Goal: Task Accomplishment & Management: Use online tool/utility

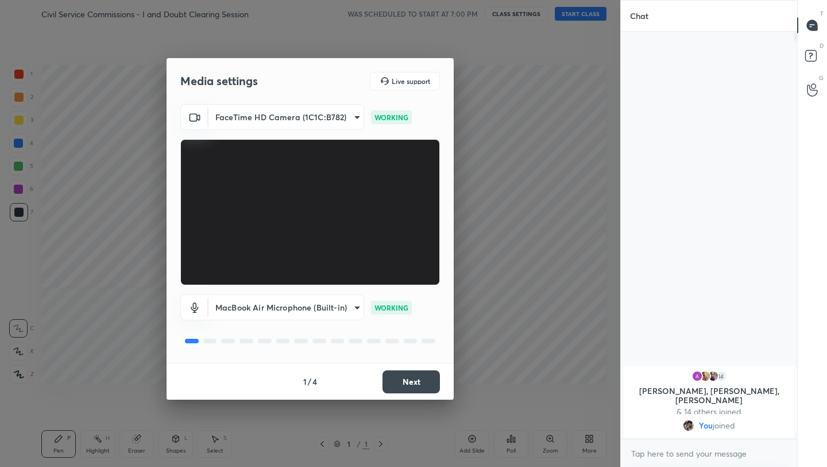
click at [403, 387] on button "Next" at bounding box center [411, 381] width 57 height 23
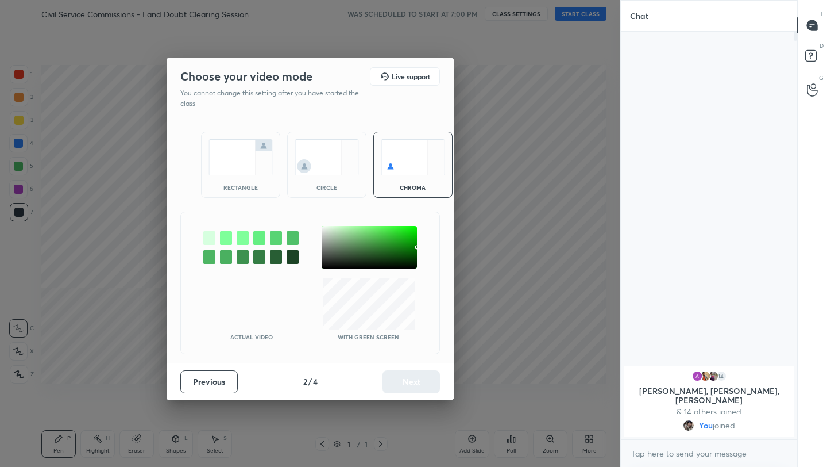
click at [259, 153] on img at bounding box center [241, 157] width 64 height 36
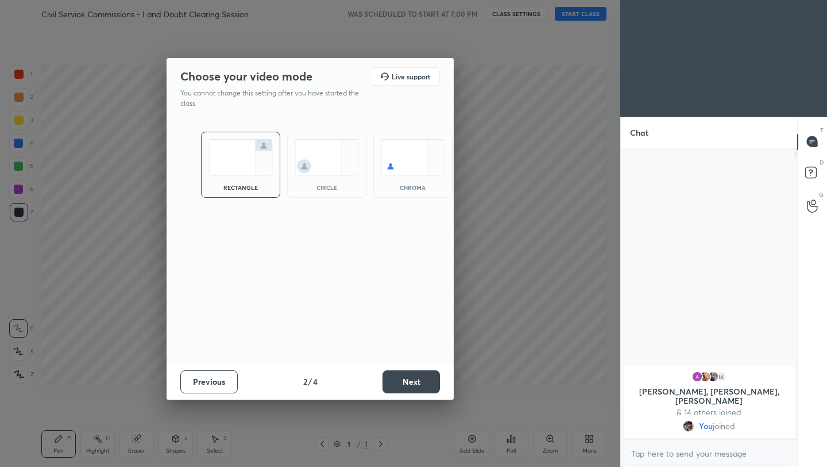
click at [417, 379] on button "Next" at bounding box center [411, 381] width 57 height 23
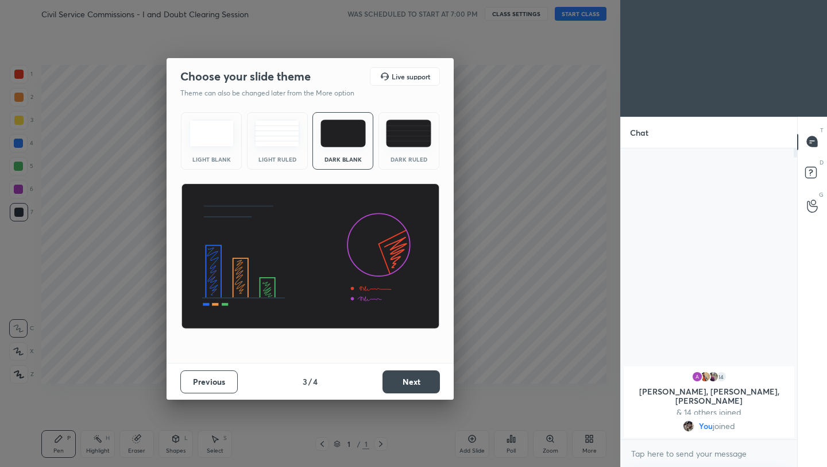
click at [417, 379] on button "Next" at bounding box center [411, 381] width 57 height 23
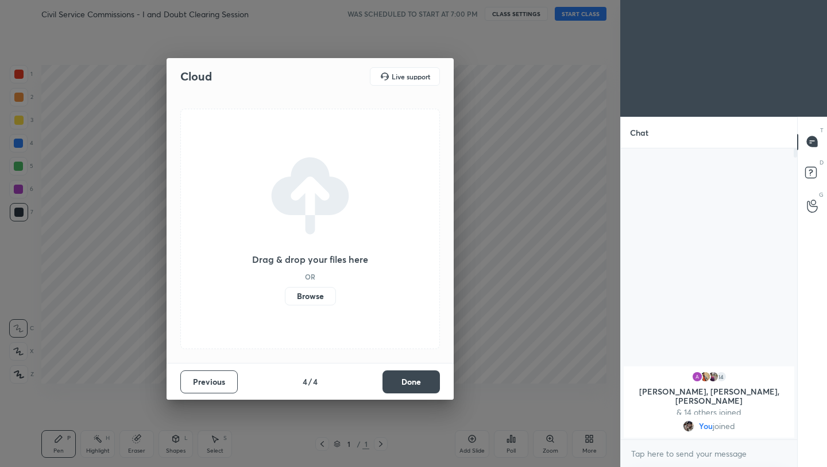
click at [316, 298] on label "Browse" at bounding box center [310, 296] width 51 height 18
click at [285, 298] on input "Browse" at bounding box center [285, 296] width 0 height 18
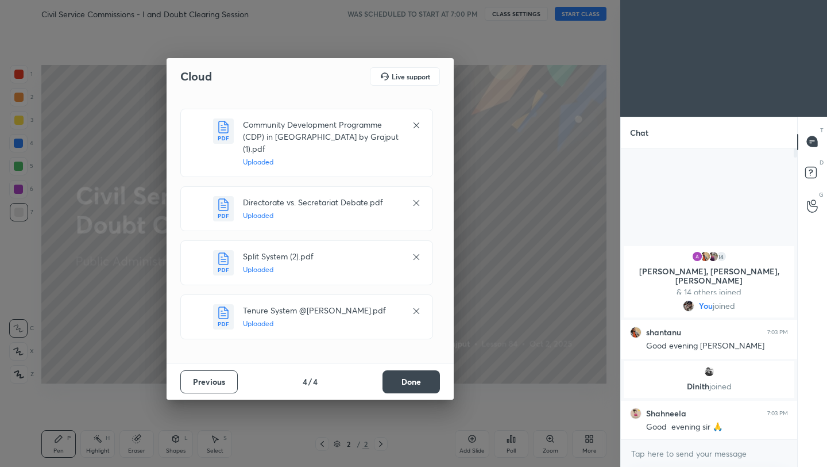
click at [396, 379] on button "Done" at bounding box center [411, 381] width 57 height 23
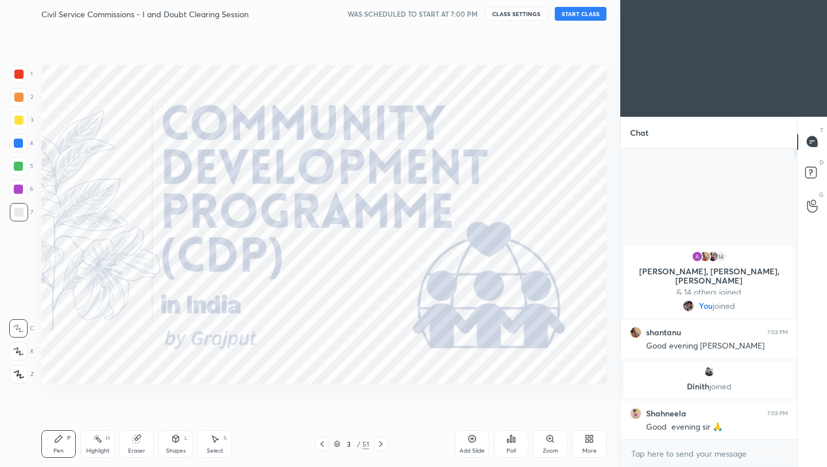
click at [585, 7] on button "START CLASS" at bounding box center [581, 14] width 52 height 14
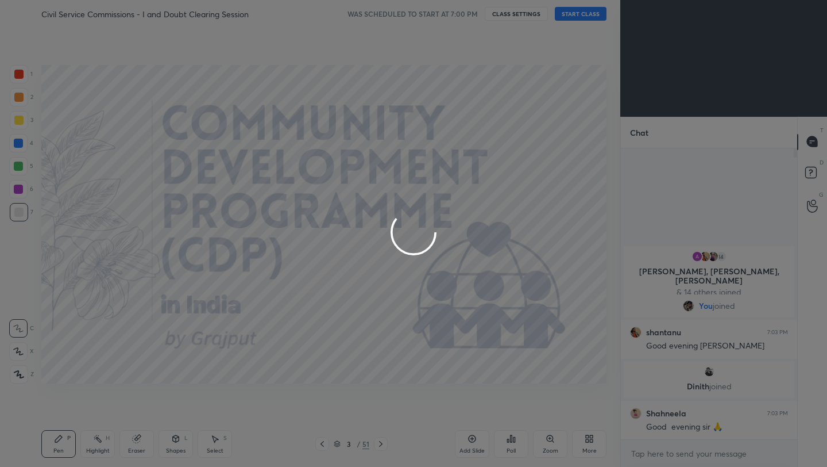
click at [585, 438] on div at bounding box center [413, 233] width 827 height 467
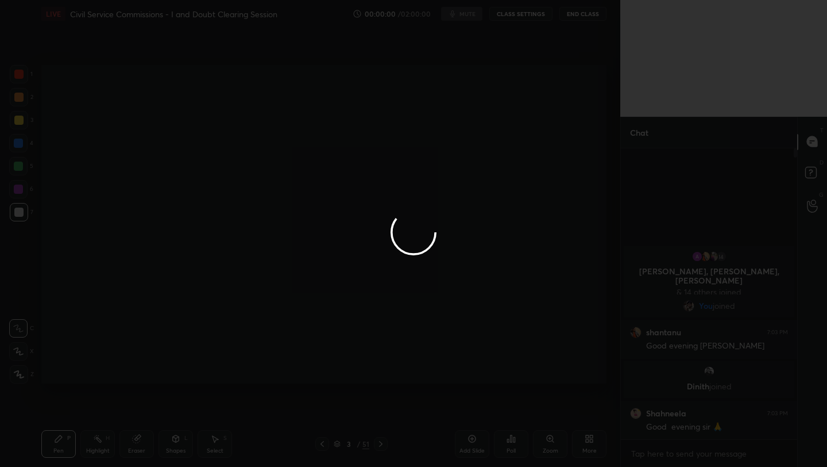
click at [585, 438] on div at bounding box center [413, 233] width 827 height 467
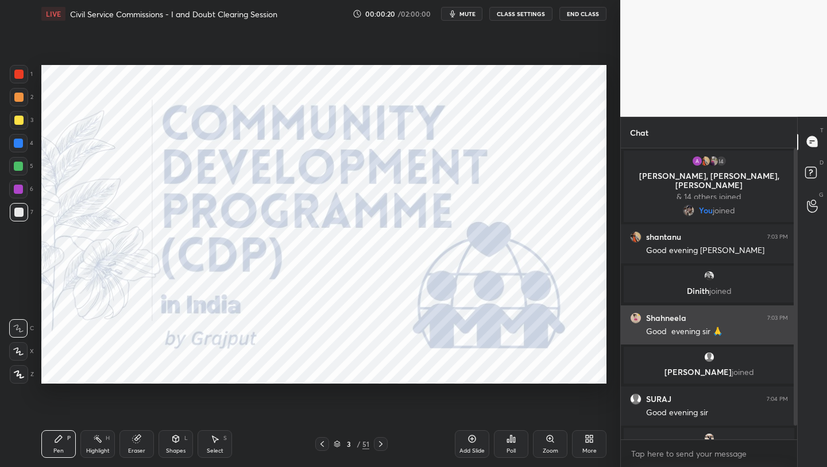
scroll to position [28, 0]
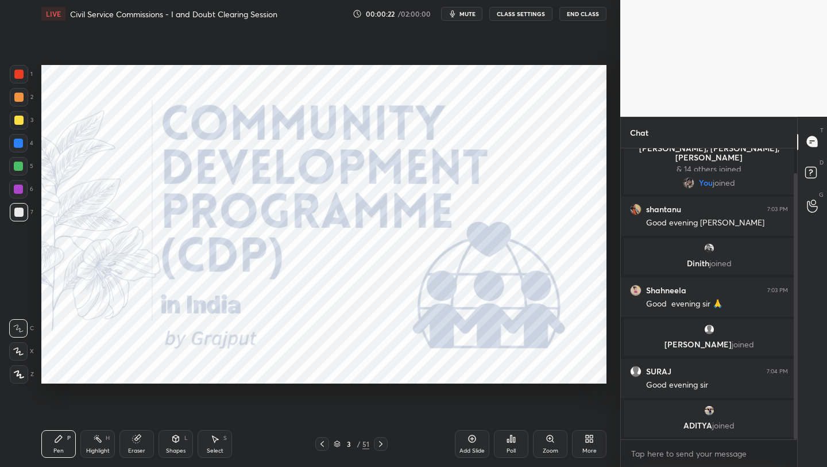
click at [340, 441] on icon at bounding box center [337, 443] width 7 height 7
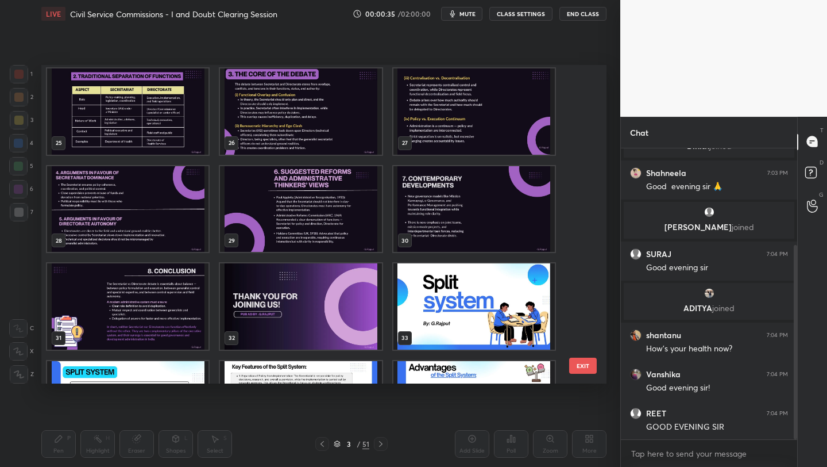
scroll to position [783, 0]
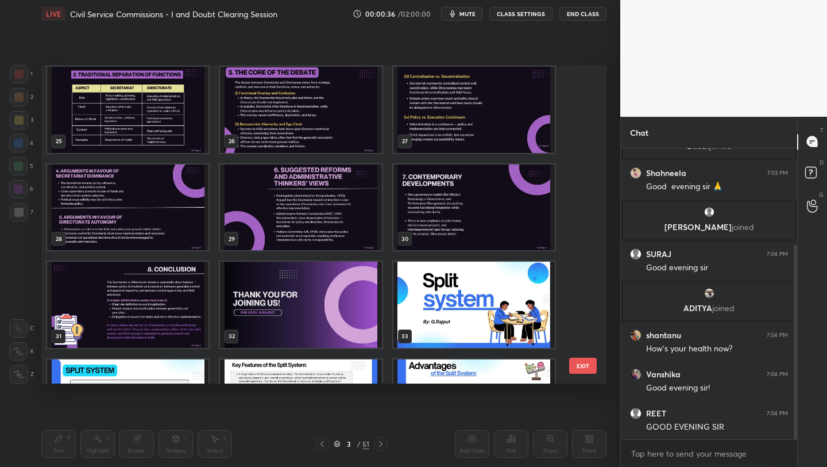
click at [430, 282] on img "grid" at bounding box center [474, 304] width 161 height 86
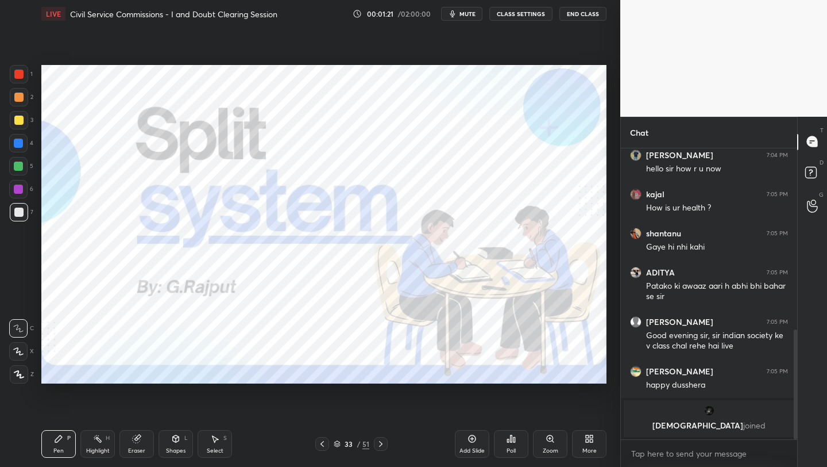
scroll to position [520, 0]
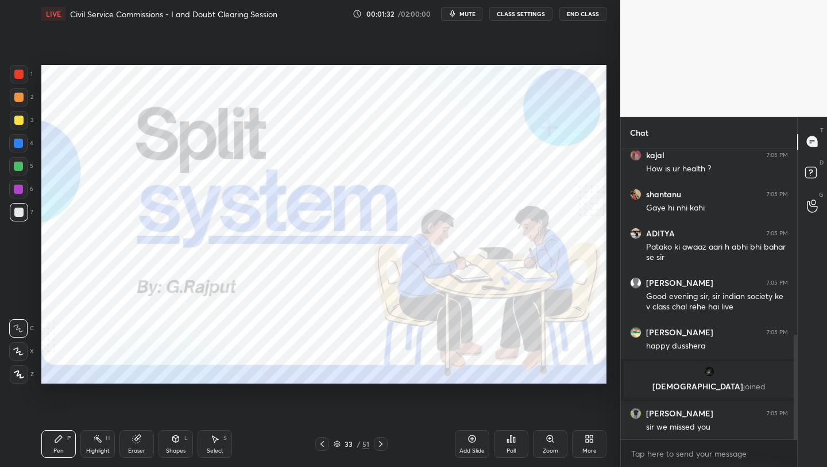
click at [21, 75] on div at bounding box center [18, 74] width 9 height 9
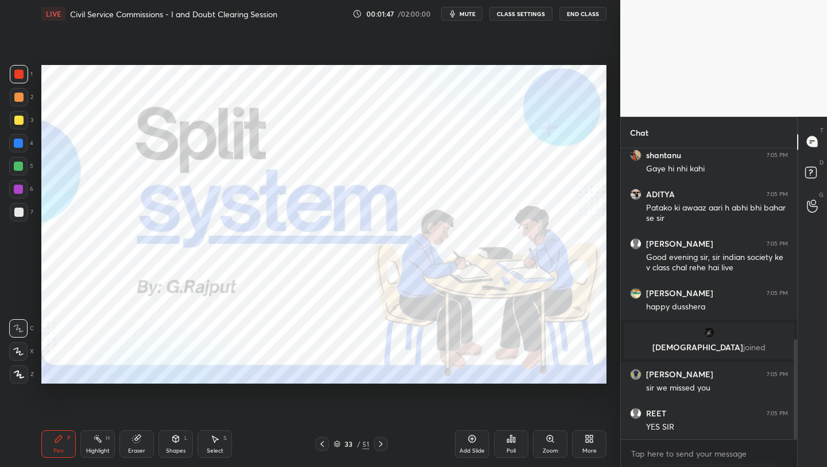
drag, startPoint x: 322, startPoint y: 441, endPoint x: 365, endPoint y: 442, distance: 43.7
click at [322, 444] on icon at bounding box center [322, 443] width 9 height 9
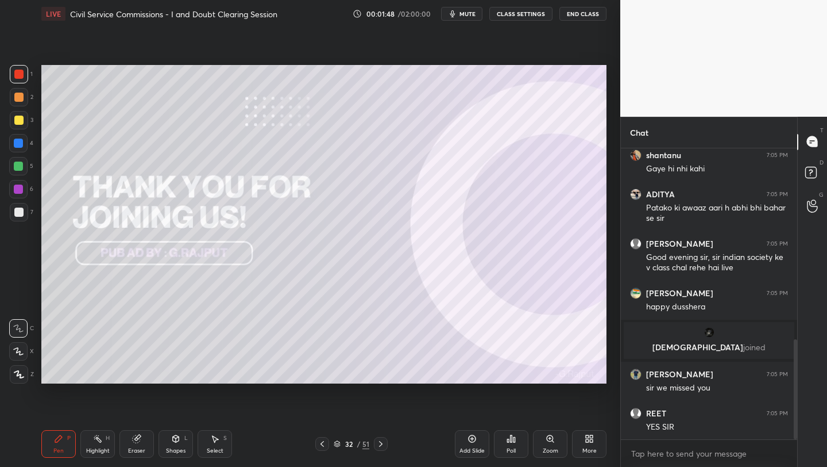
click at [475, 442] on icon at bounding box center [472, 438] width 9 height 9
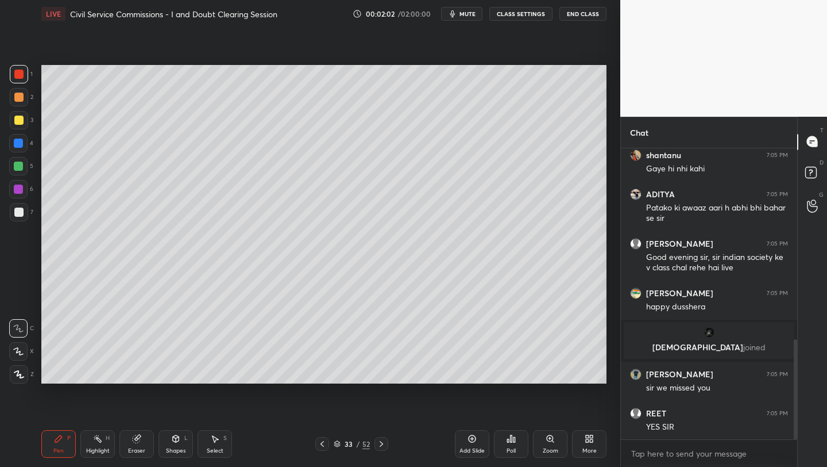
click at [21, 99] on div at bounding box center [18, 97] width 9 height 9
click at [137, 438] on icon at bounding box center [136, 438] width 9 height 9
click at [21, 370] on span "Erase all" at bounding box center [18, 374] width 17 height 8
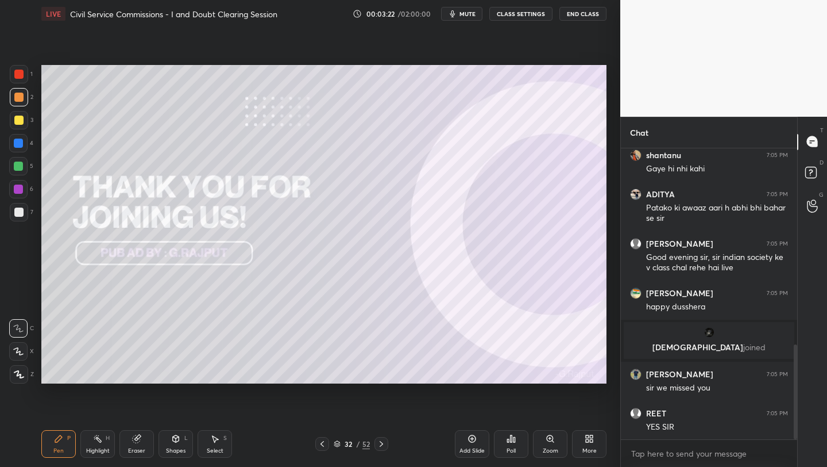
scroll to position [601, 0]
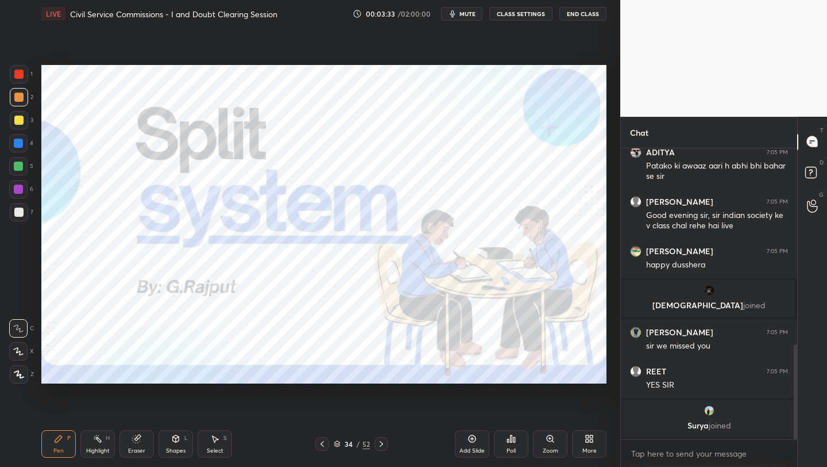
drag, startPoint x: 473, startPoint y: 444, endPoint x: 475, endPoint y: 436, distance: 8.2
click at [473, 444] on div "Add Slide" at bounding box center [472, 444] width 34 height 28
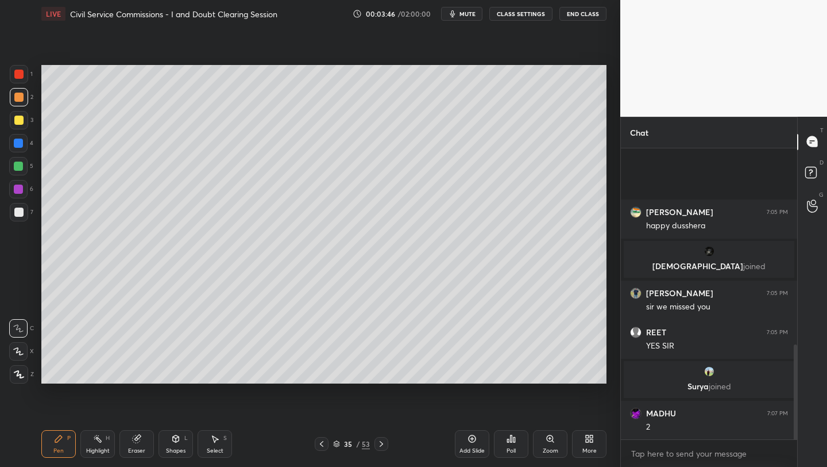
scroll to position [611, 0]
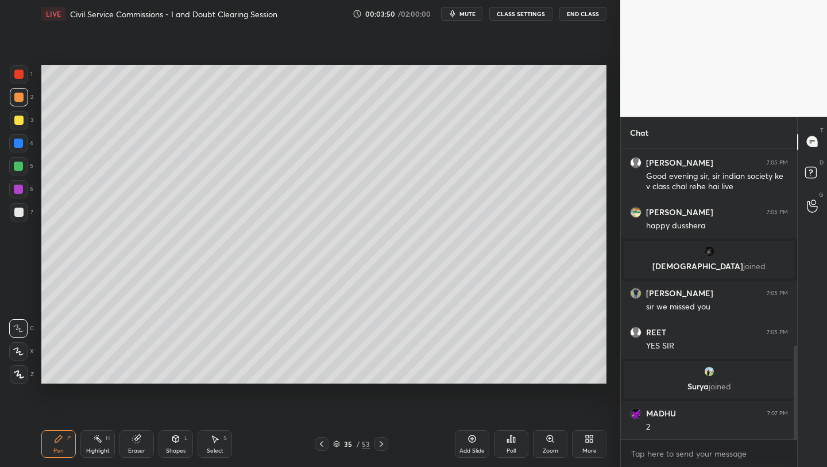
drag, startPoint x: 21, startPoint y: 116, endPoint x: 33, endPoint y: 118, distance: 12.2
click at [21, 116] on div at bounding box center [18, 120] width 9 height 9
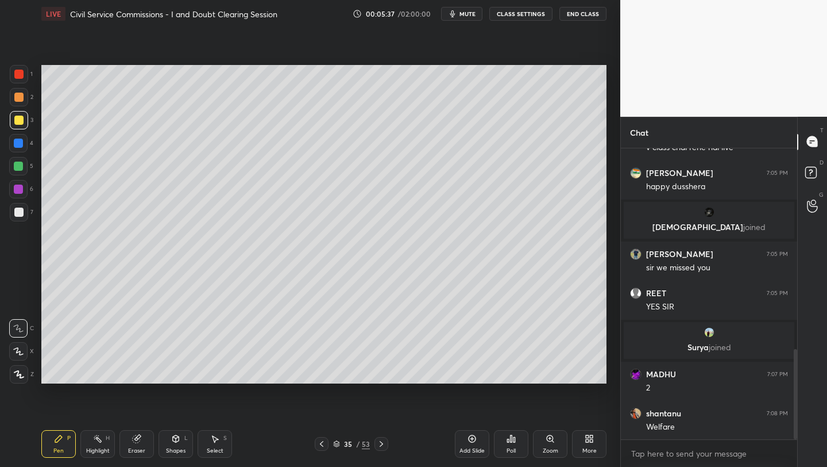
click at [137, 305] on div "Setting up your live class Poll for secs No correct answer Start poll" at bounding box center [324, 224] width 575 height 393
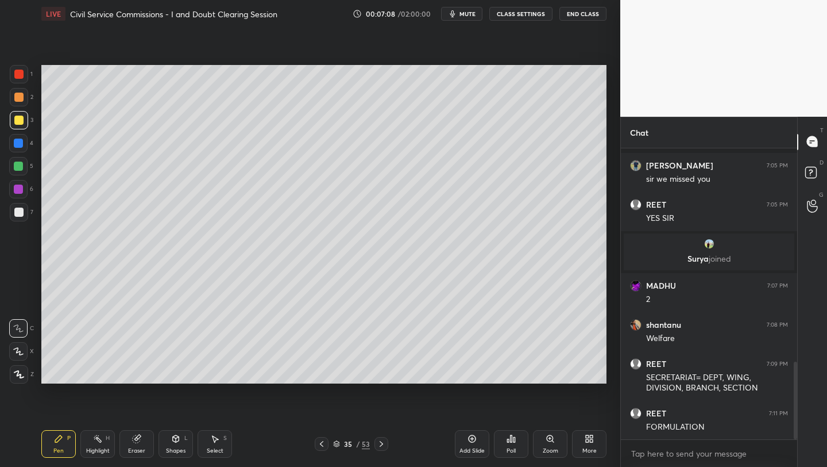
scroll to position [799, 0]
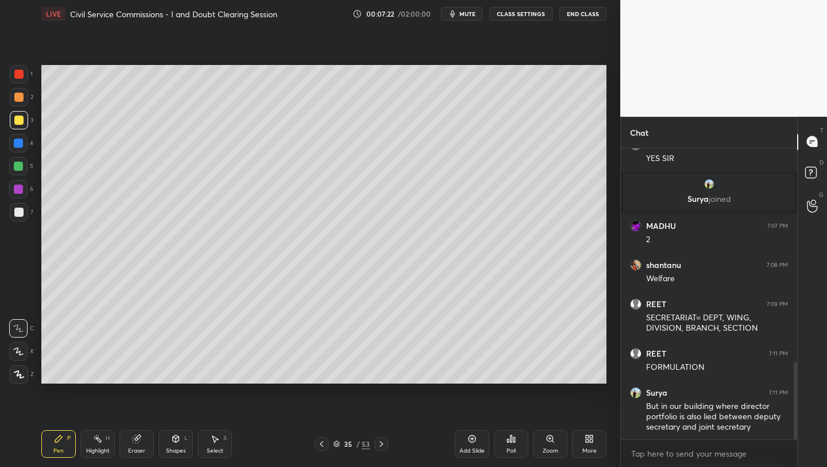
click at [472, 444] on div "Add Slide" at bounding box center [472, 444] width 34 height 28
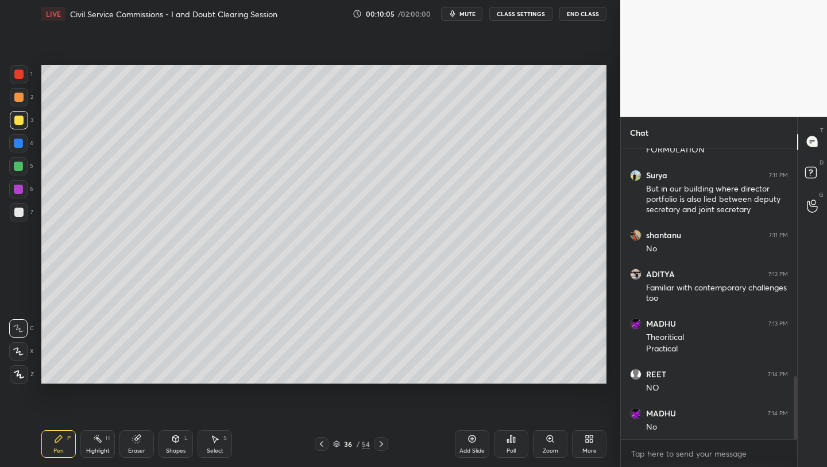
scroll to position [1055, 0]
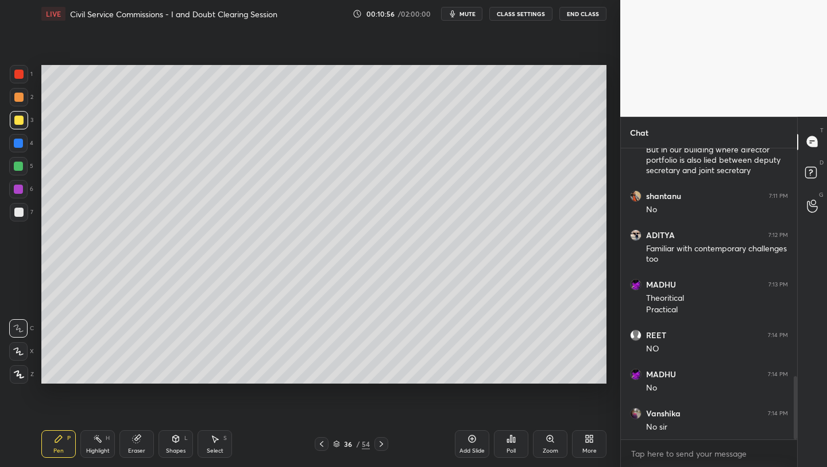
click at [468, 444] on div "Add Slide" at bounding box center [472, 444] width 34 height 28
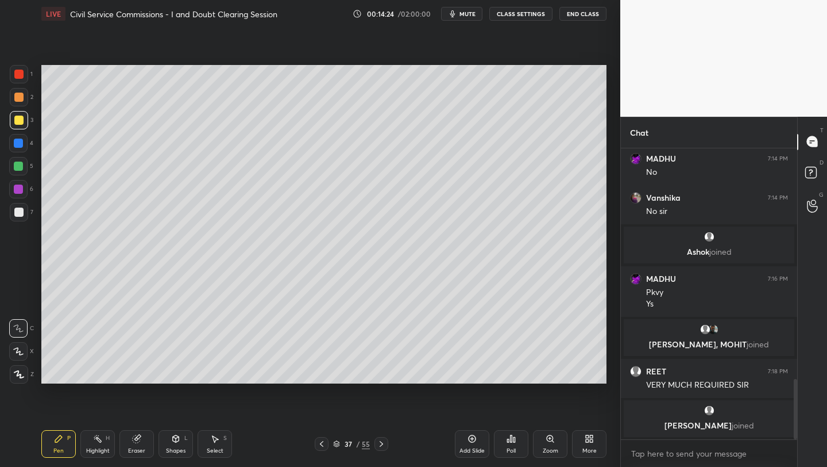
scroll to position [1112, 0]
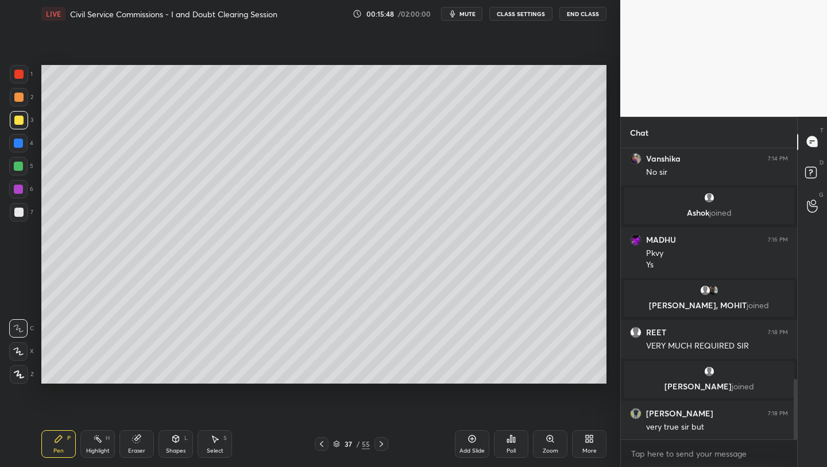
click at [472, 448] on div "Add Slide" at bounding box center [472, 451] width 25 height 6
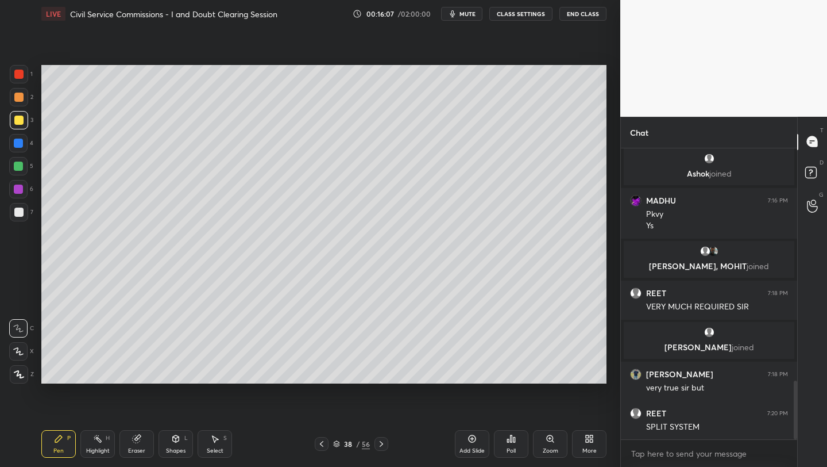
scroll to position [1190, 0]
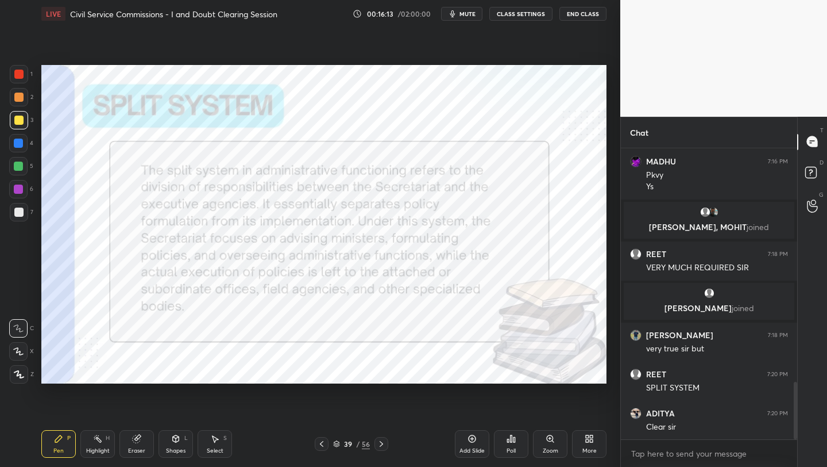
click at [27, 75] on div at bounding box center [19, 74] width 18 height 18
click at [467, 445] on div "Add Slide" at bounding box center [472, 444] width 34 height 28
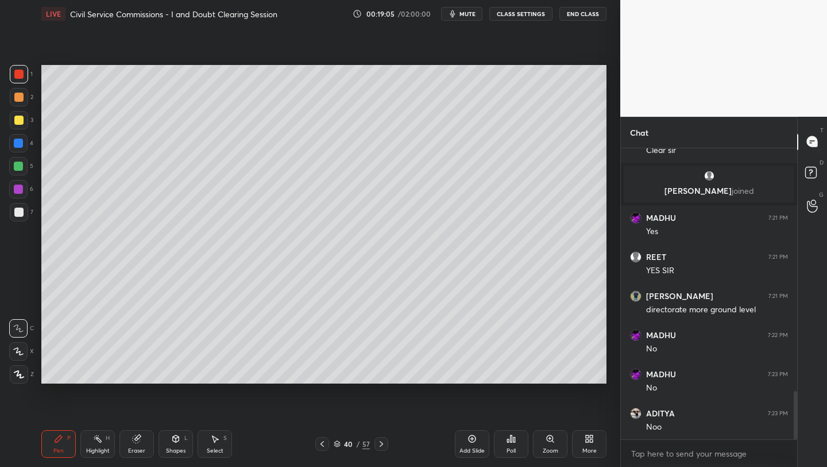
scroll to position [1472, 0]
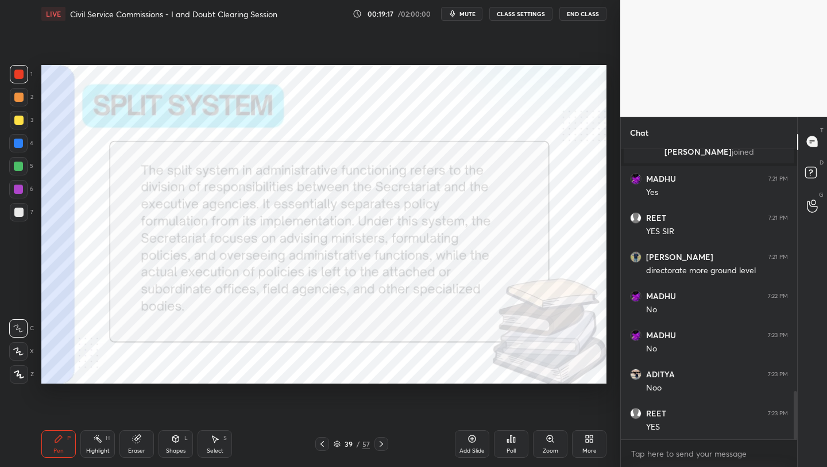
click at [17, 72] on div at bounding box center [18, 74] width 9 height 9
click at [21, 372] on icon at bounding box center [19, 374] width 10 height 8
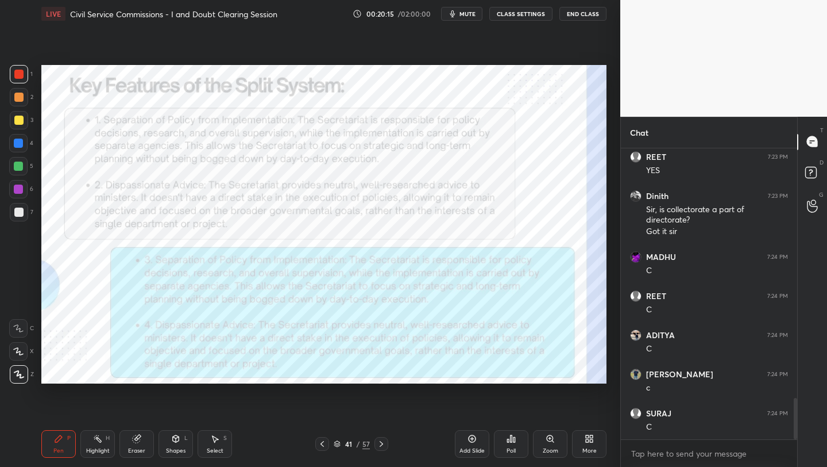
scroll to position [1767, 0]
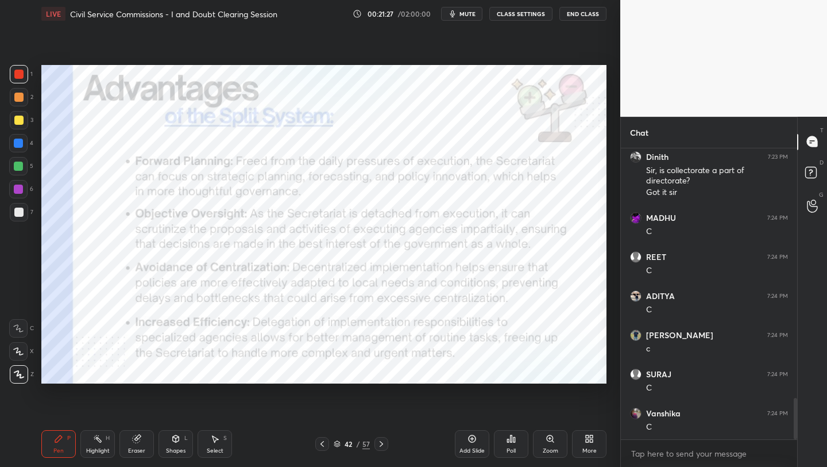
click at [477, 445] on div "Add Slide" at bounding box center [472, 444] width 34 height 28
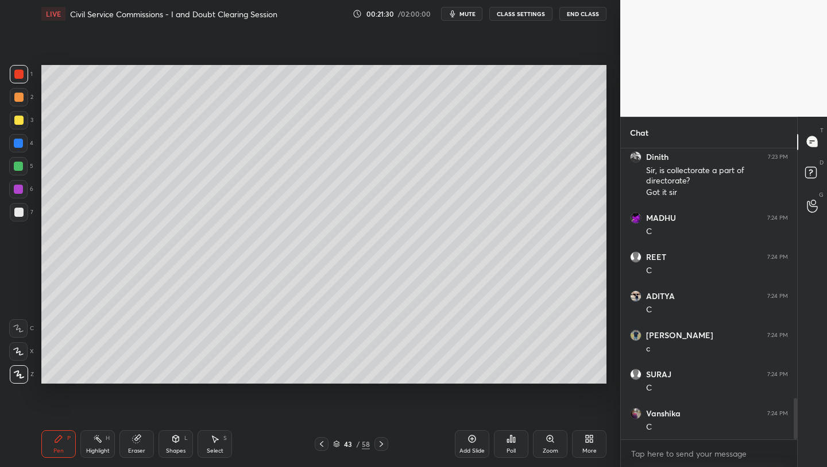
click at [22, 121] on div at bounding box center [19, 120] width 18 height 18
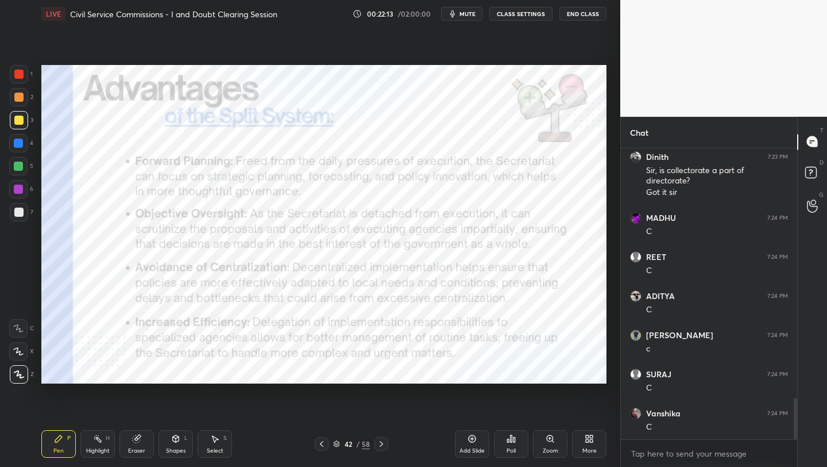
click at [22, 74] on div at bounding box center [18, 74] width 9 height 9
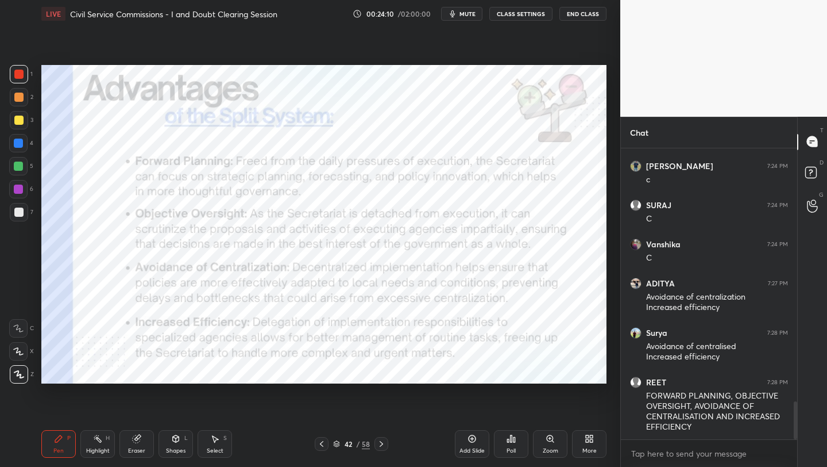
scroll to position [1985, 0]
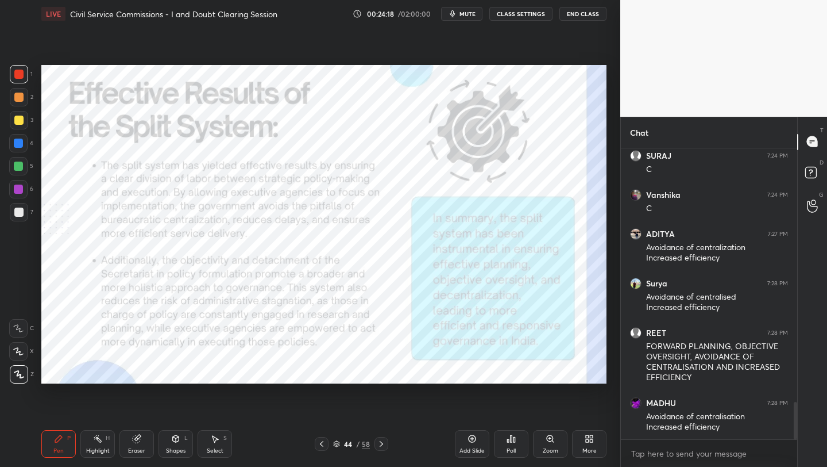
click at [475, 442] on div "Add Slide" at bounding box center [472, 444] width 34 height 28
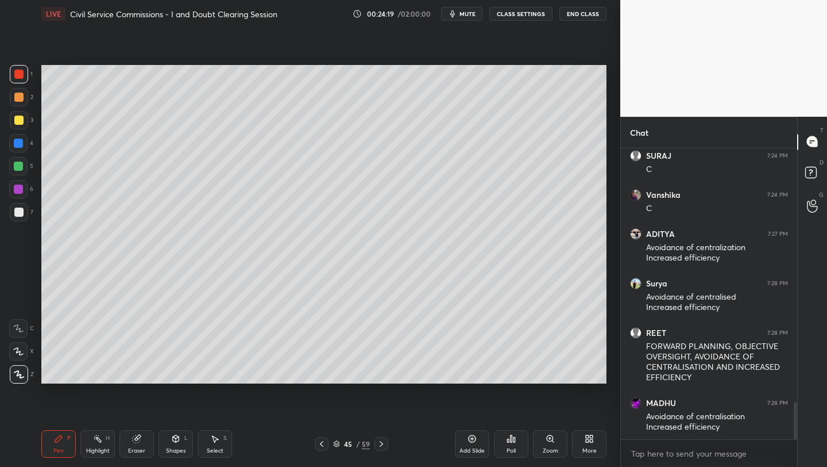
click at [27, 119] on div at bounding box center [19, 120] width 18 height 18
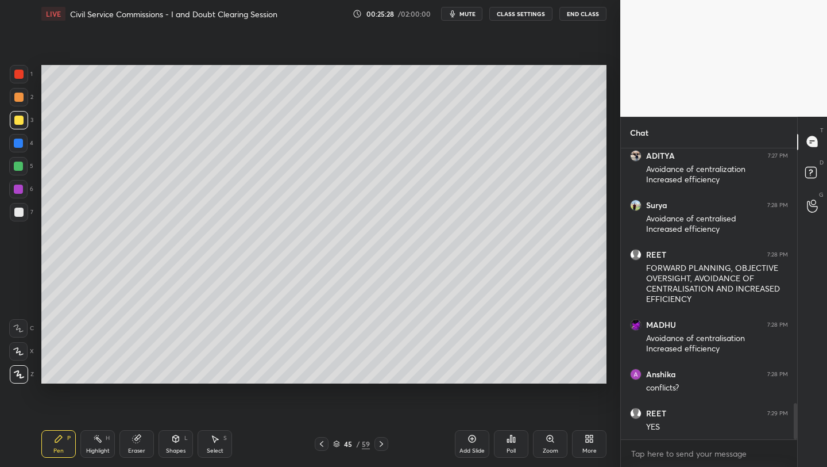
scroll to position [2103, 0]
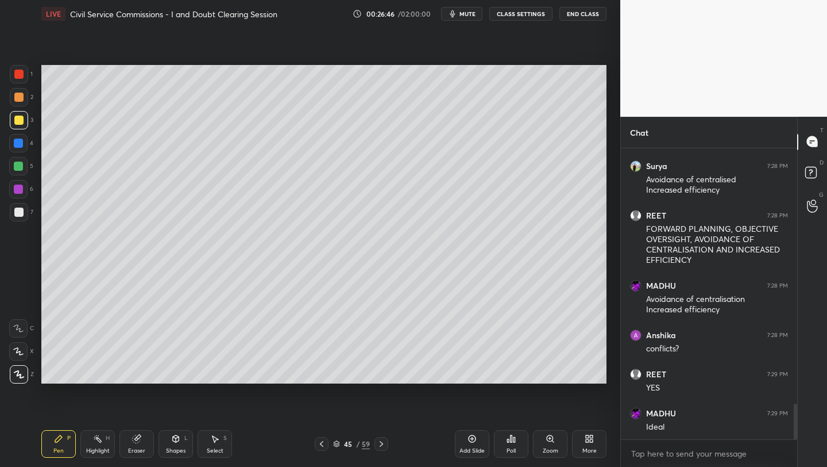
click at [587, 445] on div "More" at bounding box center [589, 444] width 34 height 28
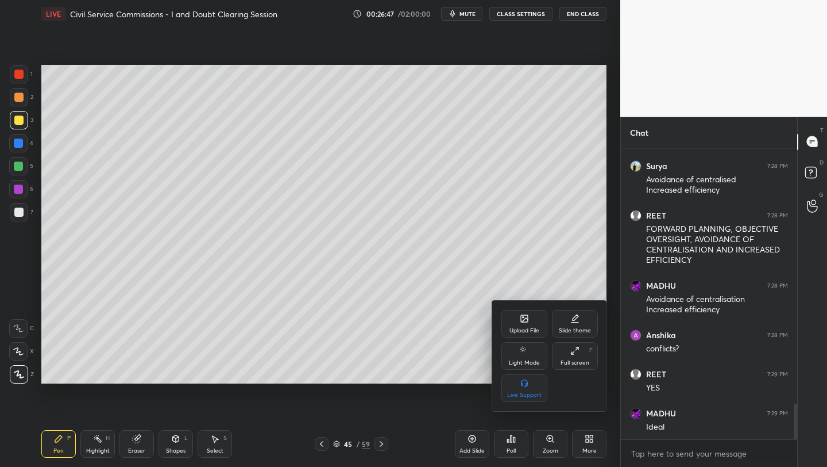
click at [526, 322] on icon at bounding box center [524, 318] width 9 height 9
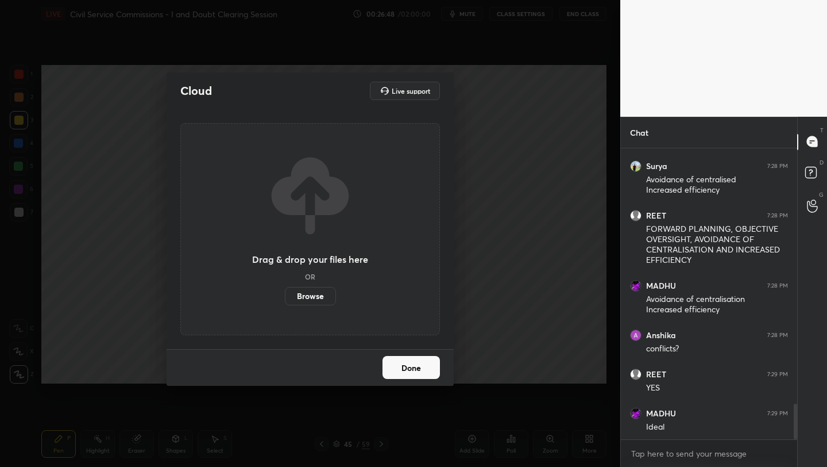
click at [303, 298] on label "Browse" at bounding box center [310, 296] width 51 height 18
click at [285, 298] on input "Browse" at bounding box center [285, 296] width 0 height 18
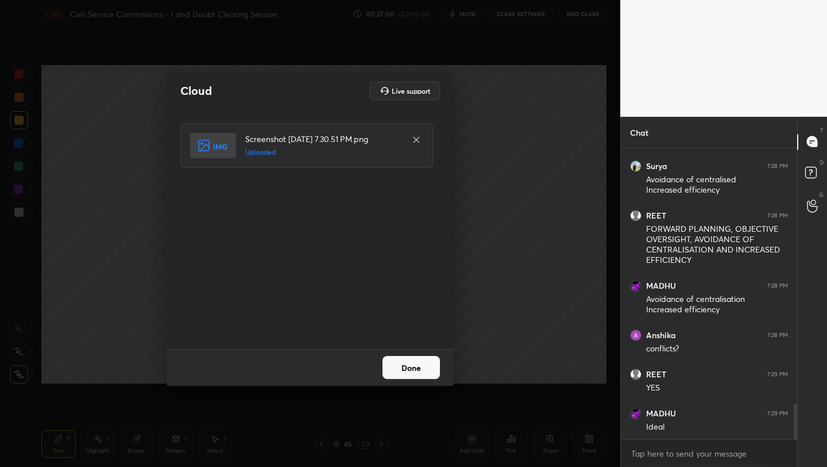
click at [409, 369] on button "Done" at bounding box center [411, 367] width 57 height 23
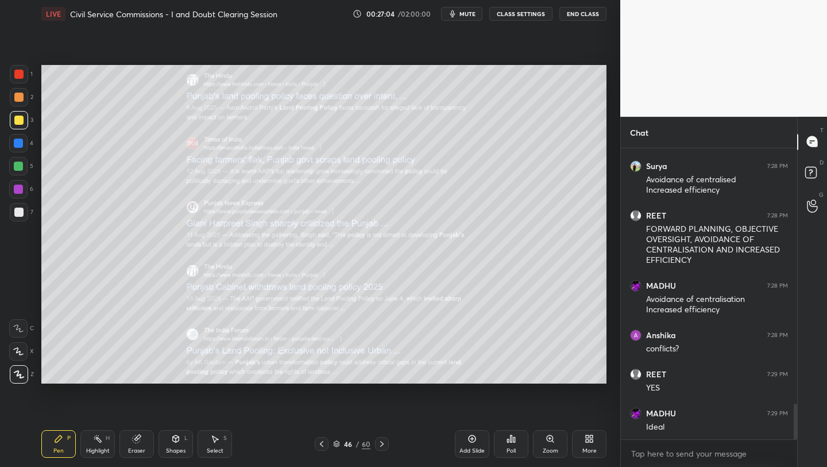
click at [22, 74] on div at bounding box center [19, 74] width 18 height 18
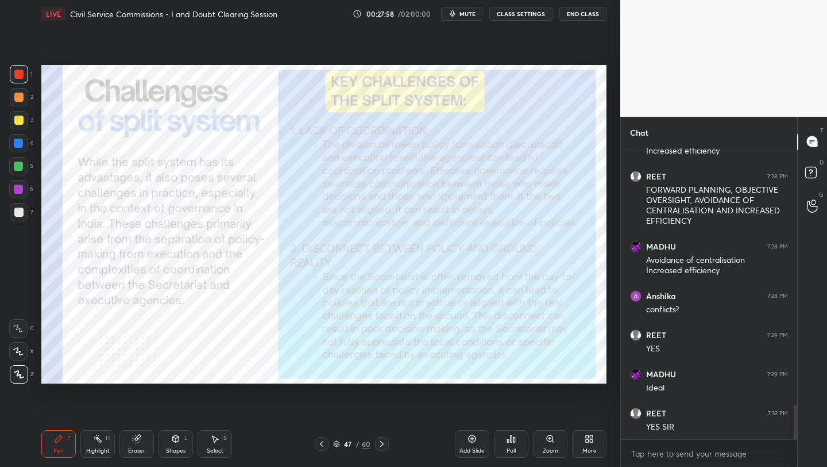
scroll to position [2184, 0]
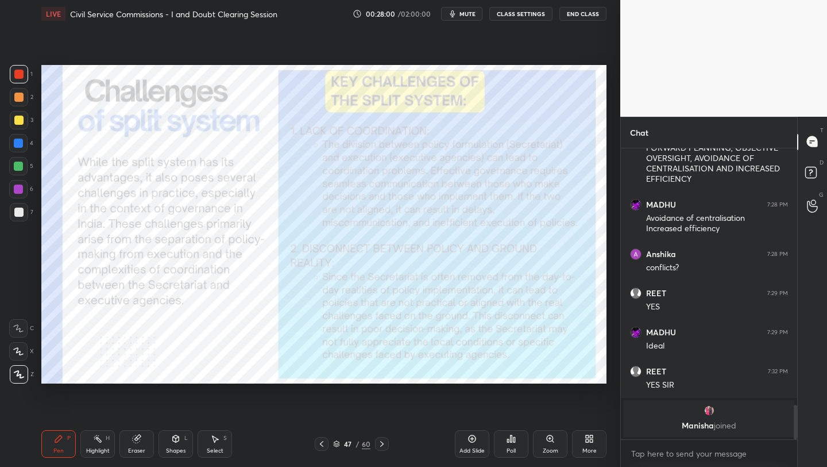
click at [554, 440] on icon at bounding box center [550, 438] width 9 height 9
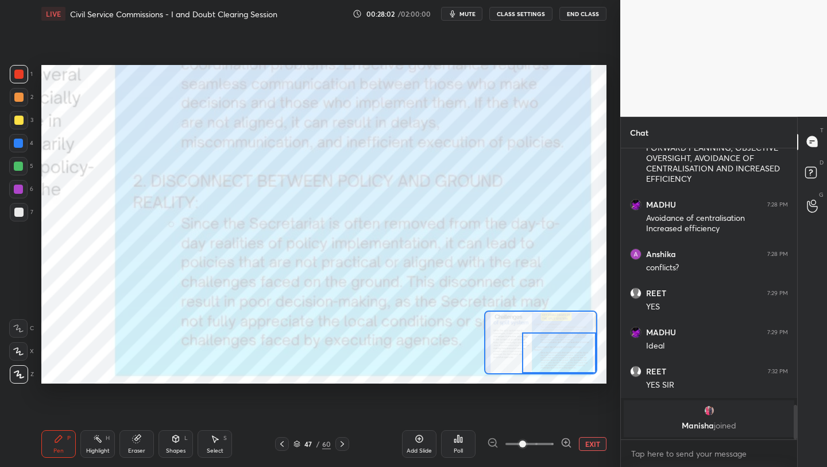
drag, startPoint x: 562, startPoint y: 345, endPoint x: 584, endPoint y: 360, distance: 26.6
click at [583, 363] on div at bounding box center [559, 352] width 74 height 41
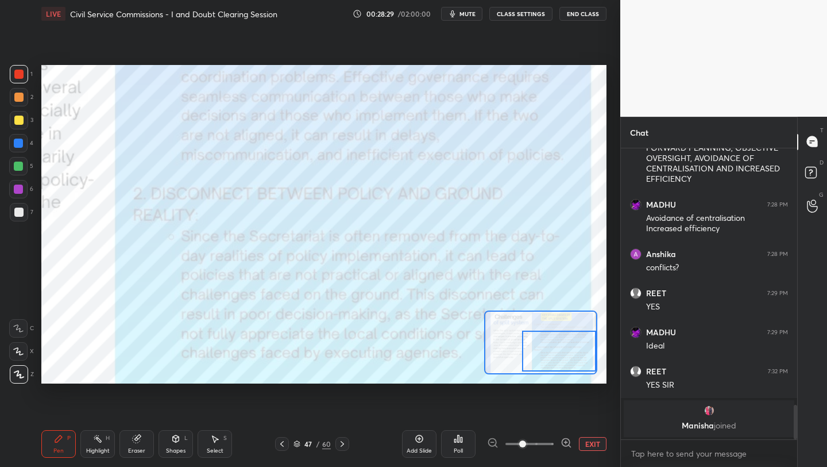
drag, startPoint x: 561, startPoint y: 353, endPoint x: 575, endPoint y: 357, distance: 14.4
click at [574, 353] on div at bounding box center [559, 350] width 74 height 41
click at [591, 436] on div "Add Slide Poll EXIT" at bounding box center [504, 443] width 205 height 64
click at [588, 441] on button "EXIT" at bounding box center [593, 444] width 28 height 14
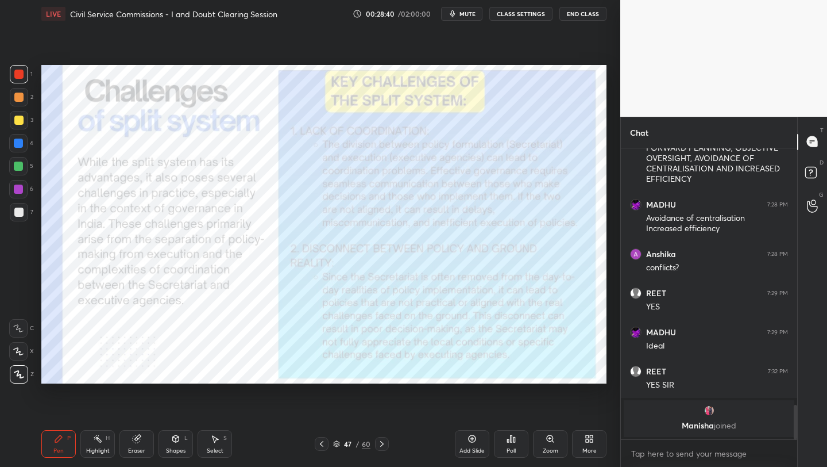
click at [552, 443] on div "Zoom" at bounding box center [550, 444] width 34 height 28
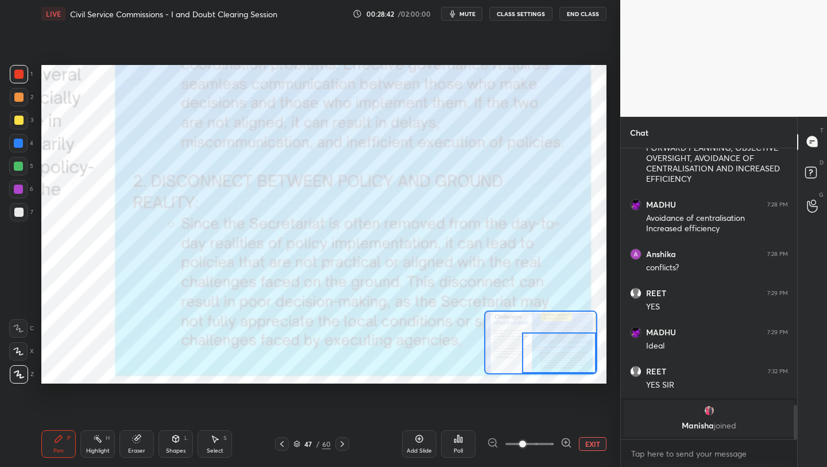
drag, startPoint x: 570, startPoint y: 348, endPoint x: 584, endPoint y: 370, distance: 25.8
click at [586, 370] on div at bounding box center [559, 352] width 74 height 41
click at [600, 441] on button "EXIT" at bounding box center [593, 444] width 28 height 14
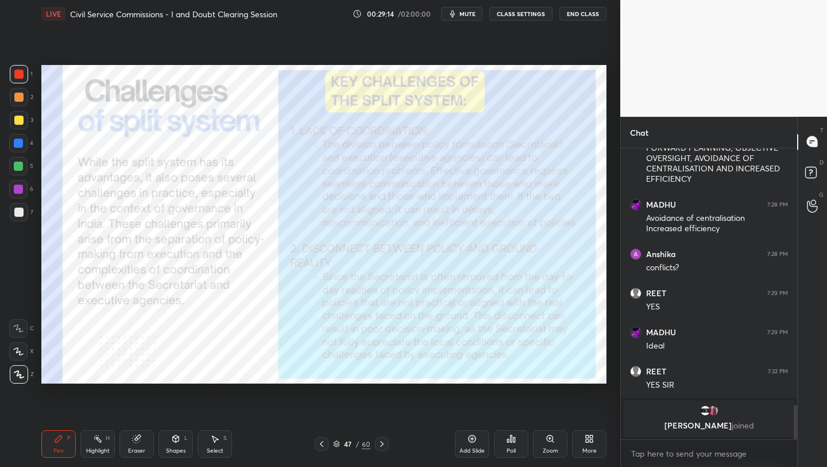
drag, startPoint x: 473, startPoint y: 444, endPoint x: 466, endPoint y: 411, distance: 32.9
click at [472, 442] on div "Add Slide" at bounding box center [472, 444] width 34 height 28
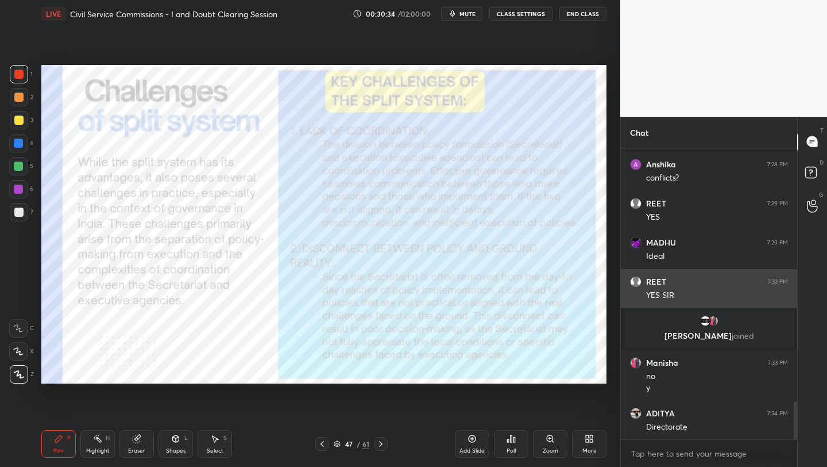
scroll to position [1950, 0]
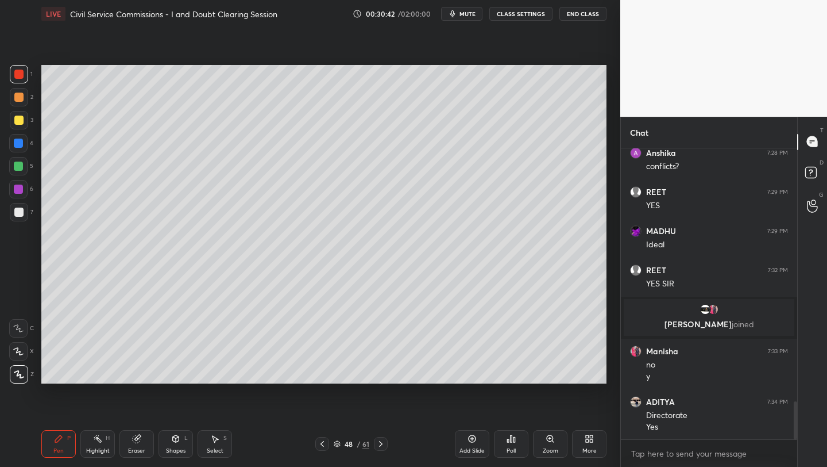
drag, startPoint x: 22, startPoint y: 141, endPoint x: 40, endPoint y: 143, distance: 18.0
click at [23, 143] on div at bounding box center [18, 143] width 18 height 18
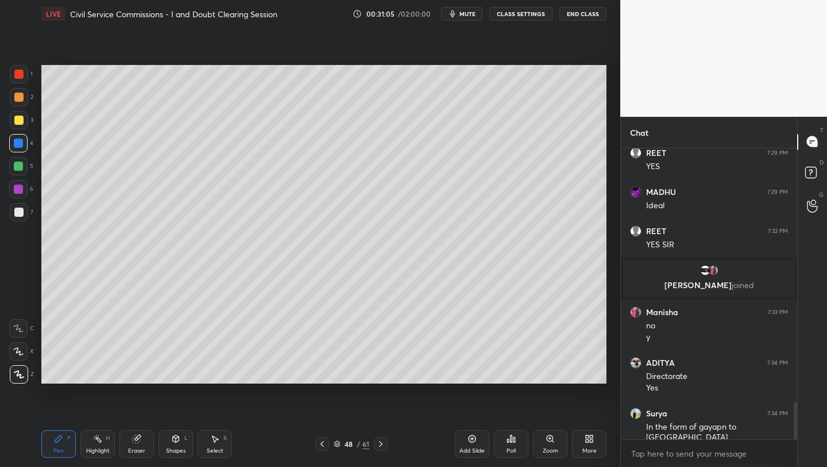
click at [379, 443] on icon at bounding box center [380, 443] width 9 height 9
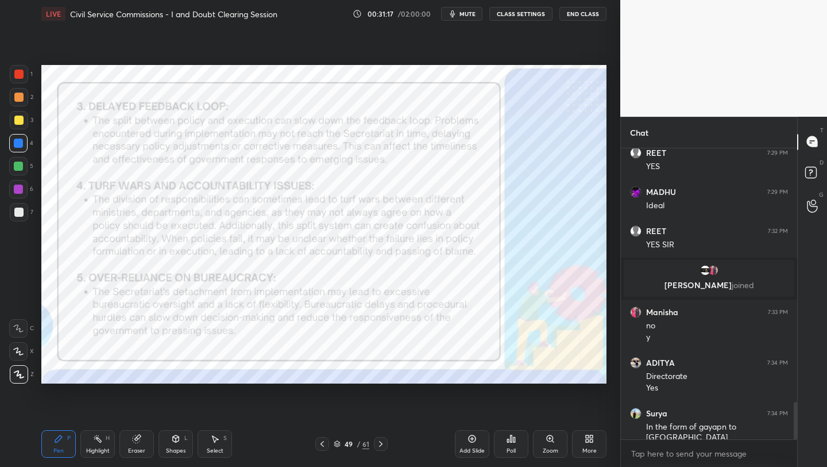
click at [469, 445] on div "Add Slide" at bounding box center [472, 444] width 34 height 28
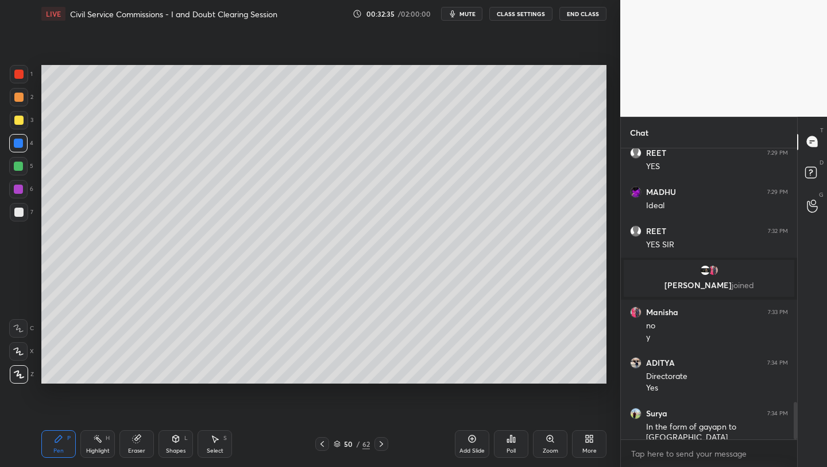
click at [592, 442] on icon at bounding box center [591, 440] width 3 height 3
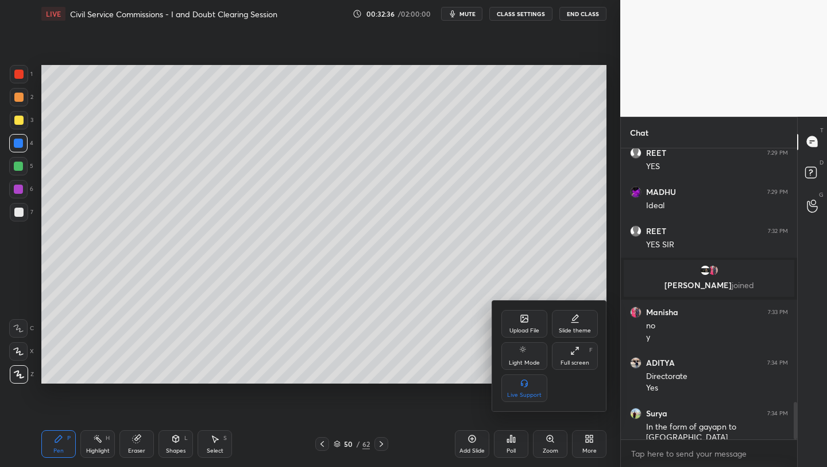
click at [529, 328] on div "Upload File" at bounding box center [525, 331] width 30 height 6
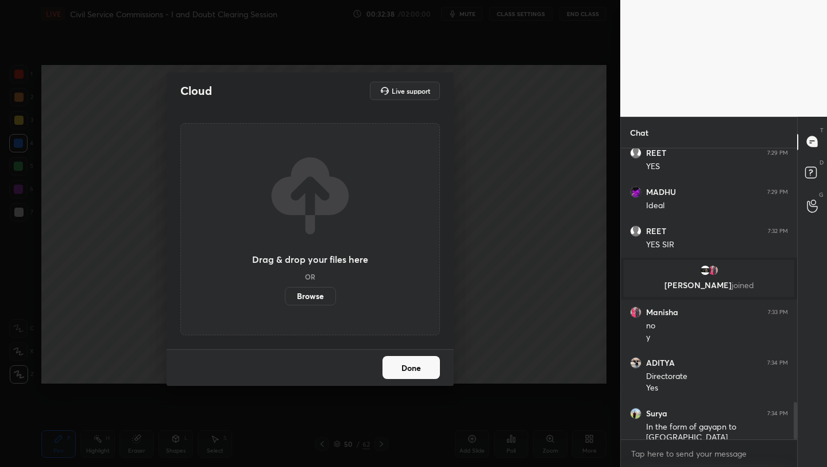
click at [309, 302] on label "Browse" at bounding box center [310, 296] width 51 height 18
click at [285, 302] on input "Browse" at bounding box center [285, 296] width 0 height 18
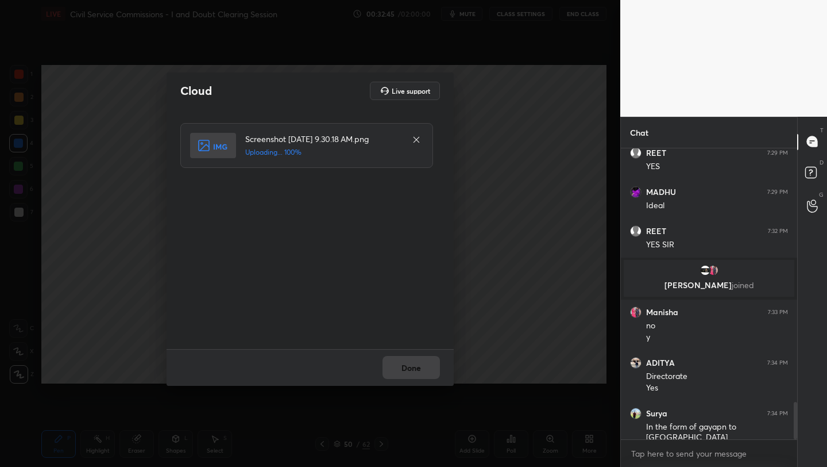
click at [410, 360] on div "Done" at bounding box center [310, 367] width 287 height 37
click at [410, 360] on button "Done" at bounding box center [411, 367] width 57 height 23
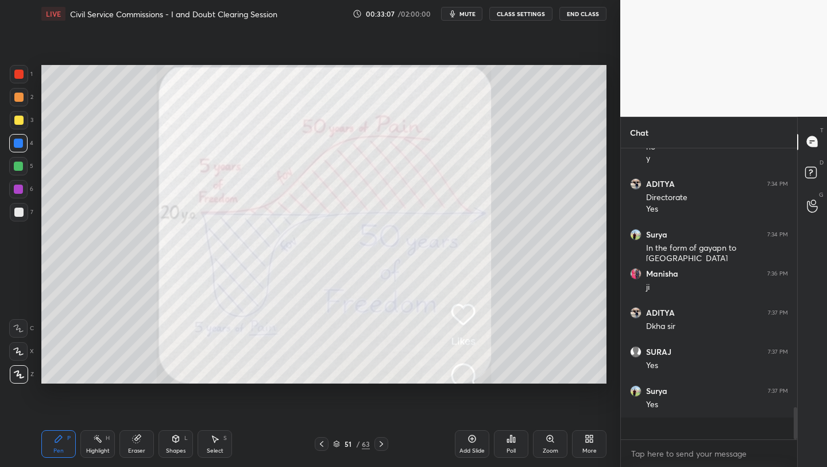
scroll to position [2146, 0]
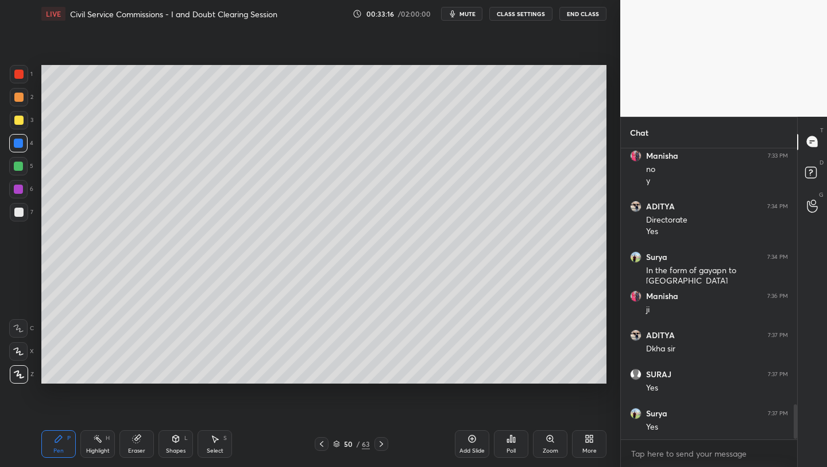
click at [590, 442] on icon at bounding box center [589, 438] width 9 height 9
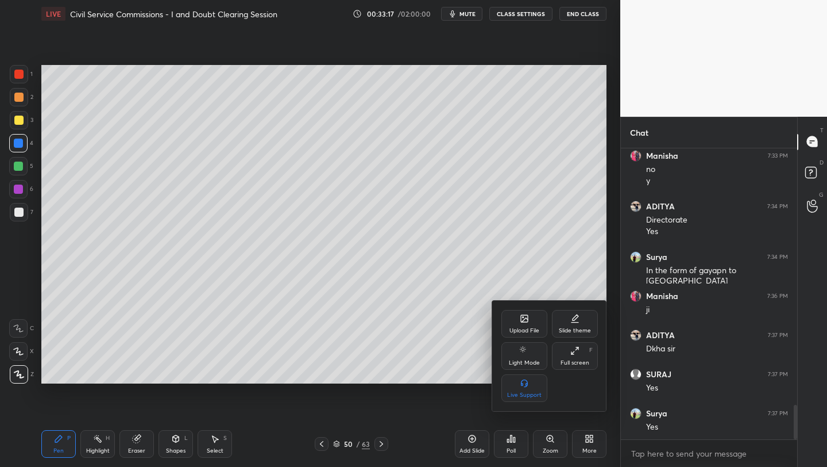
scroll to position [2185, 0]
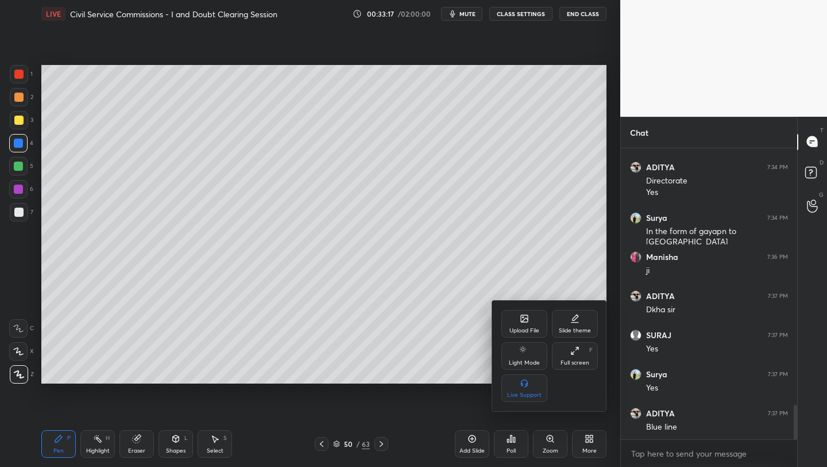
click at [529, 330] on div "Upload File" at bounding box center [525, 331] width 30 height 6
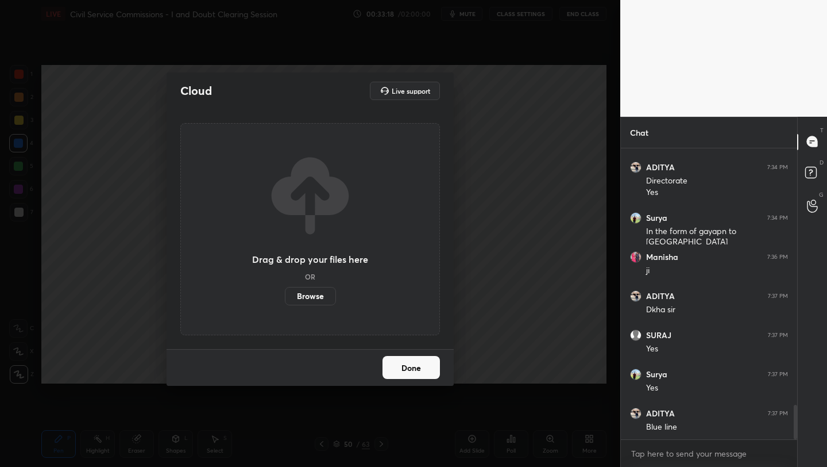
click at [317, 300] on label "Browse" at bounding box center [310, 296] width 51 height 18
click at [285, 300] on input "Browse" at bounding box center [285, 296] width 0 height 18
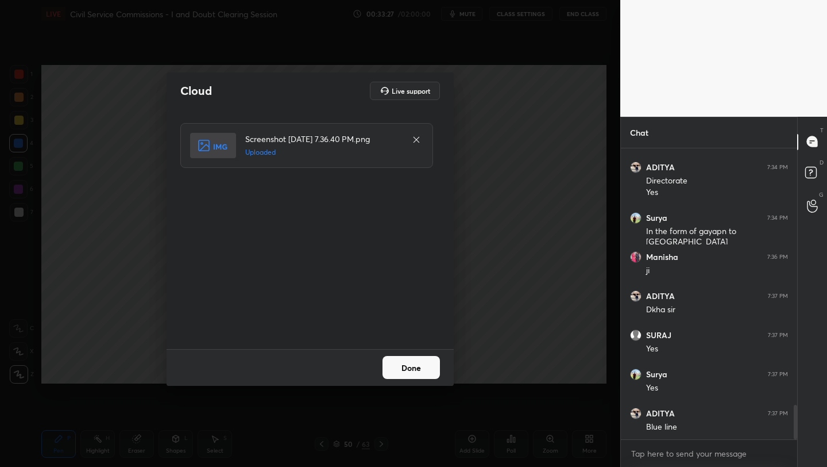
click at [406, 368] on button "Done" at bounding box center [411, 367] width 57 height 23
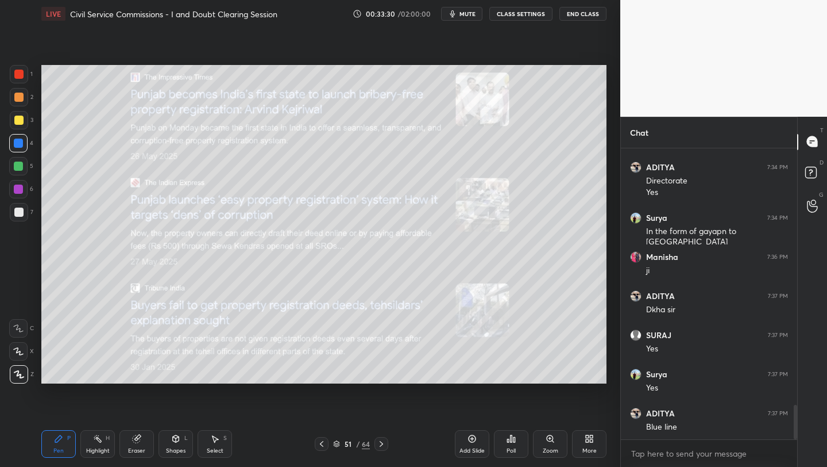
click at [21, 76] on div at bounding box center [18, 74] width 9 height 9
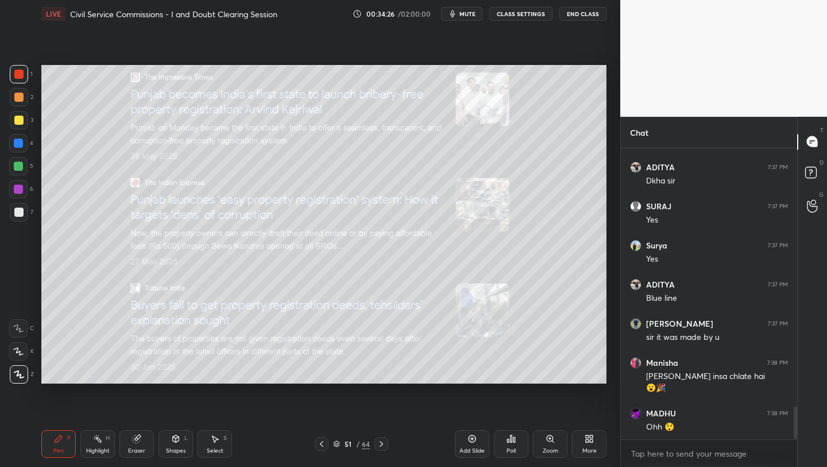
scroll to position [2353, 0]
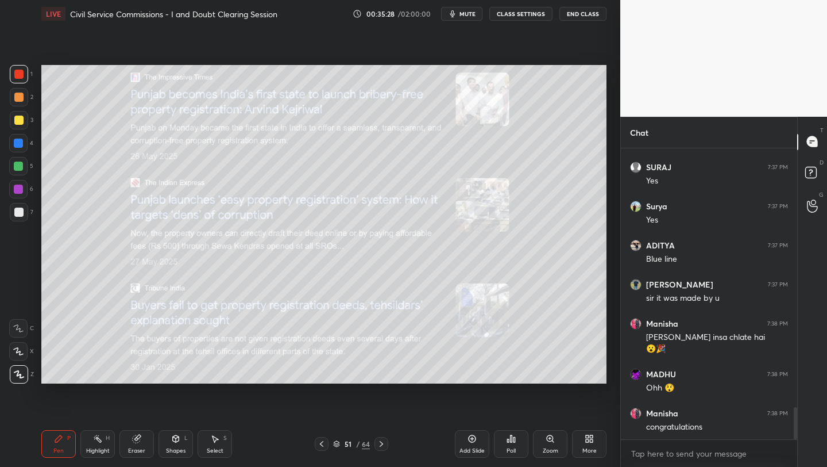
click at [594, 442] on icon at bounding box center [589, 438] width 9 height 9
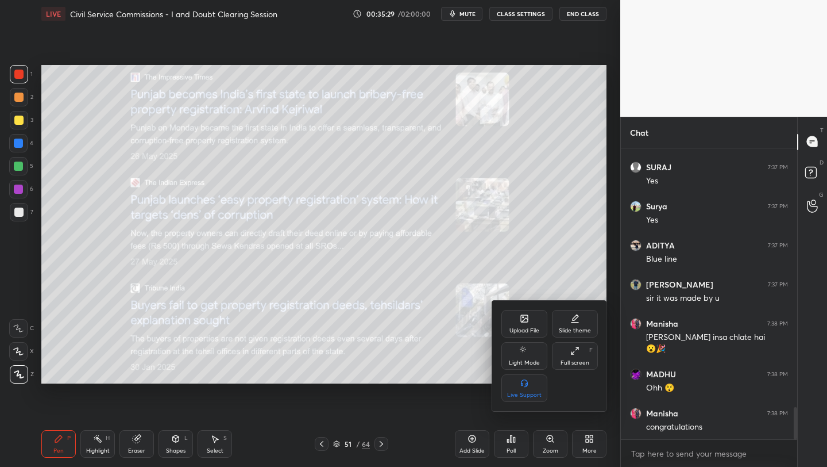
click at [525, 321] on icon at bounding box center [524, 318] width 7 height 7
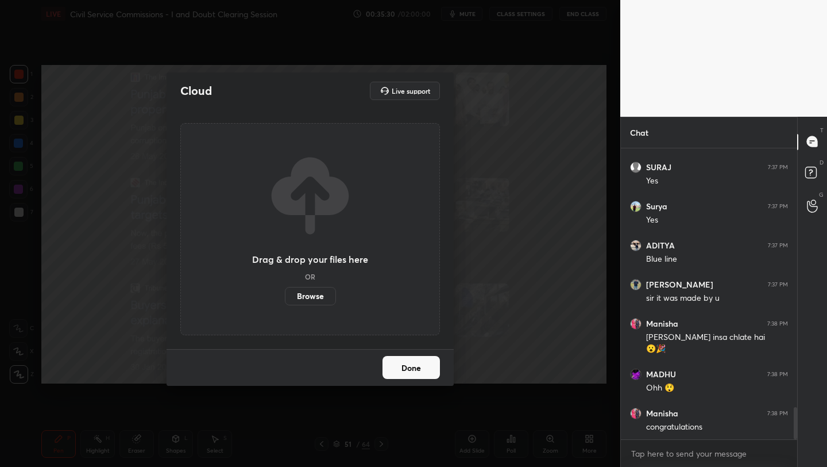
click at [322, 295] on label "Browse" at bounding box center [310, 296] width 51 height 18
click at [285, 295] on input "Browse" at bounding box center [285, 296] width 0 height 18
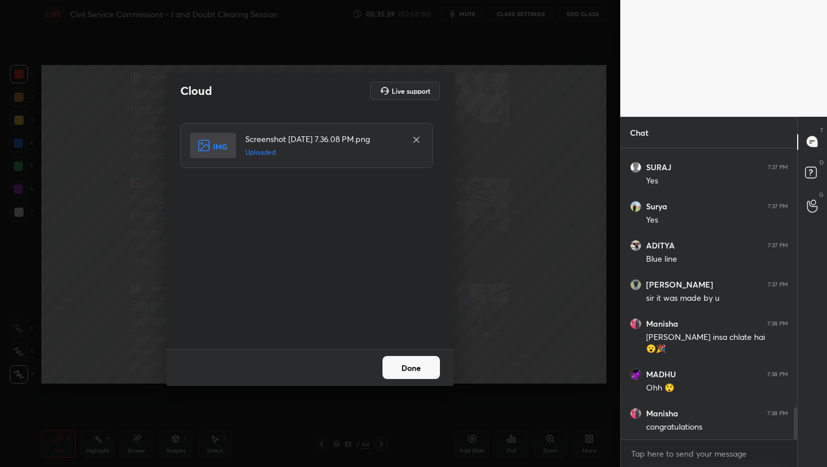
click at [407, 362] on button "Done" at bounding box center [411, 367] width 57 height 23
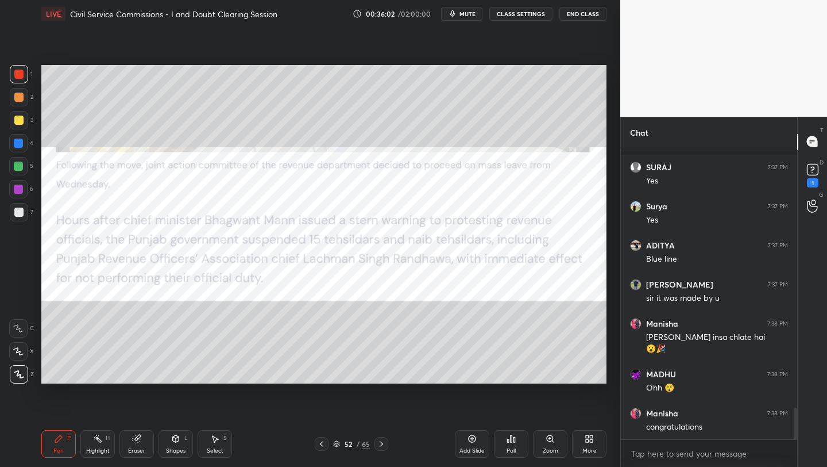
scroll to position [2402, 0]
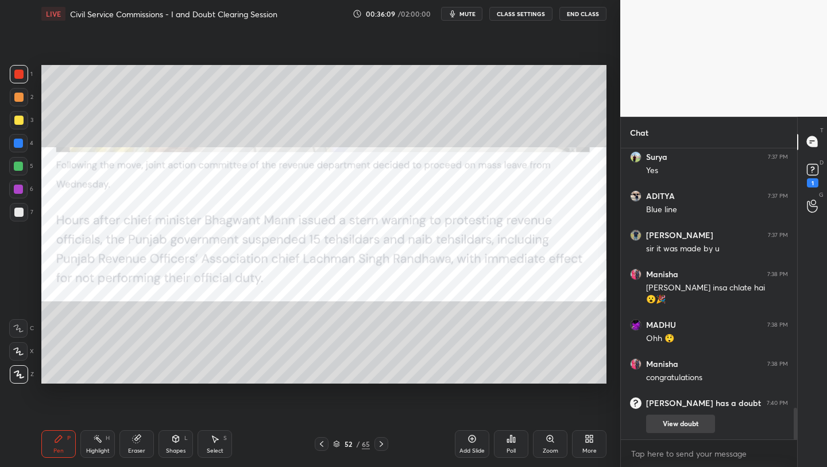
click at [685, 418] on button "View doubt" at bounding box center [680, 423] width 69 height 18
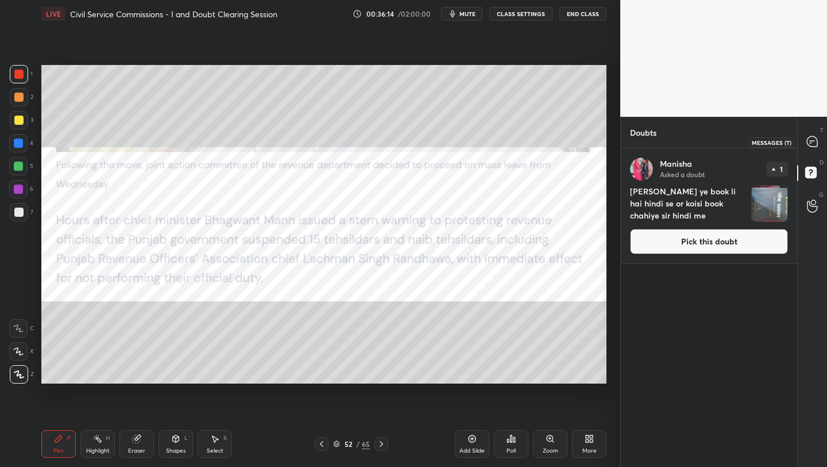
click at [811, 145] on icon at bounding box center [812, 141] width 10 height 10
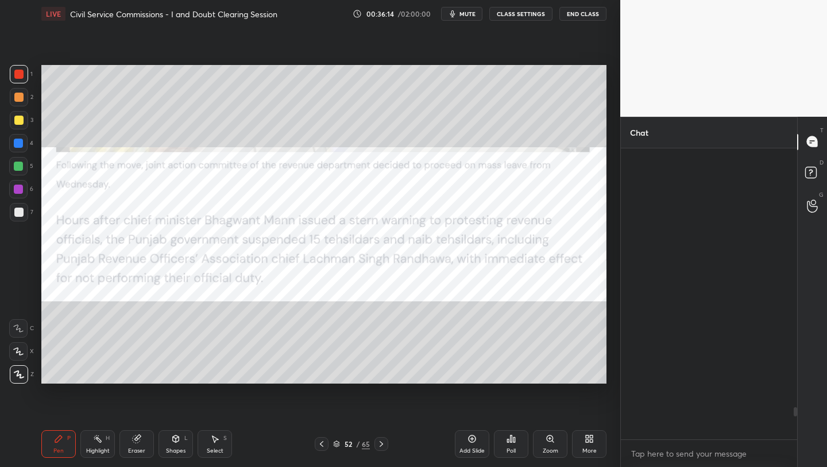
scroll to position [287, 173]
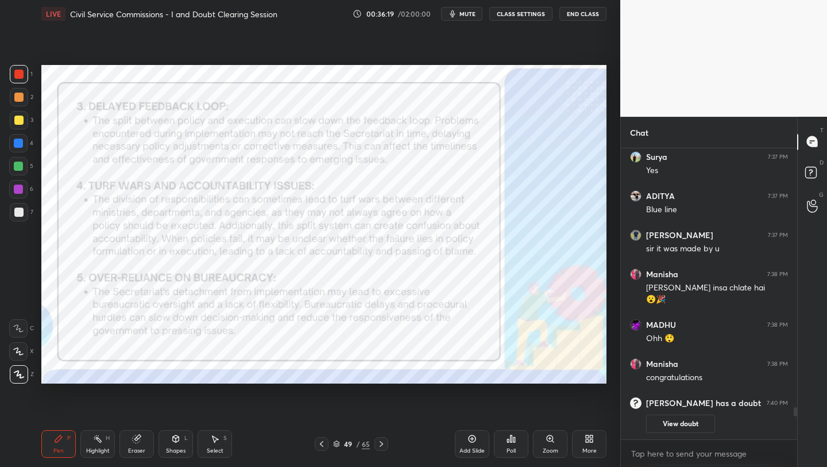
drag, startPoint x: 17, startPoint y: 73, endPoint x: 40, endPoint y: 73, distance: 22.4
click at [21, 75] on div at bounding box center [18, 74] width 9 height 9
click at [468, 440] on icon at bounding box center [472, 438] width 9 height 9
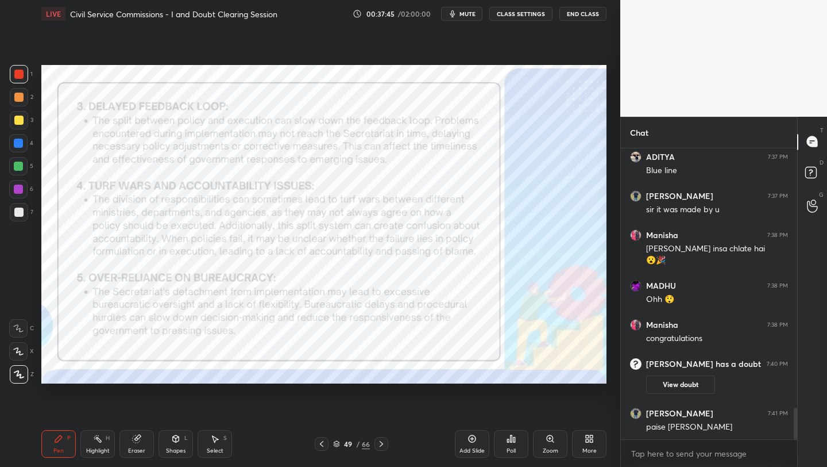
scroll to position [2429, 0]
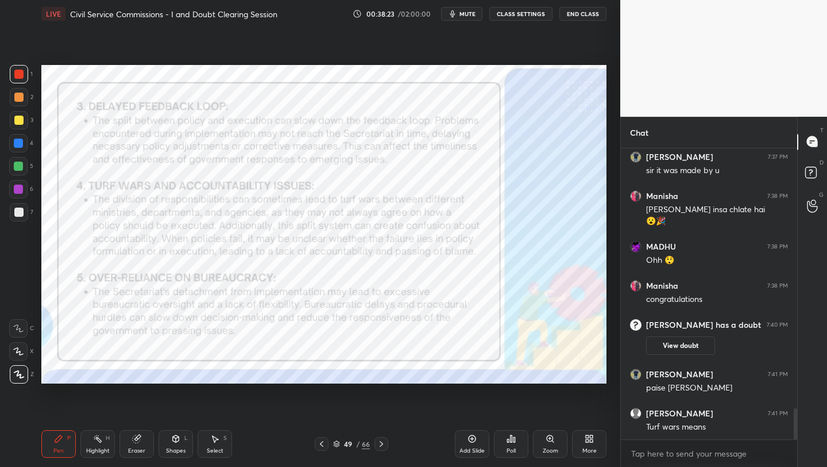
drag, startPoint x: 469, startPoint y: 437, endPoint x: 465, endPoint y: 396, distance: 41.6
click at [469, 437] on icon at bounding box center [472, 438] width 7 height 7
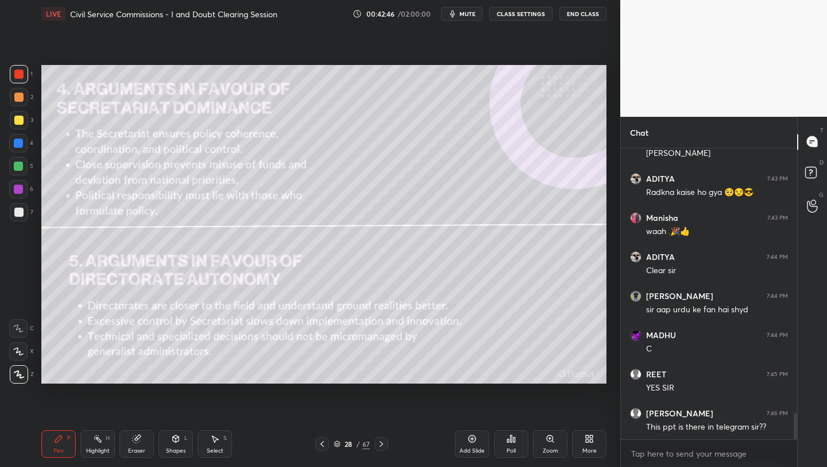
scroll to position [2989, 0]
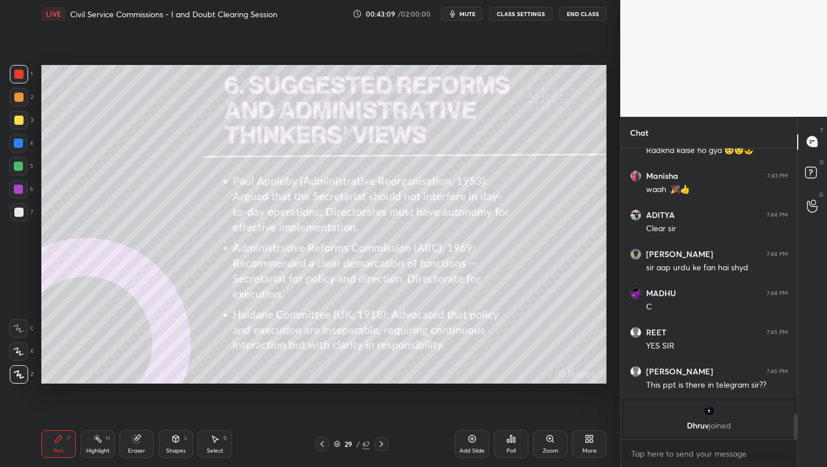
click at [471, 448] on div "Add Slide" at bounding box center [472, 451] width 25 height 6
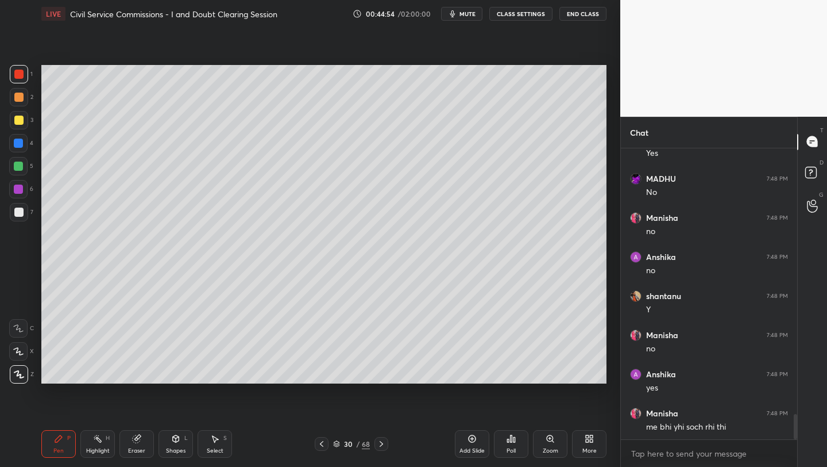
scroll to position [3060, 0]
click at [469, 440] on div "Add Slide" at bounding box center [472, 444] width 34 height 28
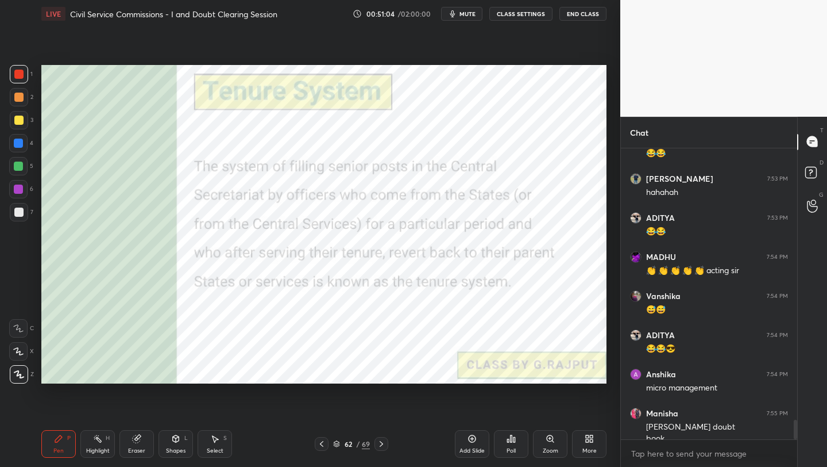
scroll to position [4030, 0]
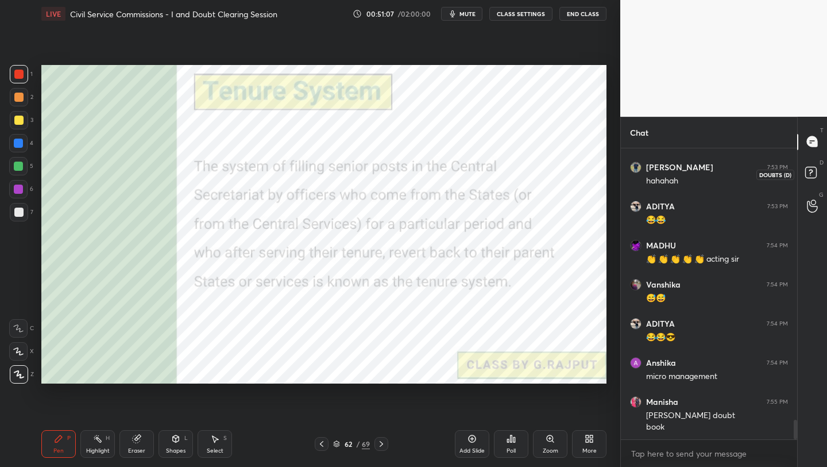
click at [811, 172] on rect at bounding box center [811, 172] width 11 height 11
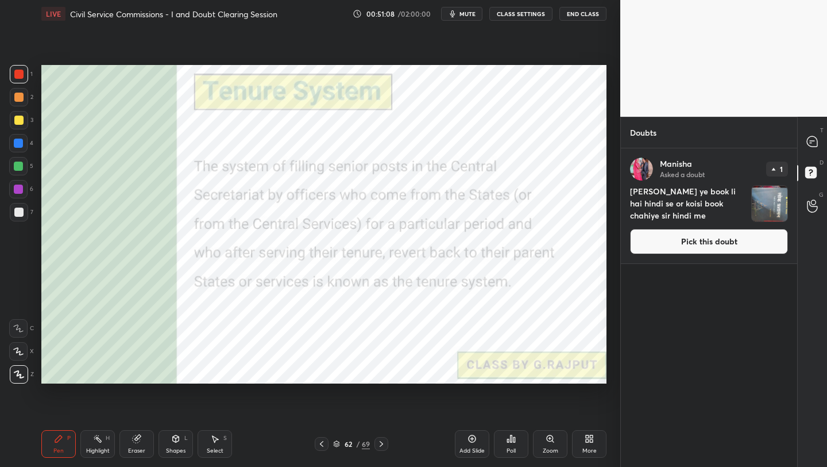
click at [718, 247] on button "Pick this doubt" at bounding box center [709, 241] width 158 height 25
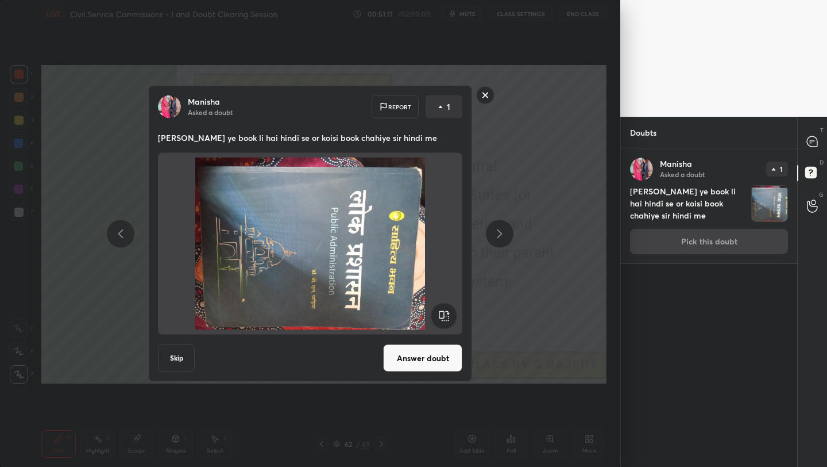
click at [445, 318] on rect at bounding box center [444, 316] width 26 height 26
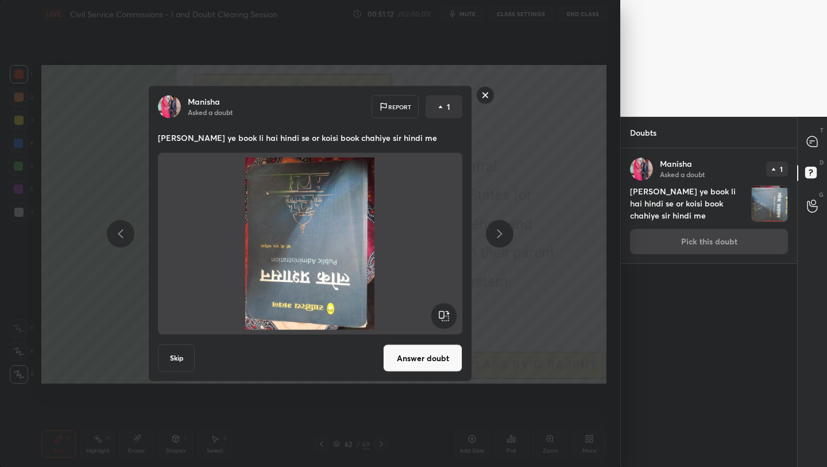
click at [445, 318] on rect at bounding box center [444, 316] width 26 height 26
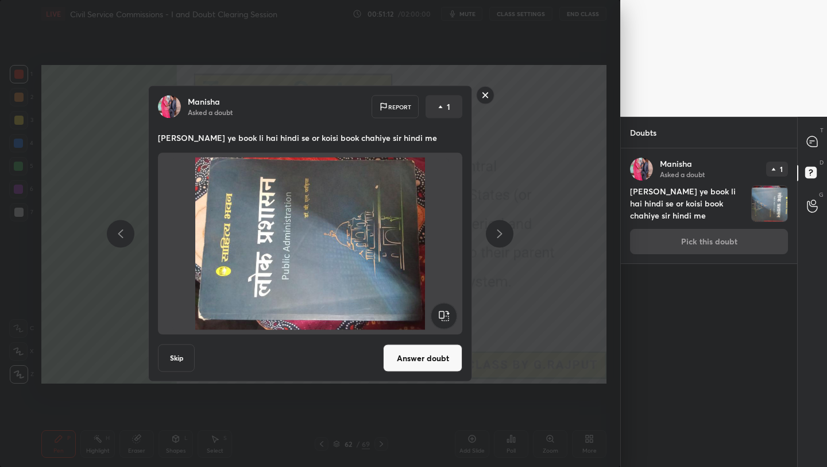
click at [445, 318] on rect at bounding box center [444, 316] width 26 height 26
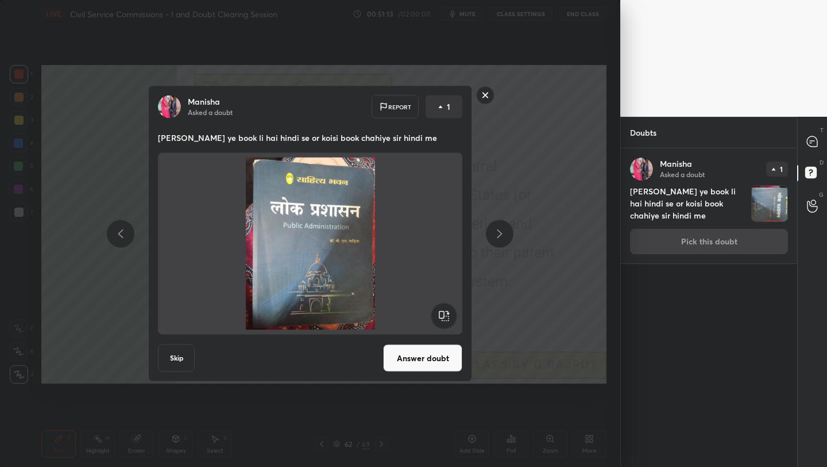
click at [426, 363] on button "Answer doubt" at bounding box center [422, 358] width 79 height 28
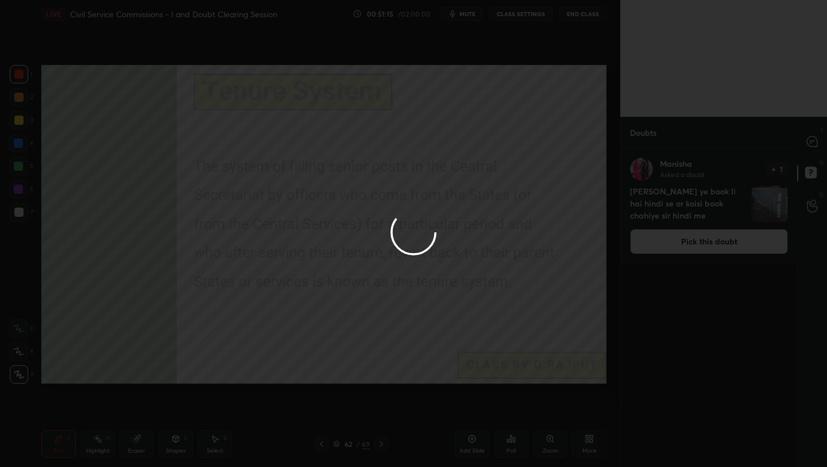
click at [809, 136] on div at bounding box center [413, 233] width 827 height 467
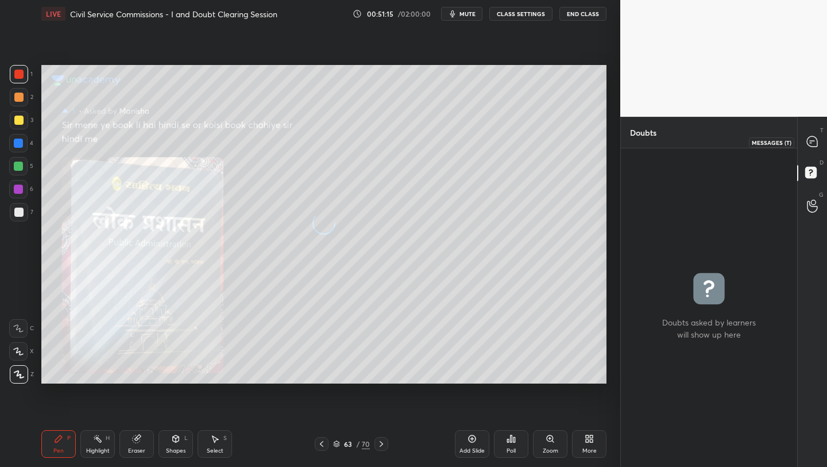
click at [811, 144] on icon at bounding box center [812, 141] width 10 height 10
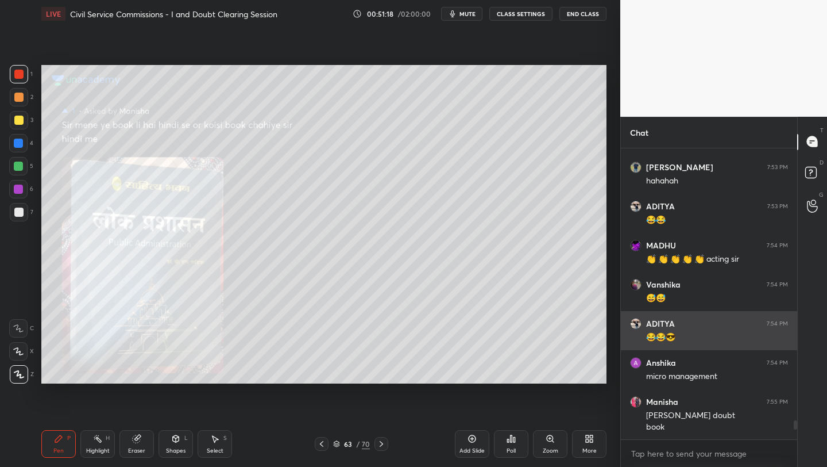
scroll to position [4226, 0]
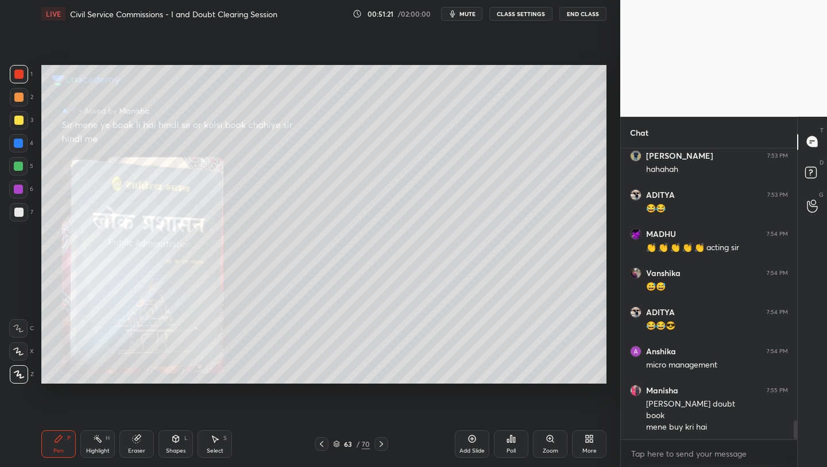
click at [554, 448] on div "Zoom" at bounding box center [551, 451] width 16 height 6
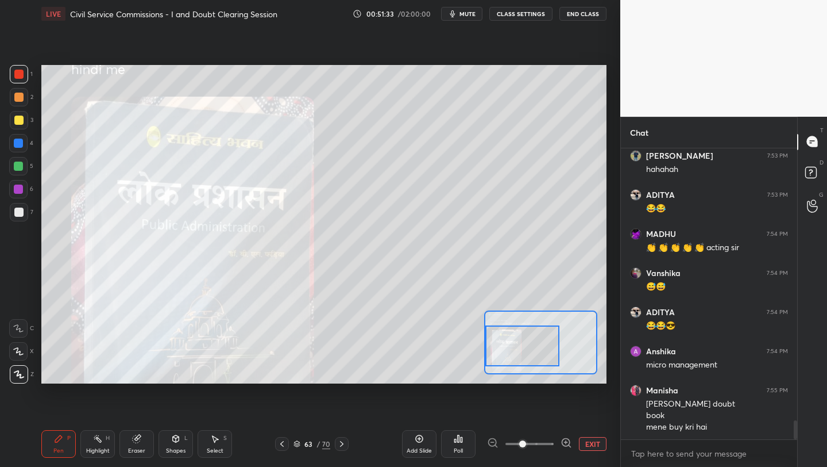
drag, startPoint x: 522, startPoint y: 342, endPoint x: 502, endPoint y: 345, distance: 21.0
click at [502, 345] on div at bounding box center [523, 345] width 74 height 41
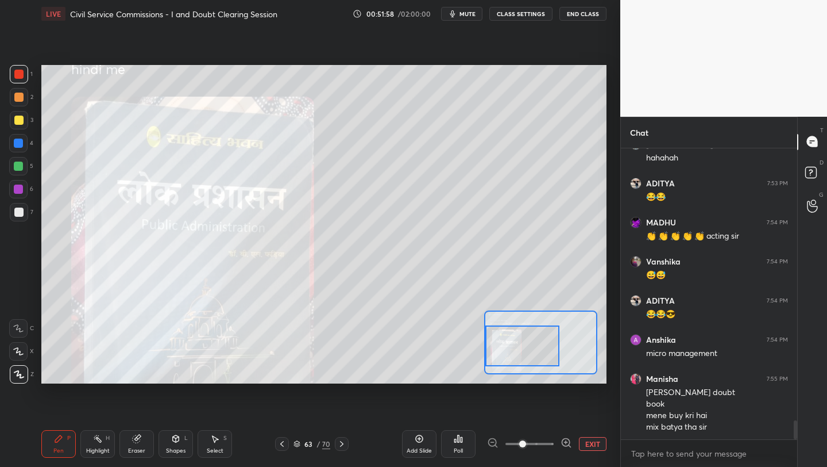
scroll to position [4277, 0]
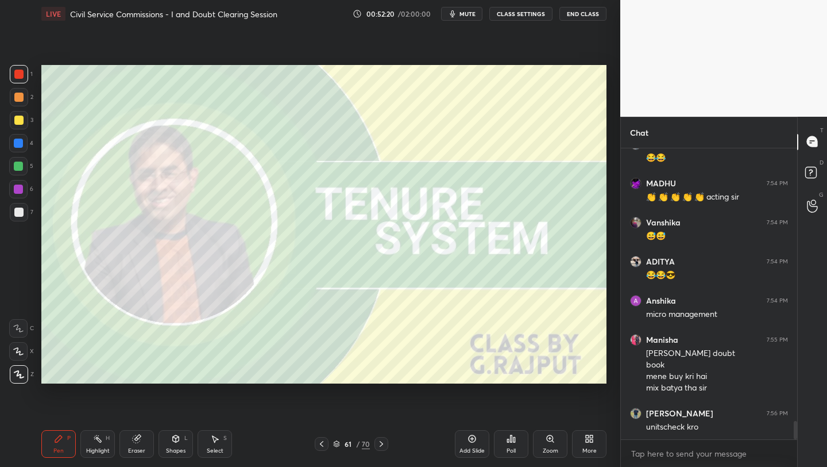
click at [469, 14] on span "mute" at bounding box center [468, 14] width 16 height 8
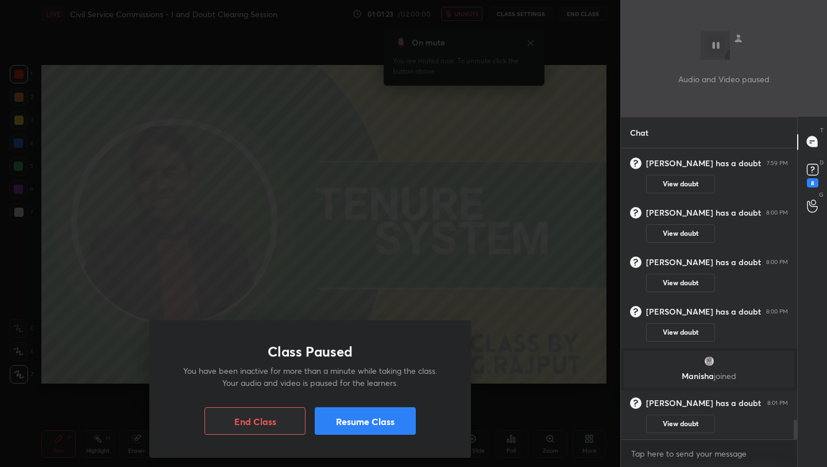
scroll to position [4011, 0]
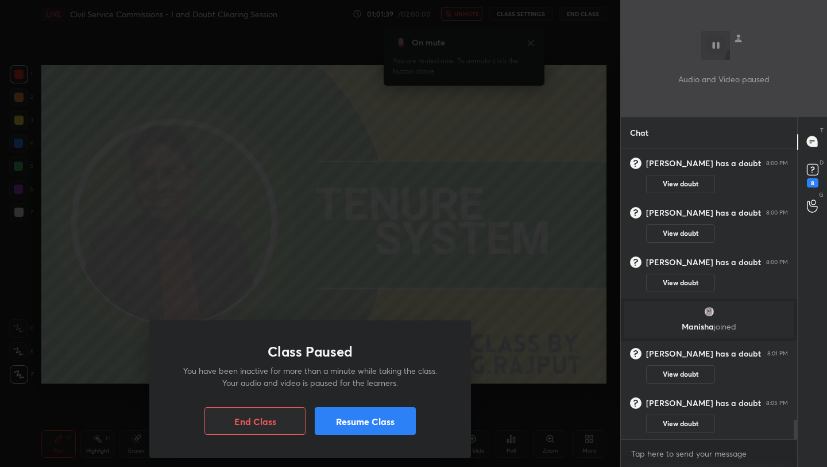
click at [374, 408] on button "Resume Class" at bounding box center [365, 421] width 101 height 28
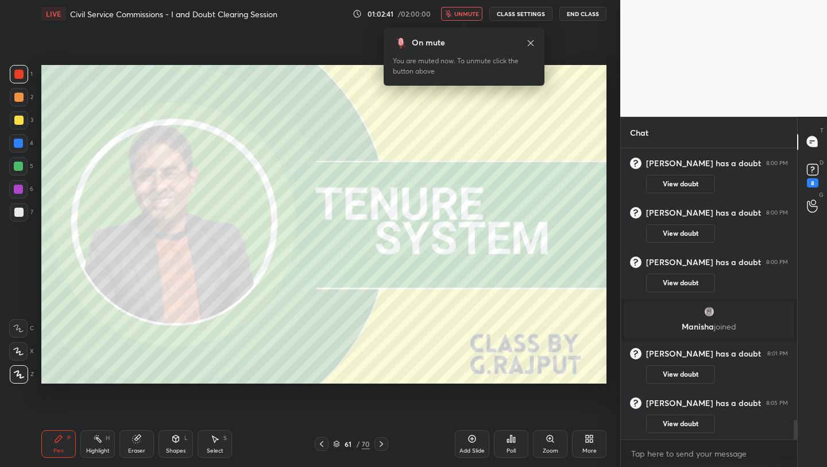
click at [473, 11] on span "unmute" at bounding box center [467, 14] width 25 height 8
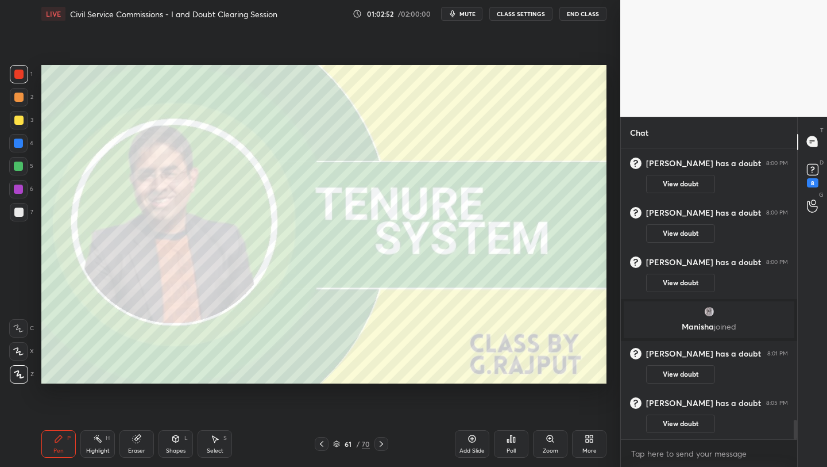
scroll to position [4019, 0]
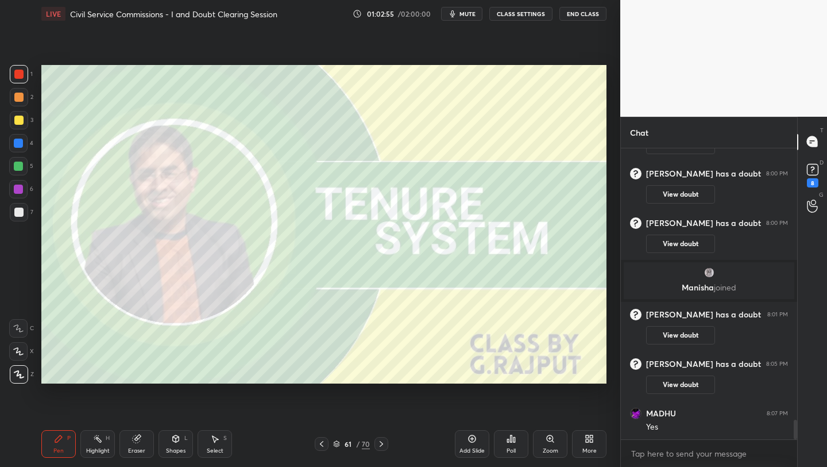
click at [478, 441] on div "Add Slide" at bounding box center [472, 444] width 34 height 28
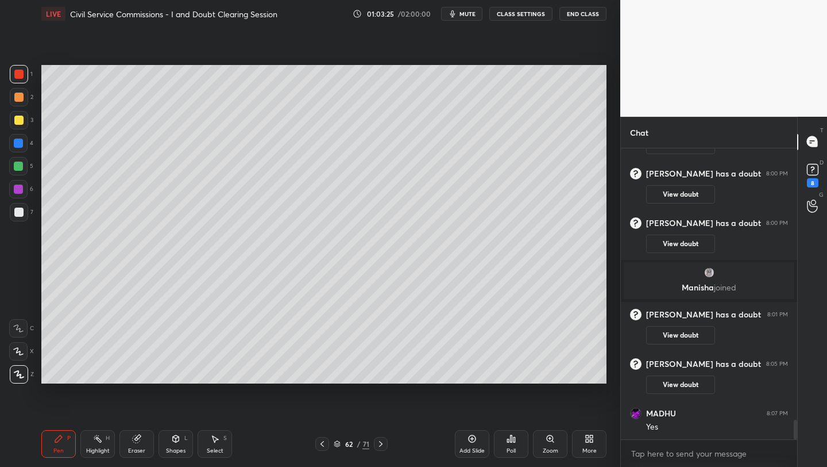
scroll to position [4030, 0]
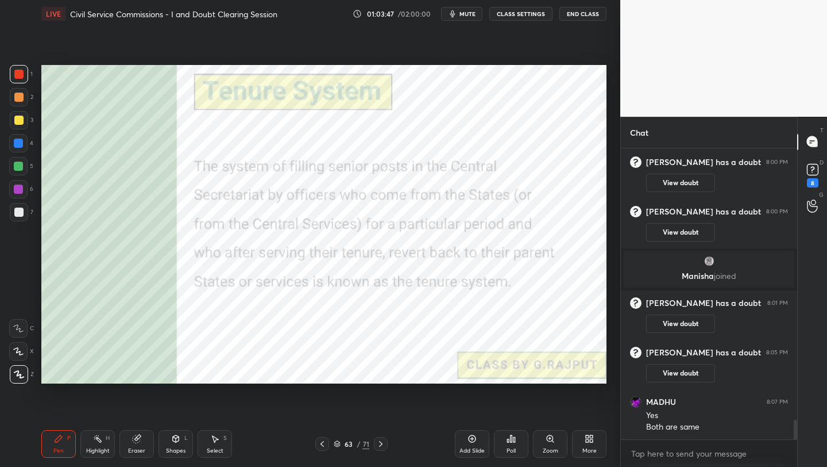
drag, startPoint x: 320, startPoint y: 440, endPoint x: 326, endPoint y: 445, distance: 8.2
click at [322, 444] on icon at bounding box center [322, 443] width 9 height 9
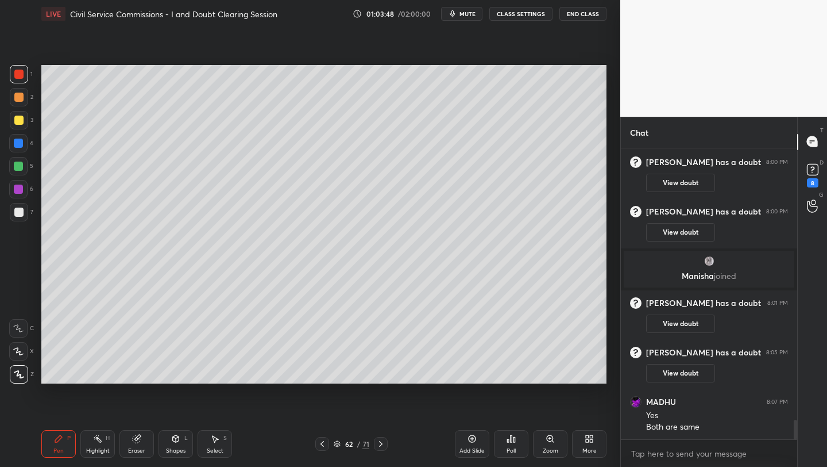
click at [475, 438] on icon at bounding box center [472, 438] width 9 height 9
click at [477, 440] on div "Add Slide" at bounding box center [472, 444] width 34 height 28
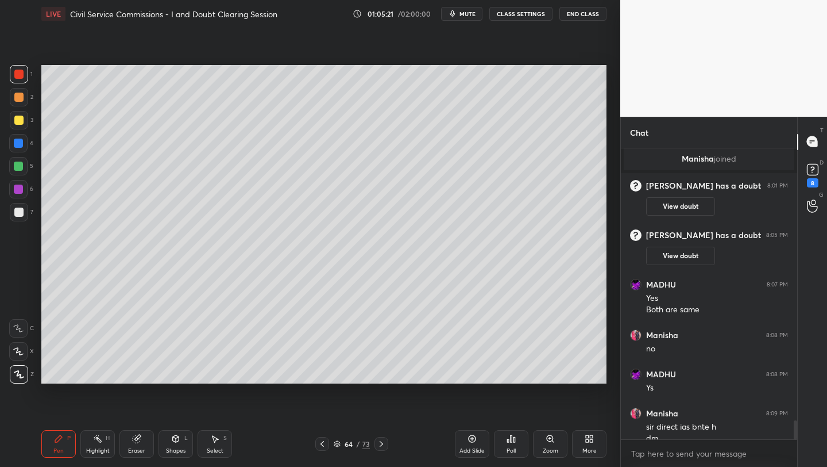
scroll to position [4159, 0]
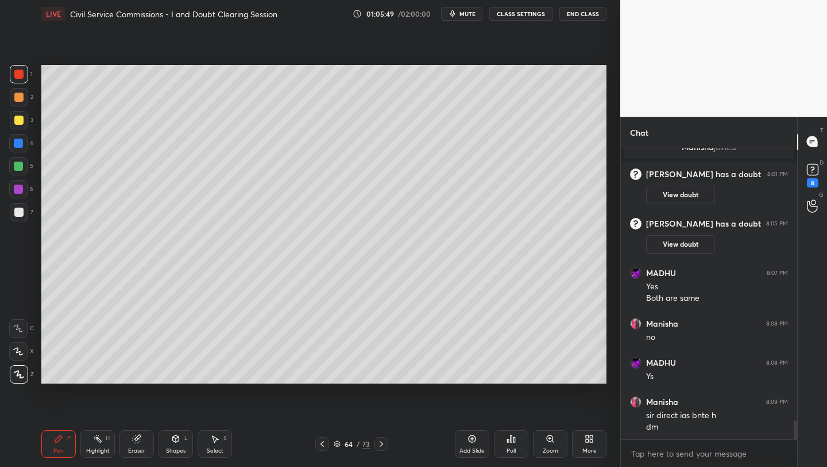
click at [468, 442] on icon at bounding box center [472, 438] width 9 height 9
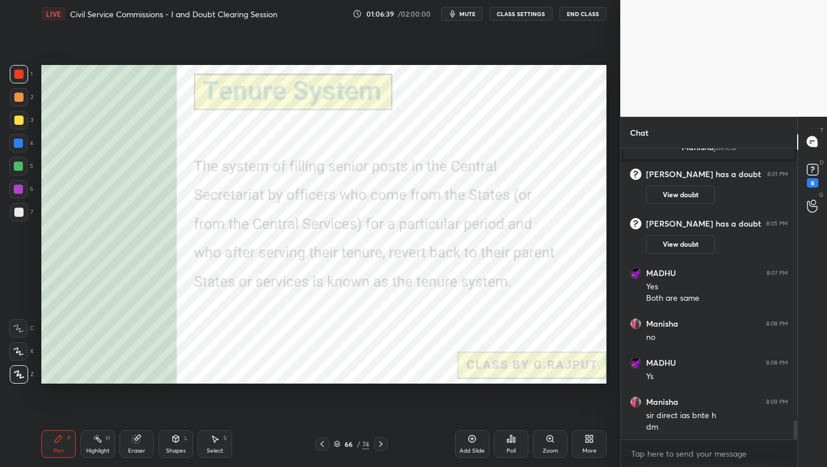
click at [20, 82] on div at bounding box center [19, 74] width 18 height 18
click at [814, 170] on rect at bounding box center [812, 169] width 11 height 11
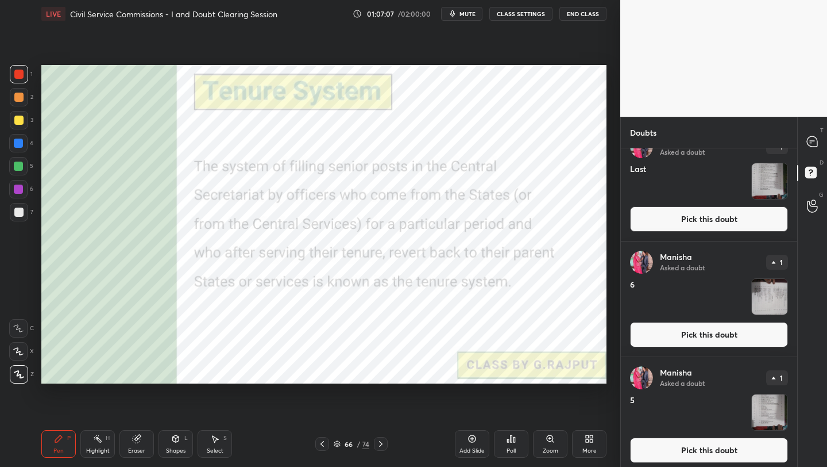
scroll to position [139, 0]
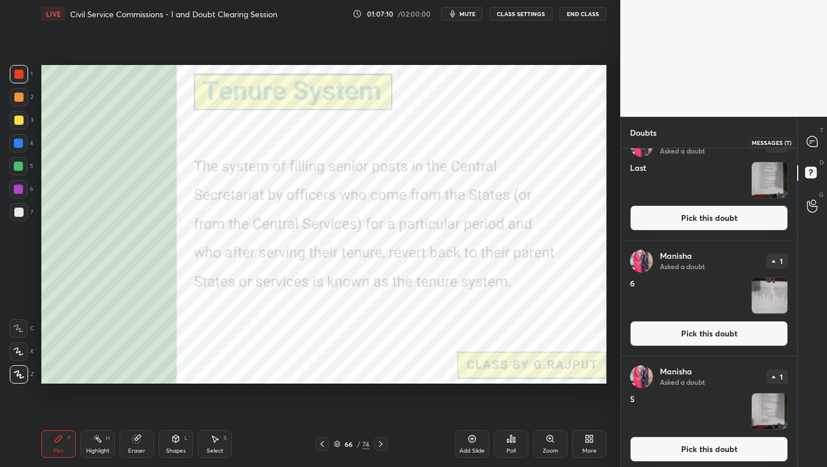
click at [809, 140] on icon at bounding box center [812, 141] width 10 height 10
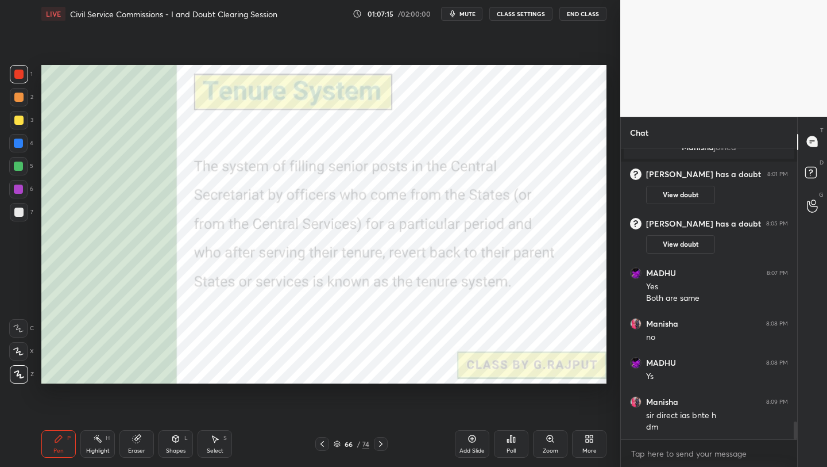
scroll to position [4445, 0]
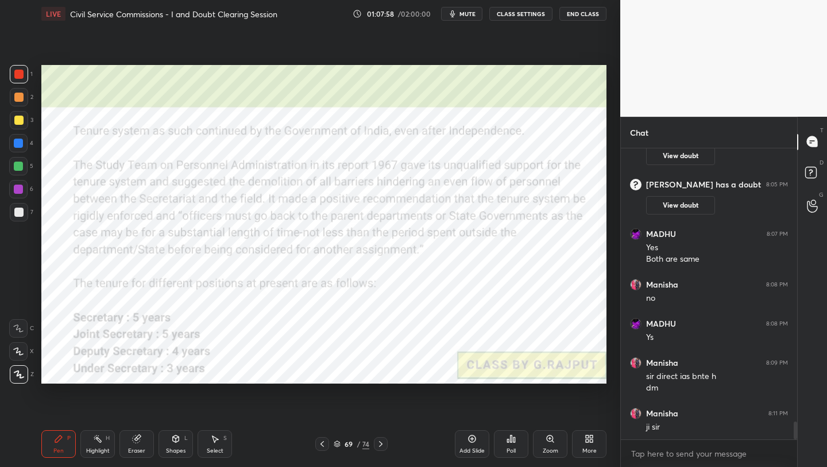
click at [111, 391] on div "Setting up your live class Poll for secs No correct answer Start poll" at bounding box center [324, 224] width 575 height 393
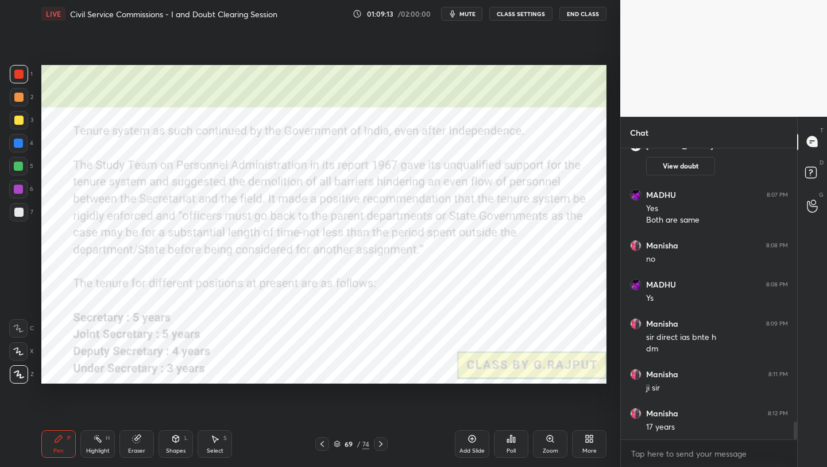
click at [479, 451] on div "Add Slide" at bounding box center [472, 451] width 25 height 6
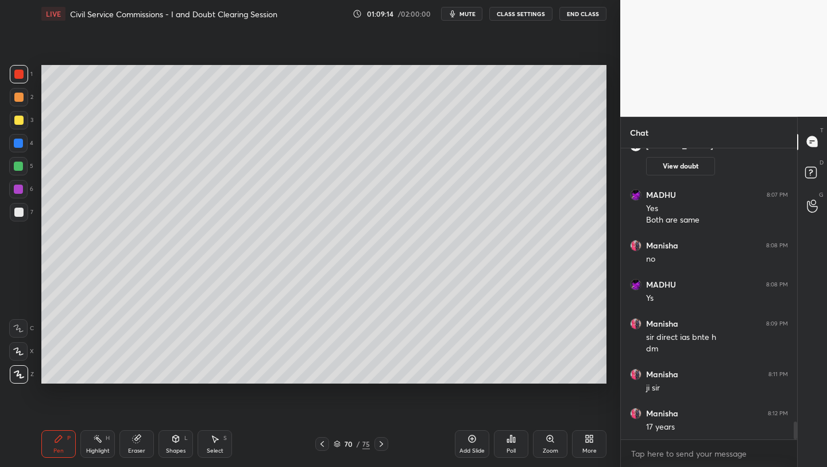
click at [585, 448] on div "More" at bounding box center [590, 451] width 14 height 6
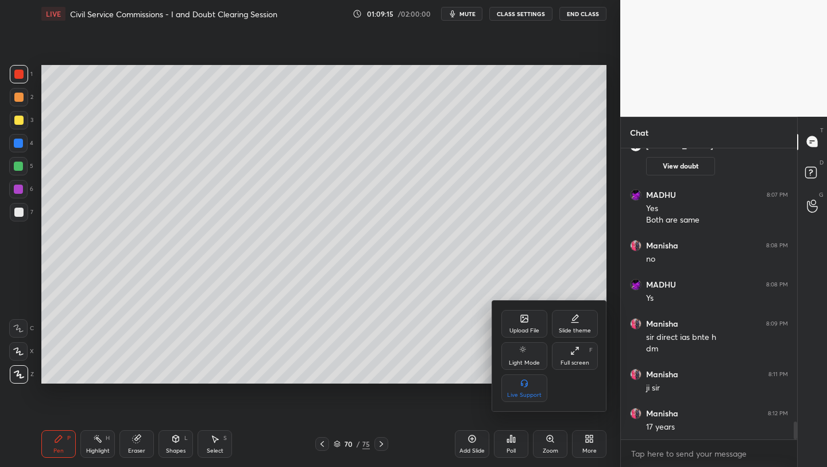
click at [531, 325] on div "Upload File" at bounding box center [525, 324] width 46 height 28
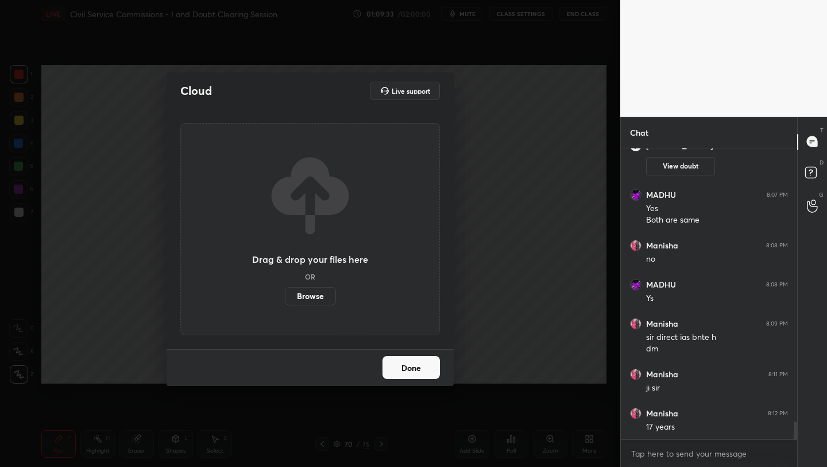
click at [319, 298] on label "Browse" at bounding box center [310, 296] width 51 height 18
click at [285, 298] on input "Browse" at bounding box center [285, 296] width 0 height 18
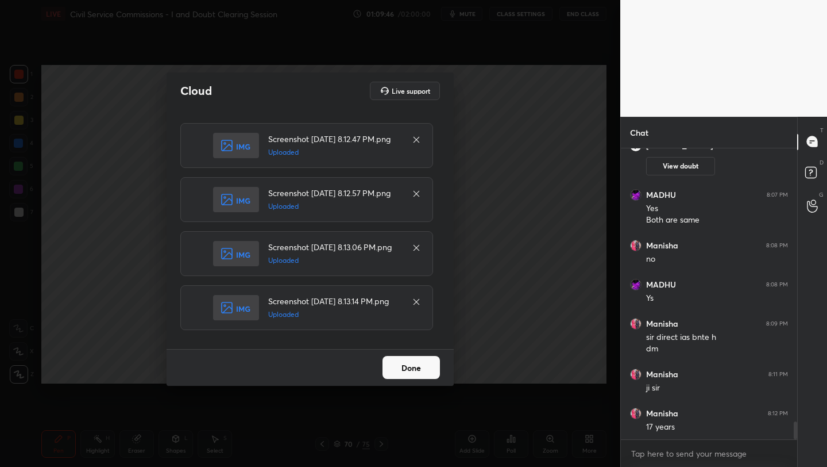
click at [402, 369] on button "Done" at bounding box center [411, 367] width 57 height 23
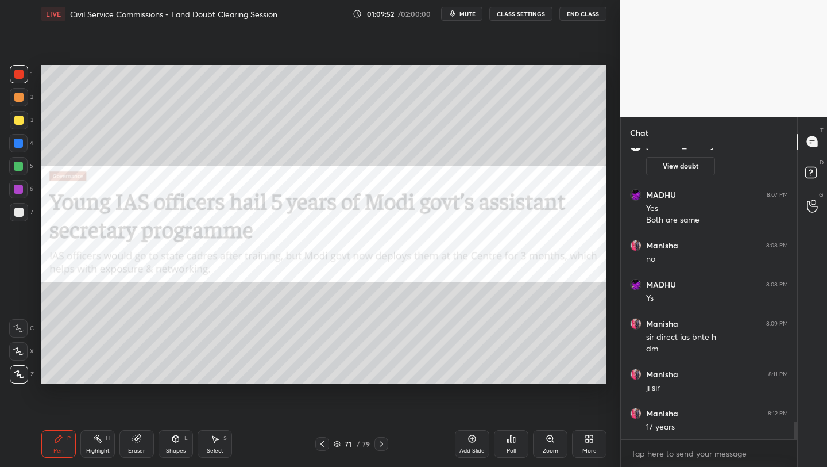
click at [17, 78] on div at bounding box center [18, 74] width 9 height 9
click at [464, 444] on div "Add Slide" at bounding box center [472, 444] width 34 height 28
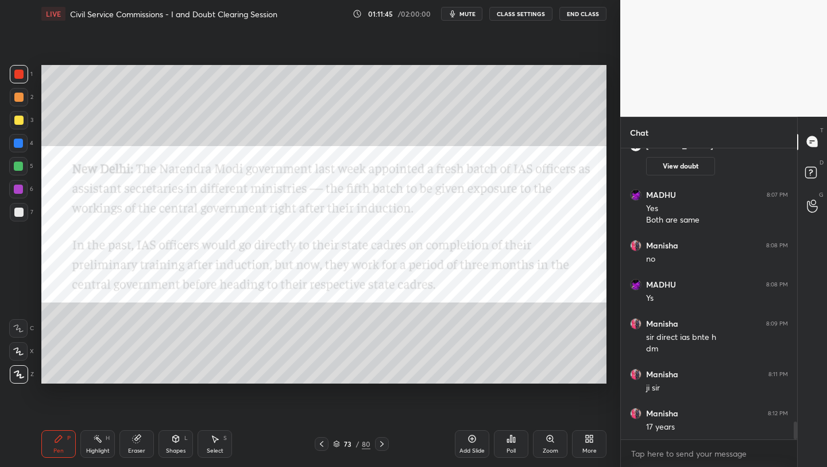
drag, startPoint x: 20, startPoint y: 70, endPoint x: 27, endPoint y: 79, distance: 11.8
click at [20, 70] on div at bounding box center [18, 74] width 9 height 9
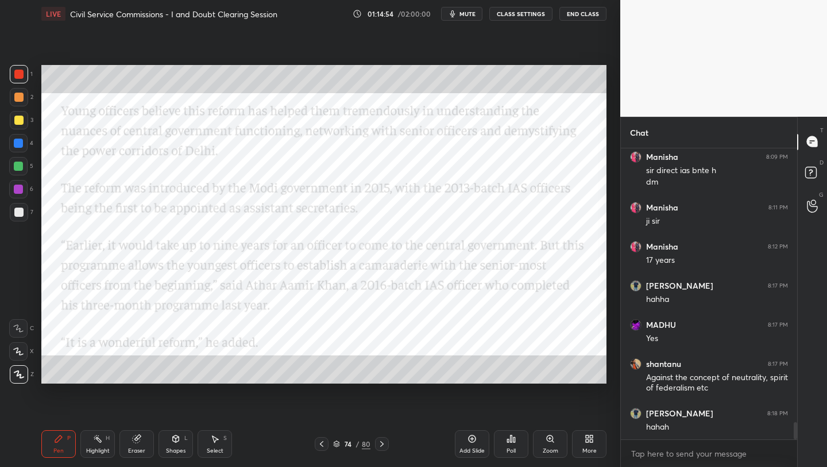
scroll to position [4690, 0]
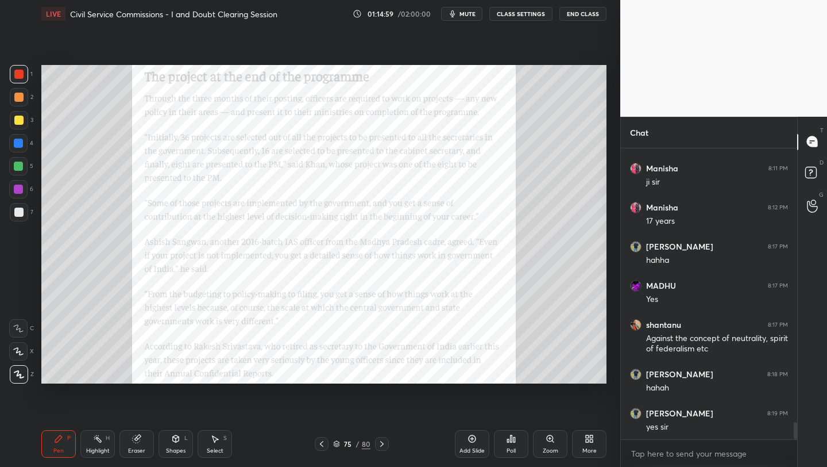
click at [546, 442] on icon at bounding box center [550, 438] width 9 height 9
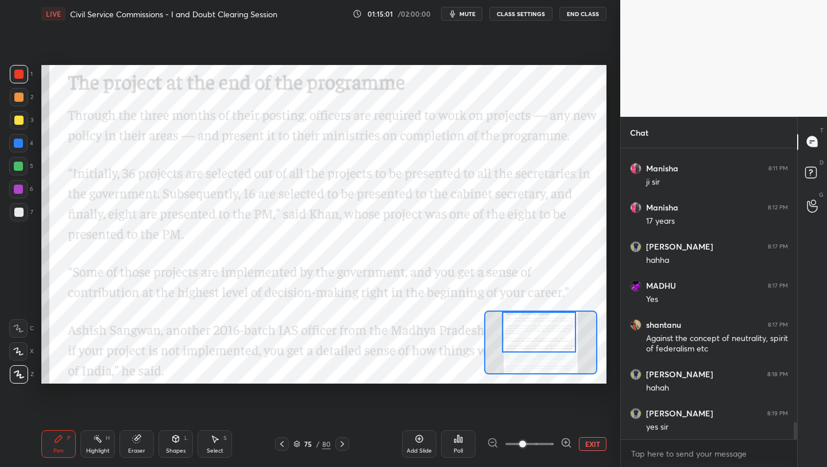
drag, startPoint x: 526, startPoint y: 324, endPoint x: 525, endPoint y: 314, distance: 9.3
click at [525, 314] on div at bounding box center [539, 331] width 74 height 41
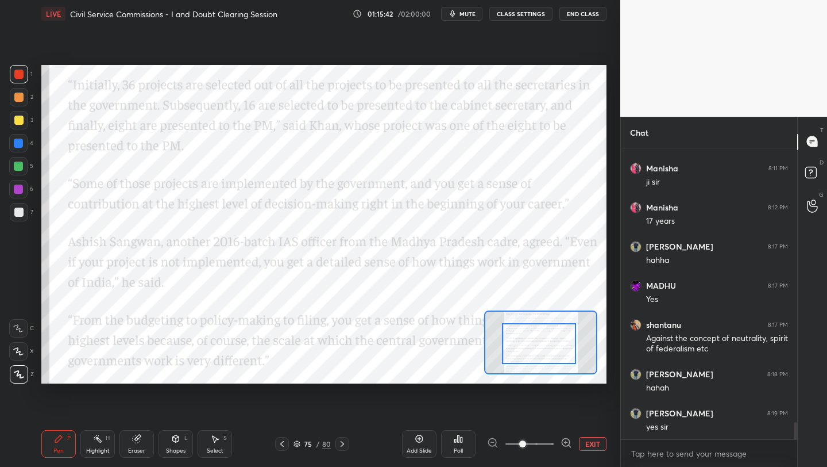
drag, startPoint x: 545, startPoint y: 332, endPoint x: 543, endPoint y: 342, distance: 10.5
click at [544, 343] on div at bounding box center [539, 343] width 74 height 41
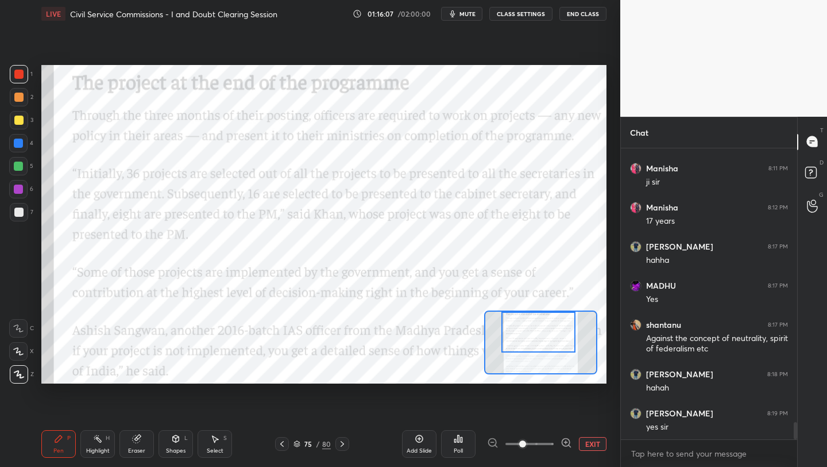
drag, startPoint x: 537, startPoint y: 337, endPoint x: 537, endPoint y: 324, distance: 12.6
click at [537, 324] on div at bounding box center [539, 331] width 74 height 41
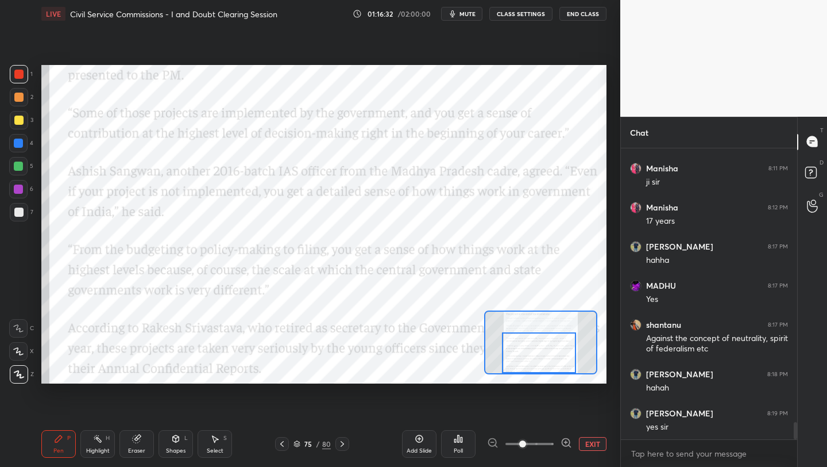
drag, startPoint x: 544, startPoint y: 342, endPoint x: 545, endPoint y: 368, distance: 25.9
click at [545, 368] on div at bounding box center [539, 352] width 74 height 41
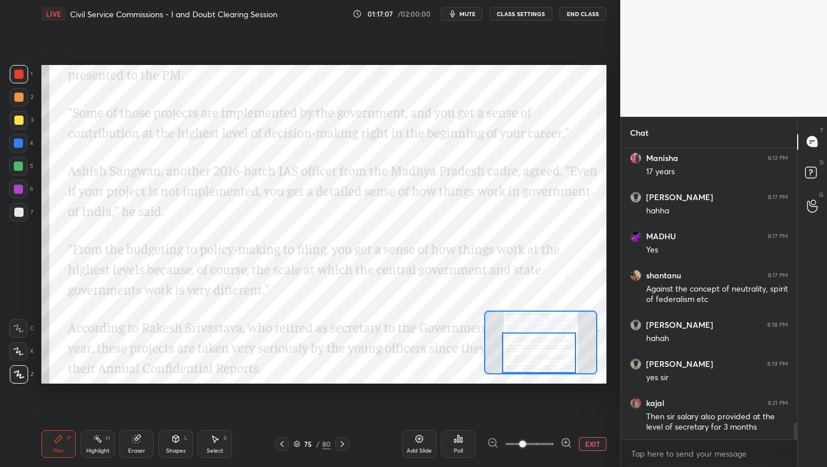
drag, startPoint x: 548, startPoint y: 354, endPoint x: 545, endPoint y: 359, distance: 6.2
click at [545, 359] on div at bounding box center [539, 352] width 74 height 41
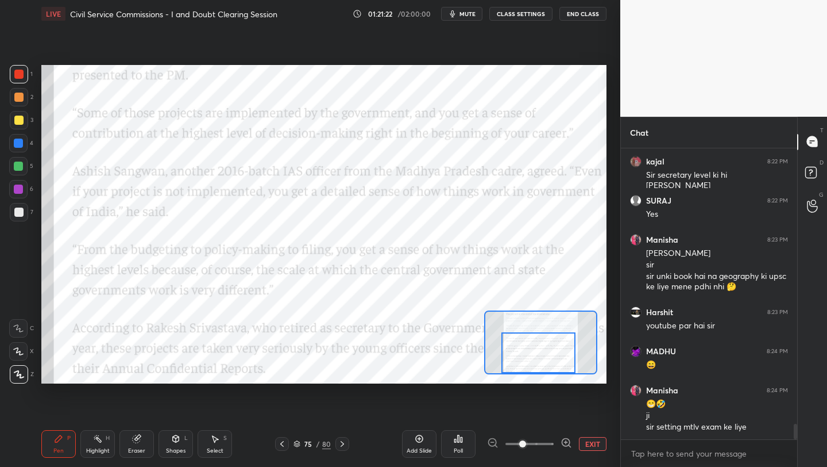
scroll to position [5119, 0]
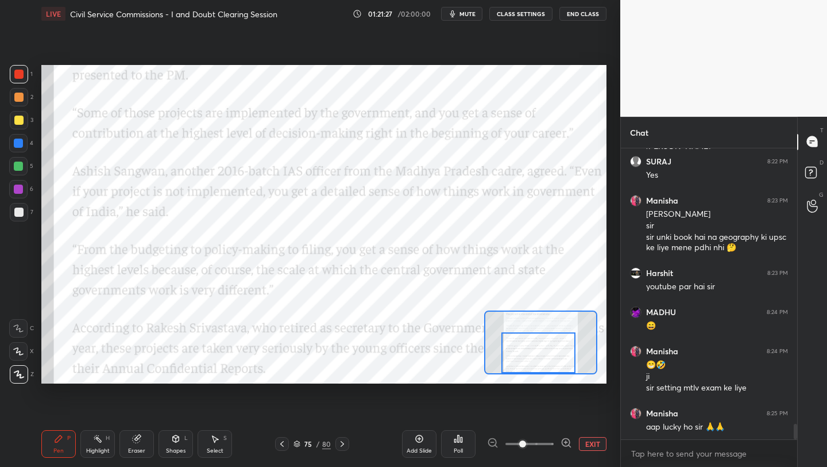
drag, startPoint x: 536, startPoint y: 351, endPoint x: 535, endPoint y: 359, distance: 8.1
click at [536, 358] on div at bounding box center [539, 352] width 74 height 41
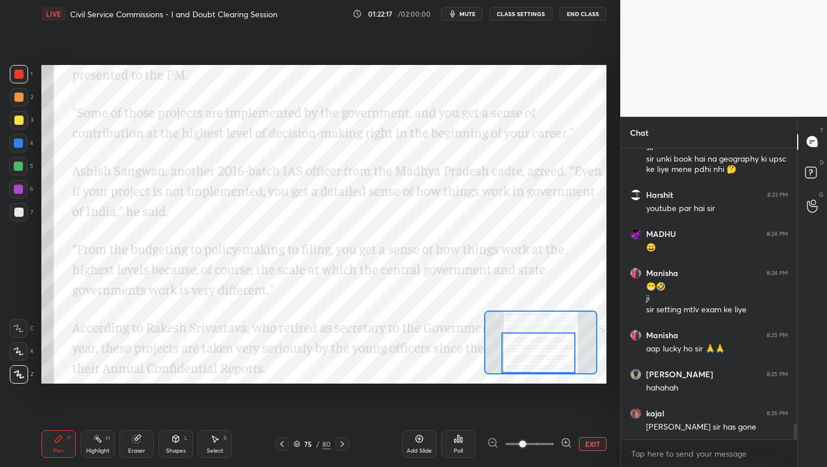
scroll to position [5246, 0]
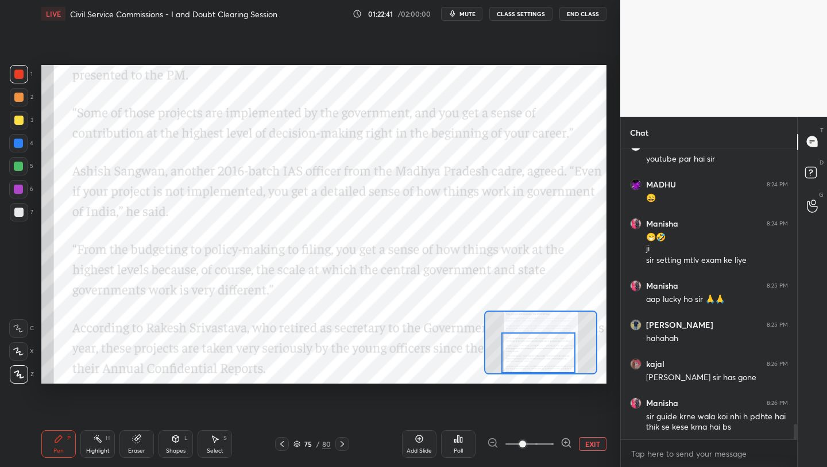
click at [593, 441] on button "EXIT" at bounding box center [593, 444] width 28 height 14
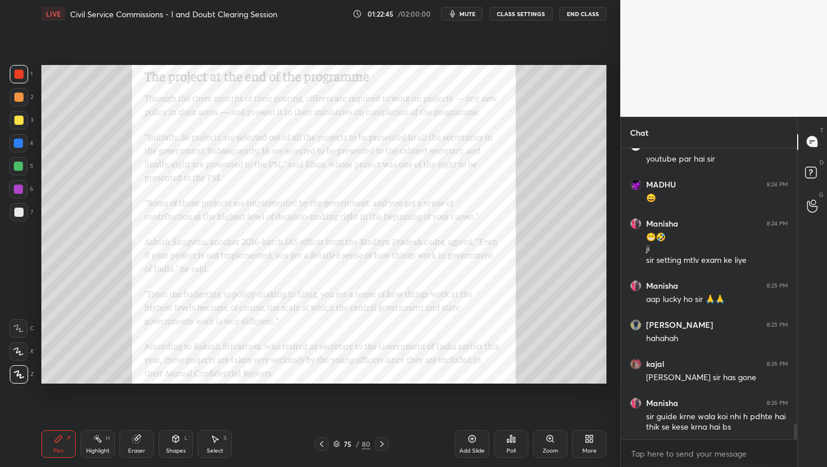
click at [320, 441] on icon at bounding box center [321, 443] width 9 height 9
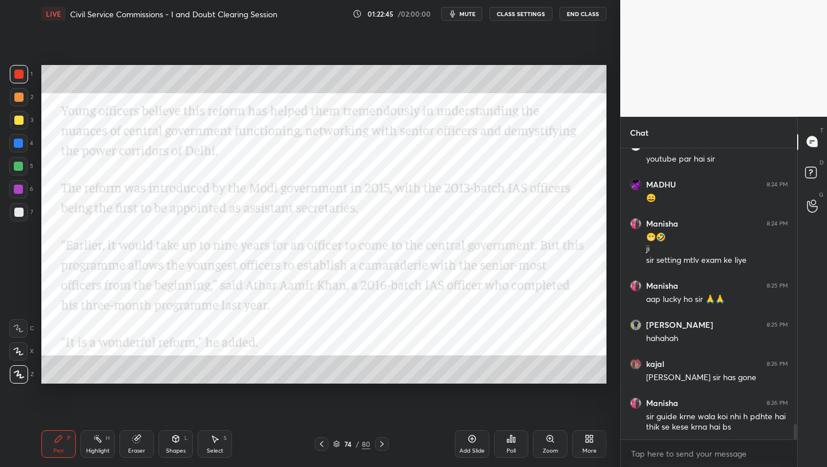
click at [322, 442] on icon at bounding box center [321, 444] width 3 height 6
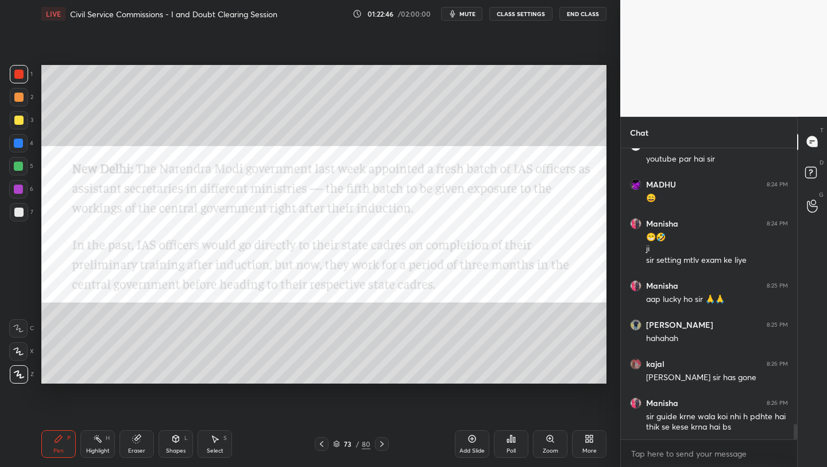
click at [321, 446] on icon at bounding box center [321, 443] width 9 height 9
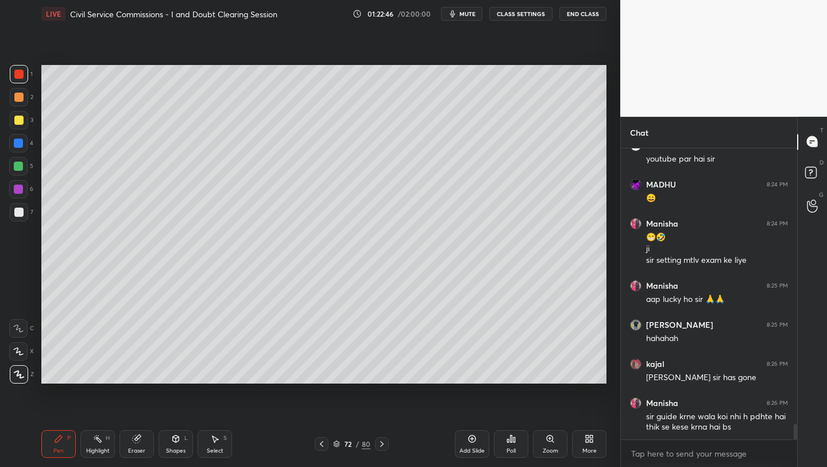
click at [324, 445] on icon at bounding box center [321, 443] width 9 height 9
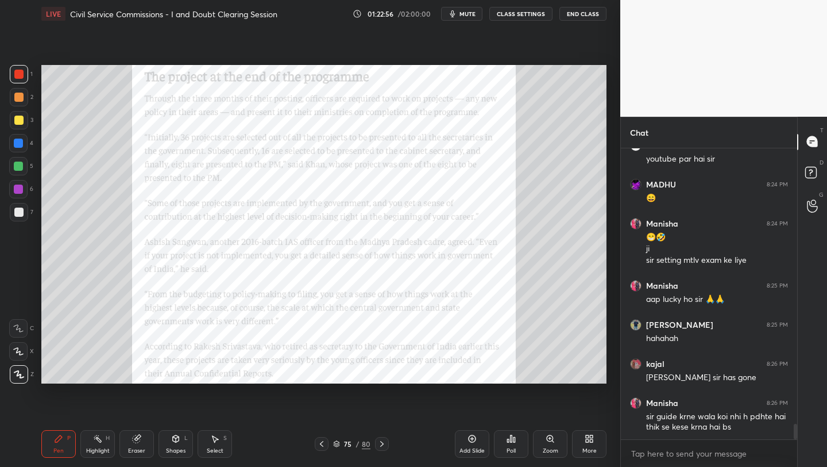
drag, startPoint x: 477, startPoint y: 448, endPoint x: 480, endPoint y: 440, distance: 8.2
click at [476, 448] on div "Add Slide" at bounding box center [472, 451] width 25 height 6
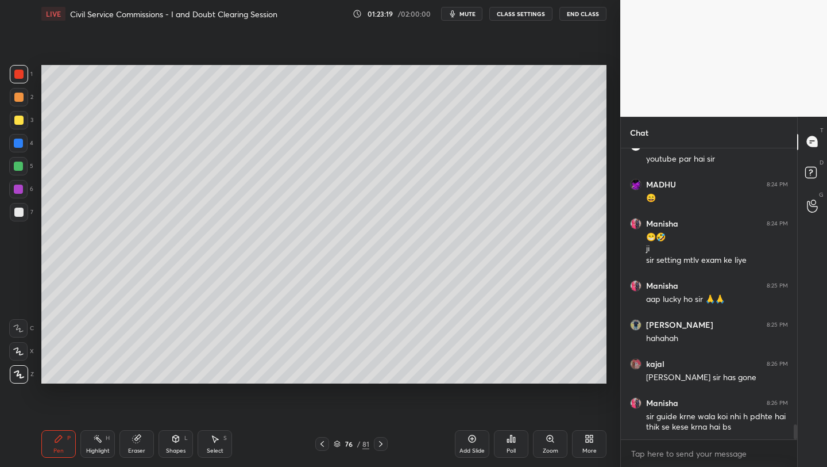
scroll to position [5285, 0]
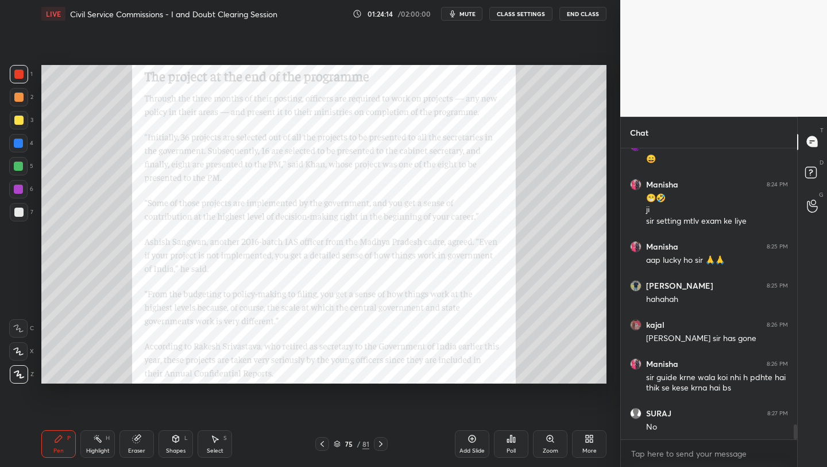
click at [548, 445] on div "Zoom" at bounding box center [550, 444] width 34 height 28
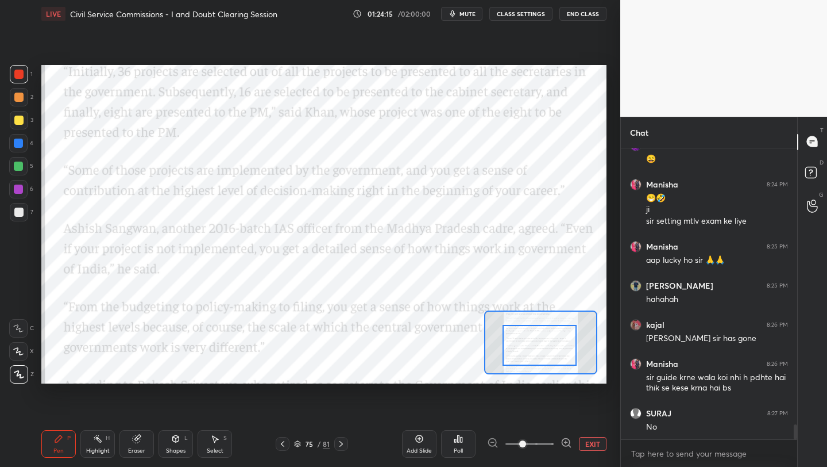
drag, startPoint x: 547, startPoint y: 344, endPoint x: 554, endPoint y: 356, distance: 13.9
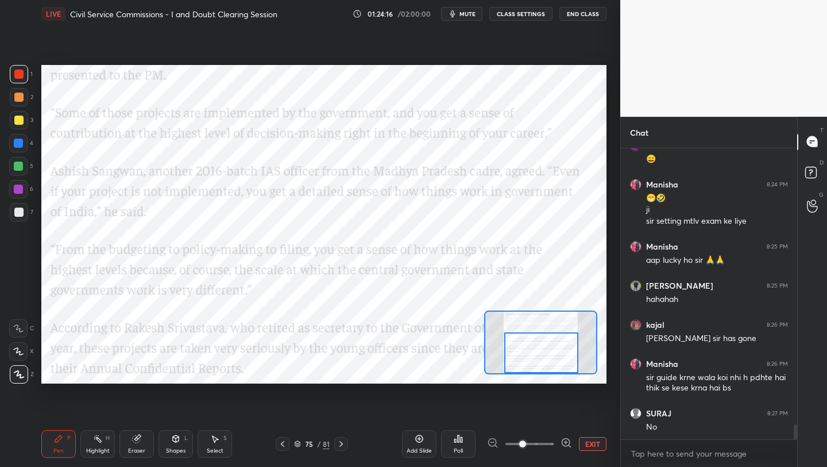
drag, startPoint x: 558, startPoint y: 349, endPoint x: 556, endPoint y: 369, distance: 19.6
click at [557, 364] on div at bounding box center [542, 352] width 74 height 41
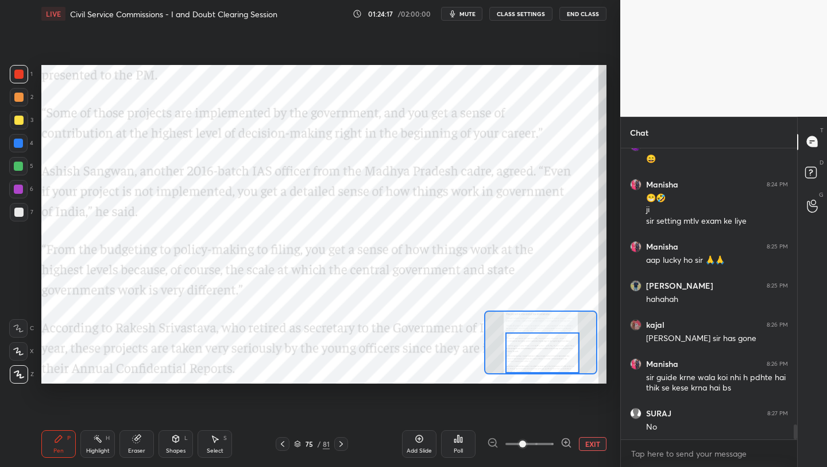
click at [588, 442] on button "EXIT" at bounding box center [593, 444] width 28 height 14
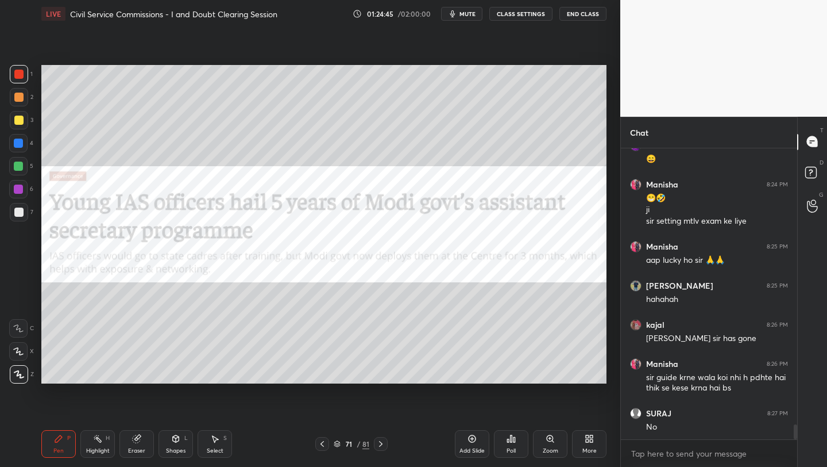
scroll to position [5325, 0]
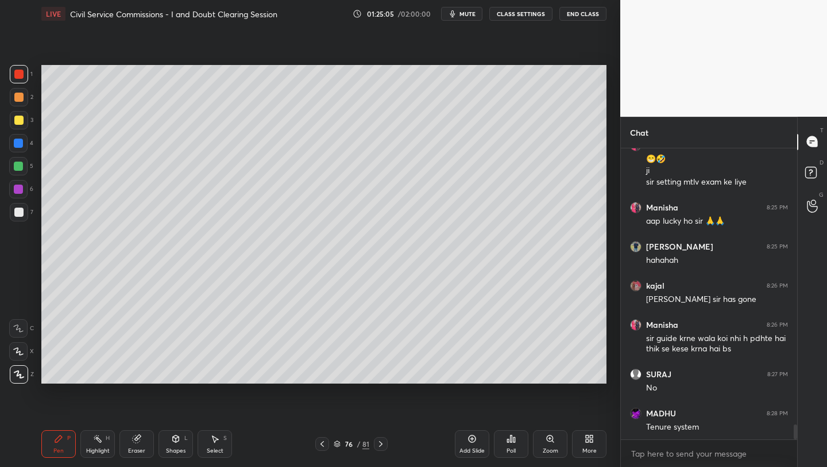
drag, startPoint x: 470, startPoint y: 438, endPoint x: 482, endPoint y: 403, distance: 36.5
click at [469, 436] on icon at bounding box center [472, 438] width 9 height 9
drag, startPoint x: 5, startPoint y: 101, endPoint x: 13, endPoint y: 111, distance: 12.3
click at [8, 101] on div "1 2 3 4 5 6 7 C X Z C X Z E E Erase all H H" at bounding box center [18, 224] width 37 height 318
click at [14, 118] on div at bounding box center [19, 120] width 18 height 18
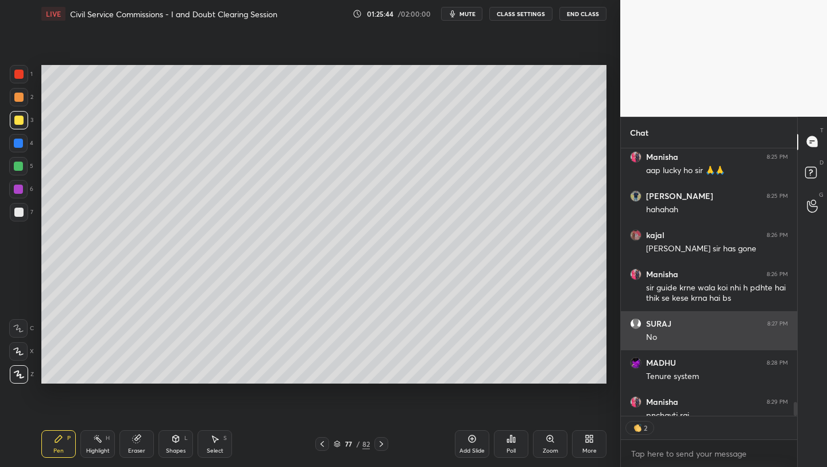
scroll to position [5399, 0]
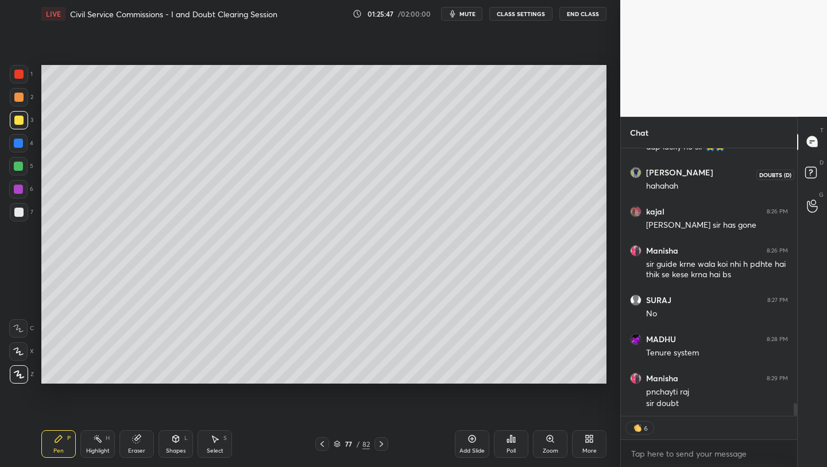
click at [815, 171] on rect at bounding box center [811, 172] width 11 height 11
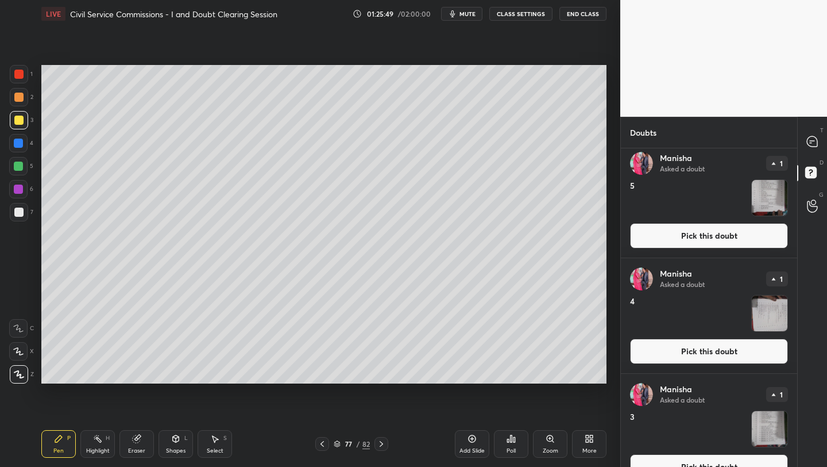
scroll to position [605, 0]
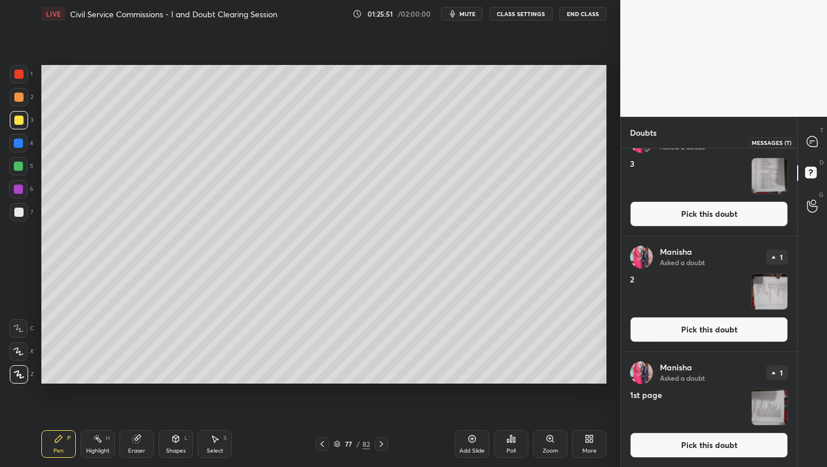
click at [817, 144] on icon at bounding box center [812, 141] width 10 height 10
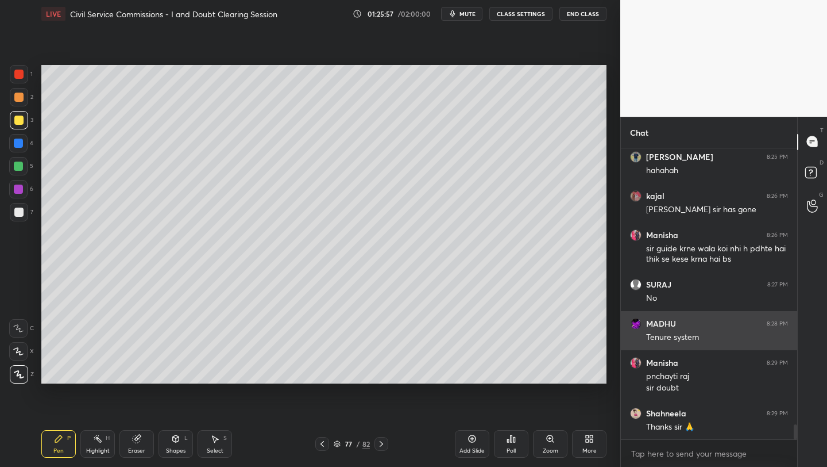
scroll to position [5453, 0]
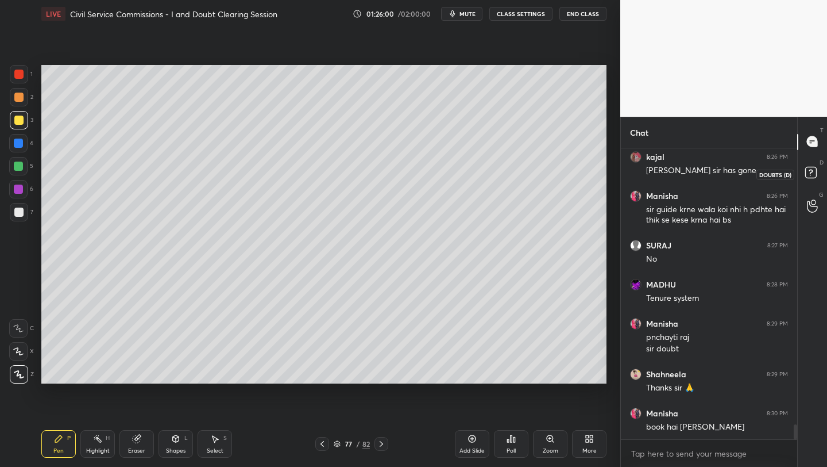
click at [813, 172] on rect at bounding box center [811, 172] width 11 height 11
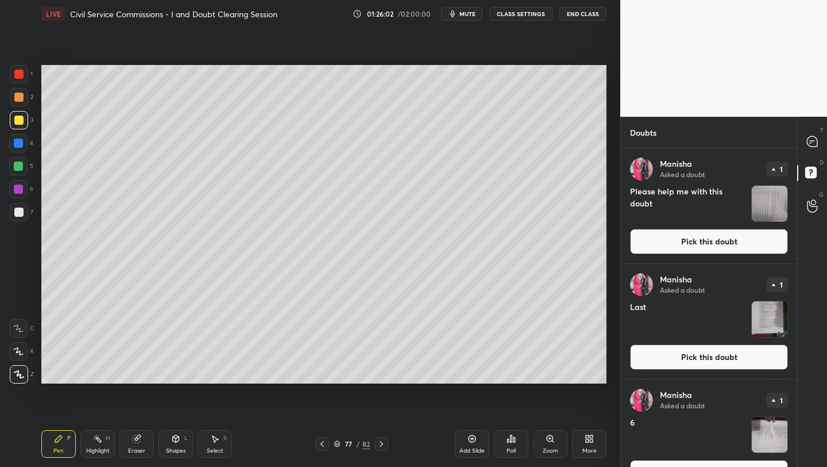
click at [725, 352] on button "Pick this doubt" at bounding box center [709, 356] width 158 height 25
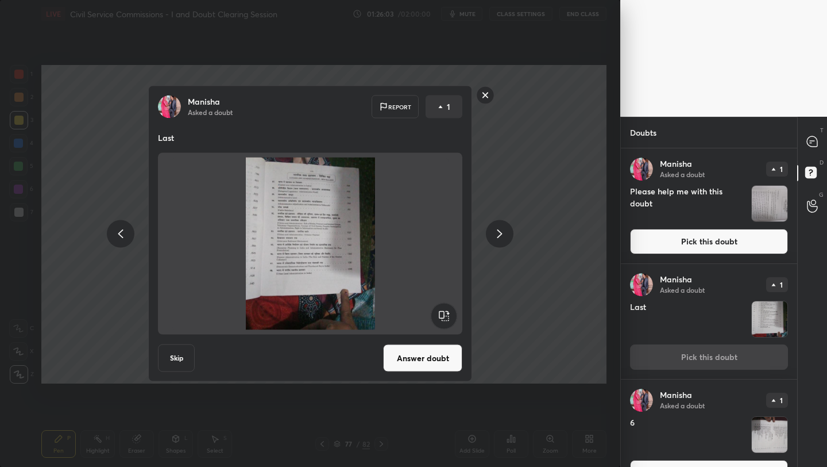
click at [436, 356] on button "Answer doubt" at bounding box center [422, 358] width 79 height 28
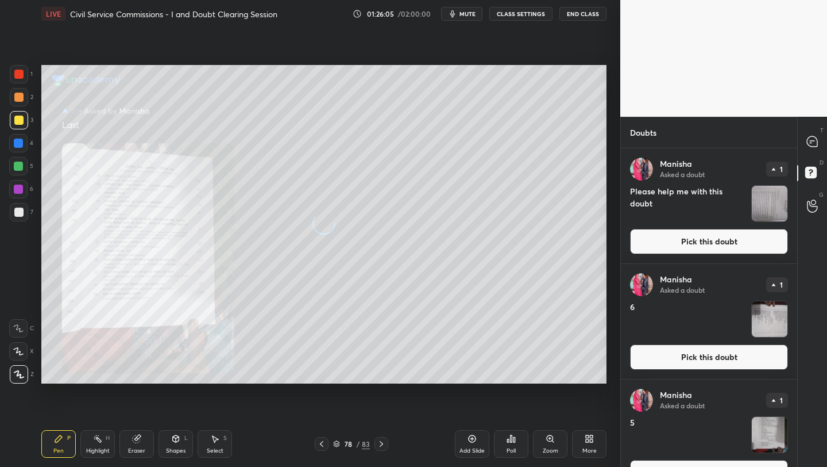
click at [552, 453] on div "Zoom" at bounding box center [551, 451] width 16 height 6
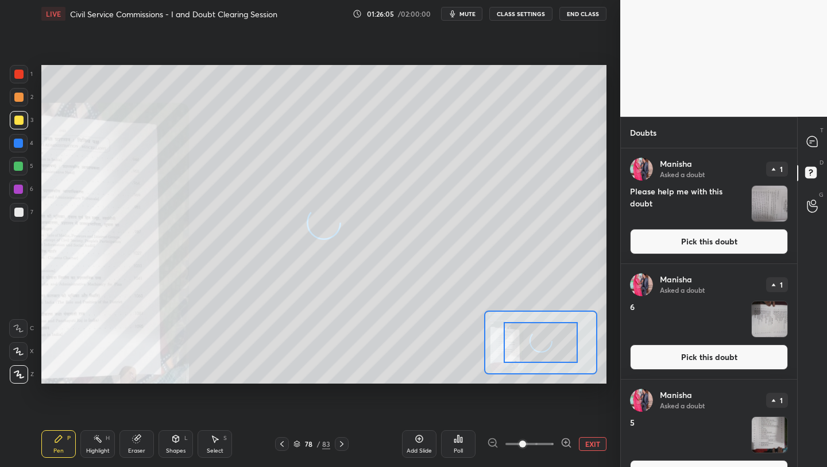
click at [552, 453] on div "Add Slide Poll EXIT" at bounding box center [504, 443] width 205 height 64
click at [546, 442] on span at bounding box center [530, 443] width 48 height 17
click at [526, 442] on span at bounding box center [522, 443] width 7 height 7
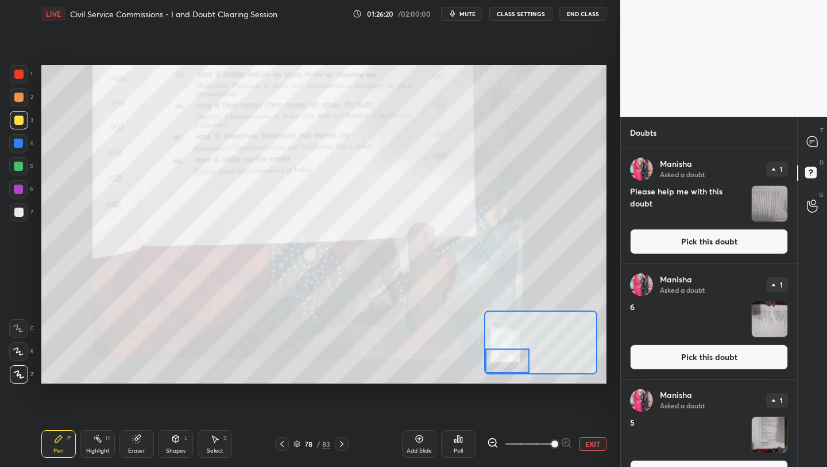
drag, startPoint x: 559, startPoint y: 342, endPoint x: 518, endPoint y: 360, distance: 44.8
click at [518, 360] on div at bounding box center [508, 360] width 44 height 25
click at [818, 149] on div at bounding box center [813, 142] width 23 height 21
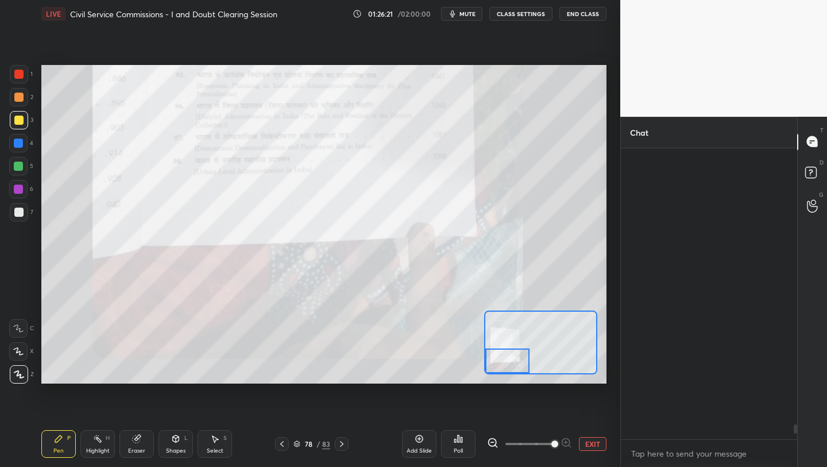
scroll to position [287, 173]
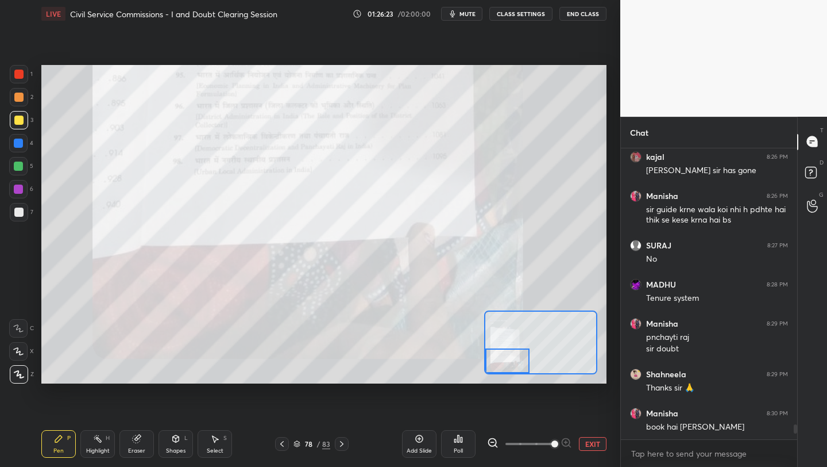
click at [596, 444] on button "EXIT" at bounding box center [593, 444] width 28 height 14
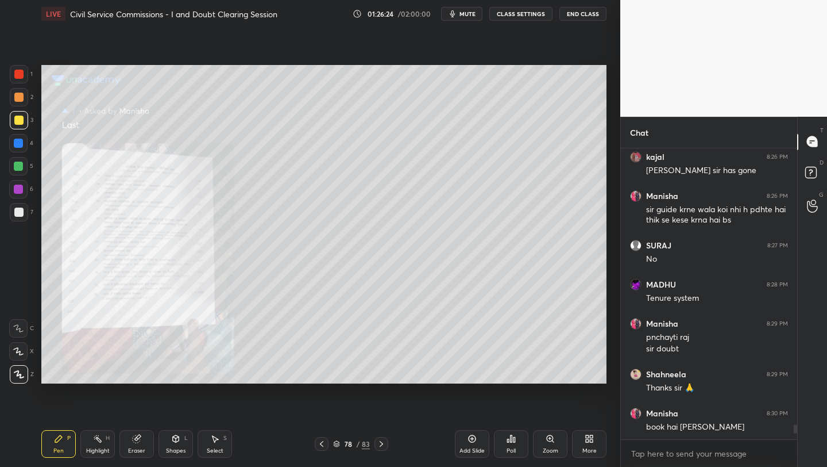
click at [478, 448] on div "Add Slide" at bounding box center [472, 451] width 25 height 6
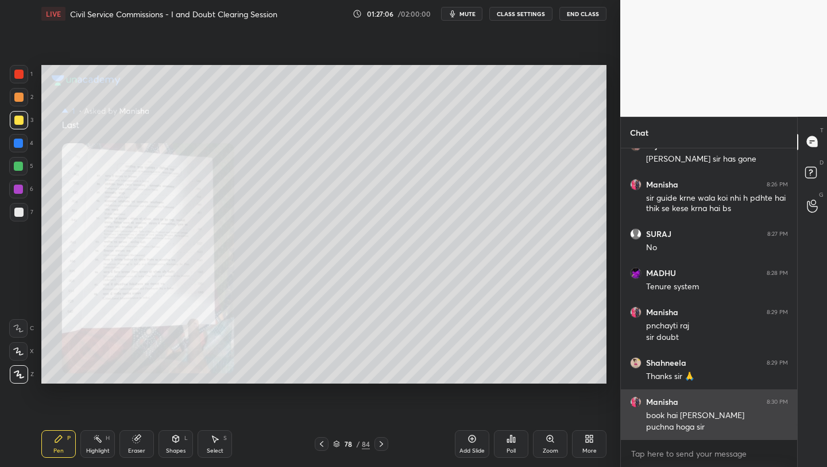
scroll to position [5454, 0]
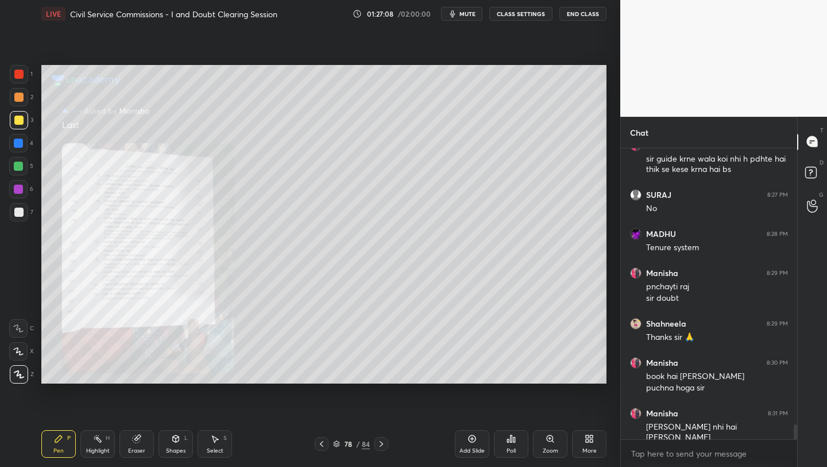
click at [547, 444] on div "Zoom" at bounding box center [550, 444] width 34 height 28
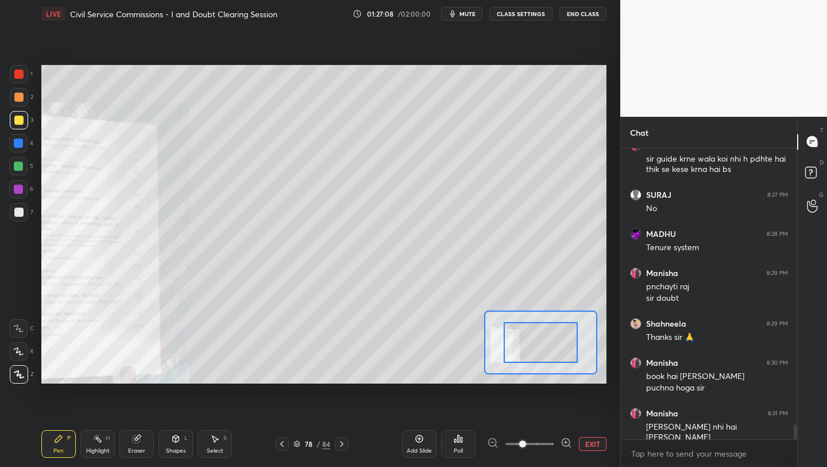
click at [548, 440] on span at bounding box center [530, 443] width 48 height 17
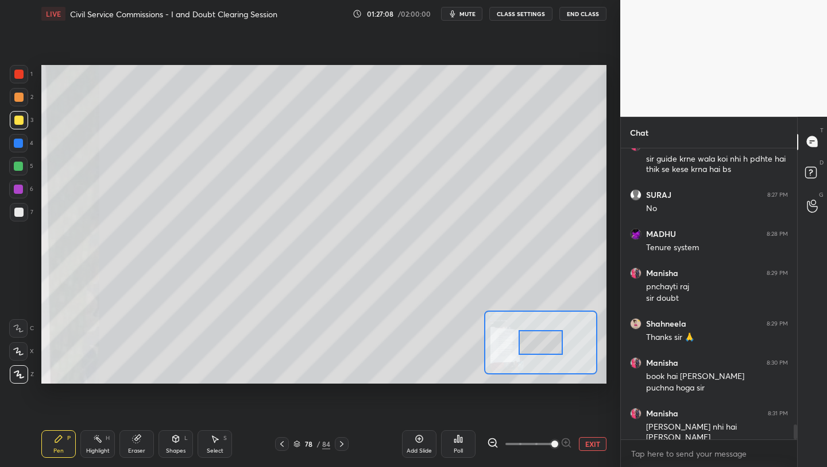
click at [552, 440] on span at bounding box center [555, 443] width 7 height 7
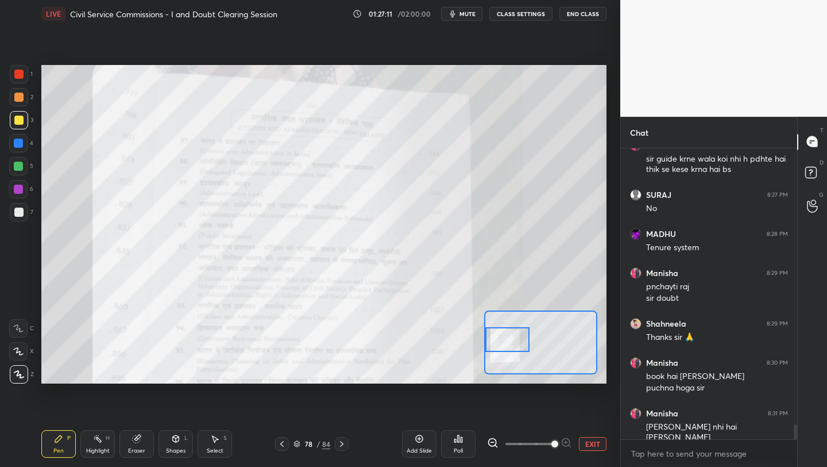
drag, startPoint x: 516, startPoint y: 344, endPoint x: 514, endPoint y: 325, distance: 18.5
click at [506, 337] on div at bounding box center [508, 339] width 44 height 25
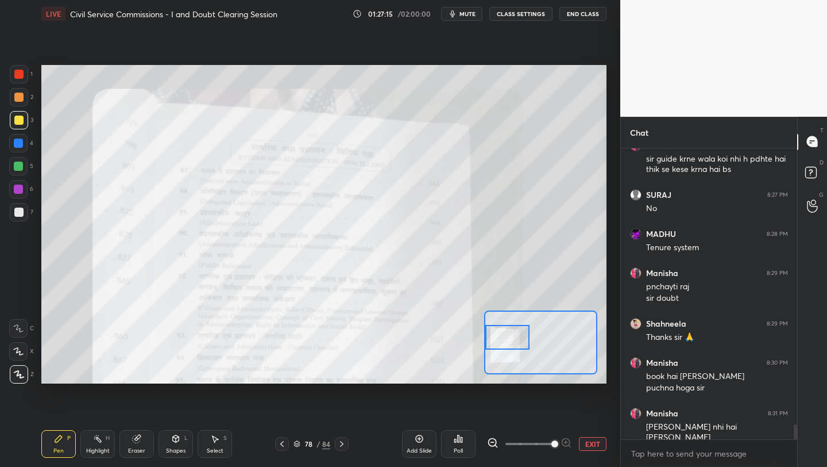
click at [594, 448] on button "EXIT" at bounding box center [593, 444] width 28 height 14
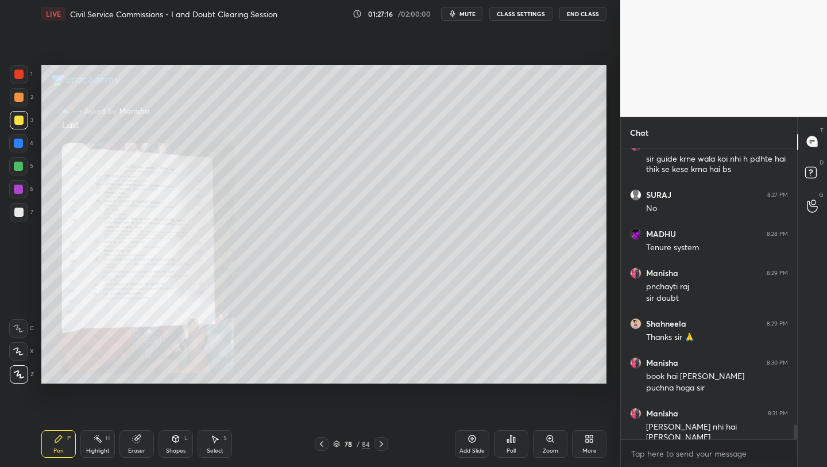
click at [467, 439] on div "Add Slide" at bounding box center [472, 444] width 34 height 28
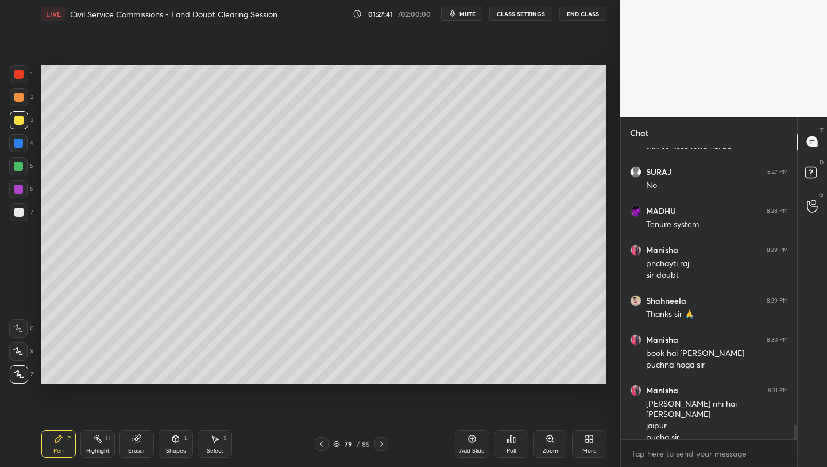
scroll to position [5516, 0]
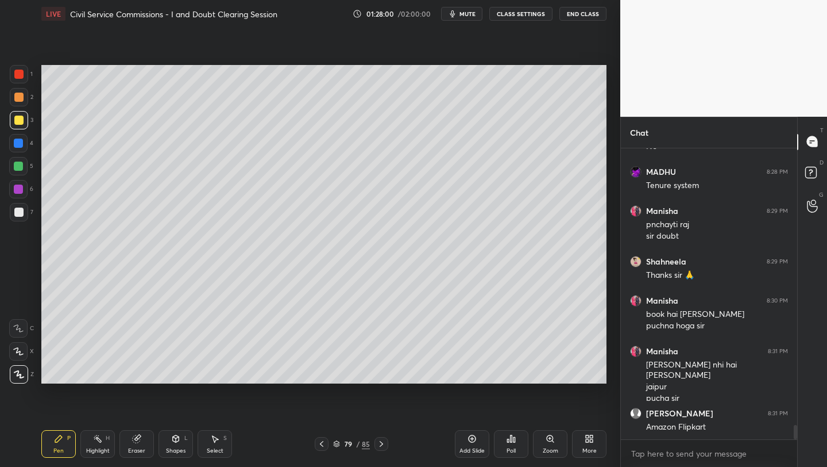
click at [594, 12] on button "End Class" at bounding box center [583, 14] width 47 height 14
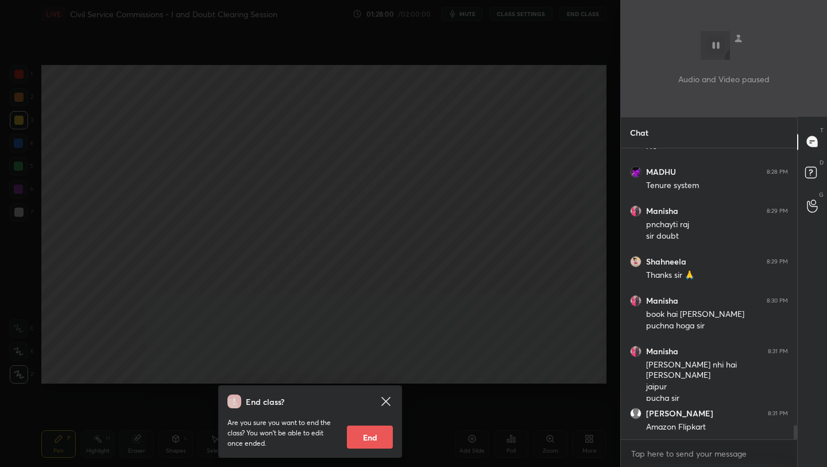
scroll to position [5556, 0]
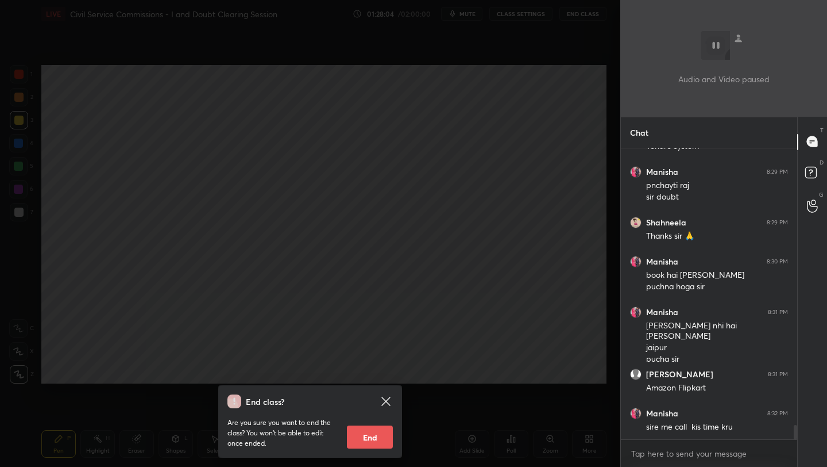
click at [389, 402] on icon at bounding box center [386, 401] width 14 height 14
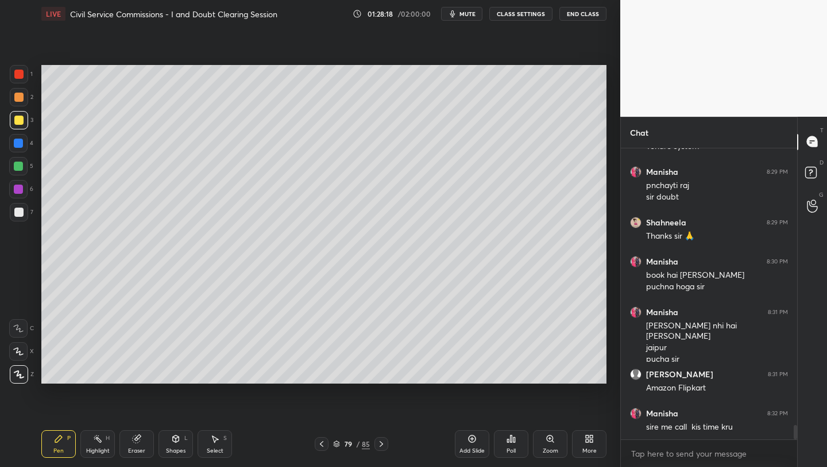
click at [585, 13] on button "End Class" at bounding box center [583, 14] width 47 height 14
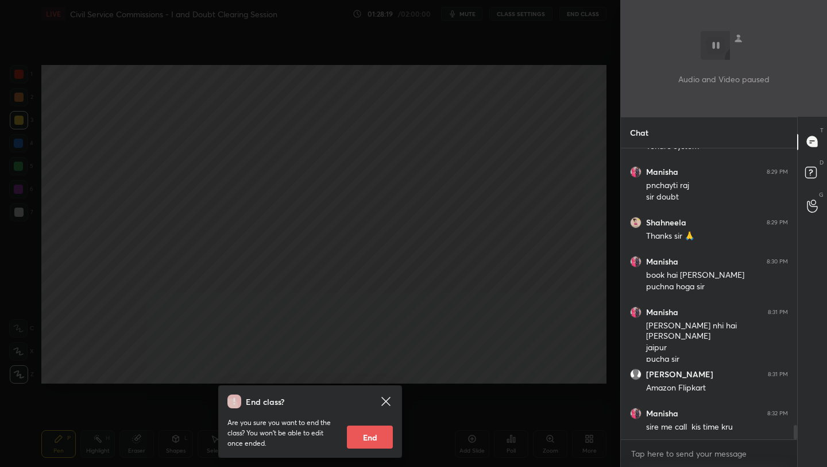
click at [365, 434] on button "End" at bounding box center [370, 436] width 46 height 23
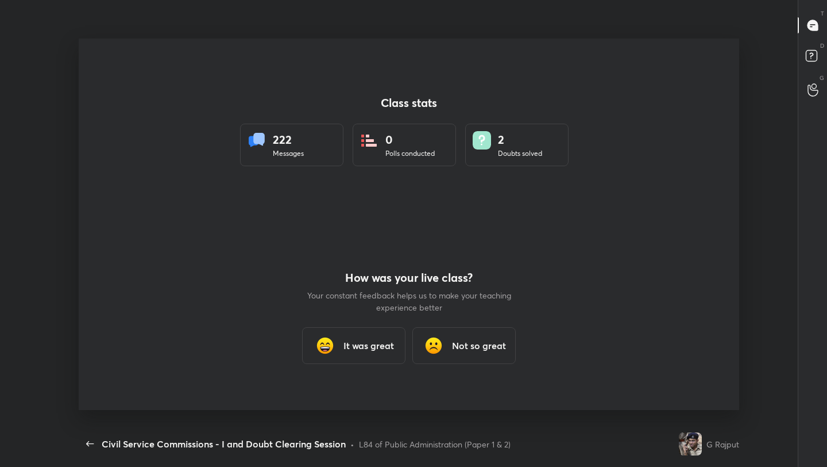
scroll to position [0, 0]
